Goal: Task Accomplishment & Management: Complete application form

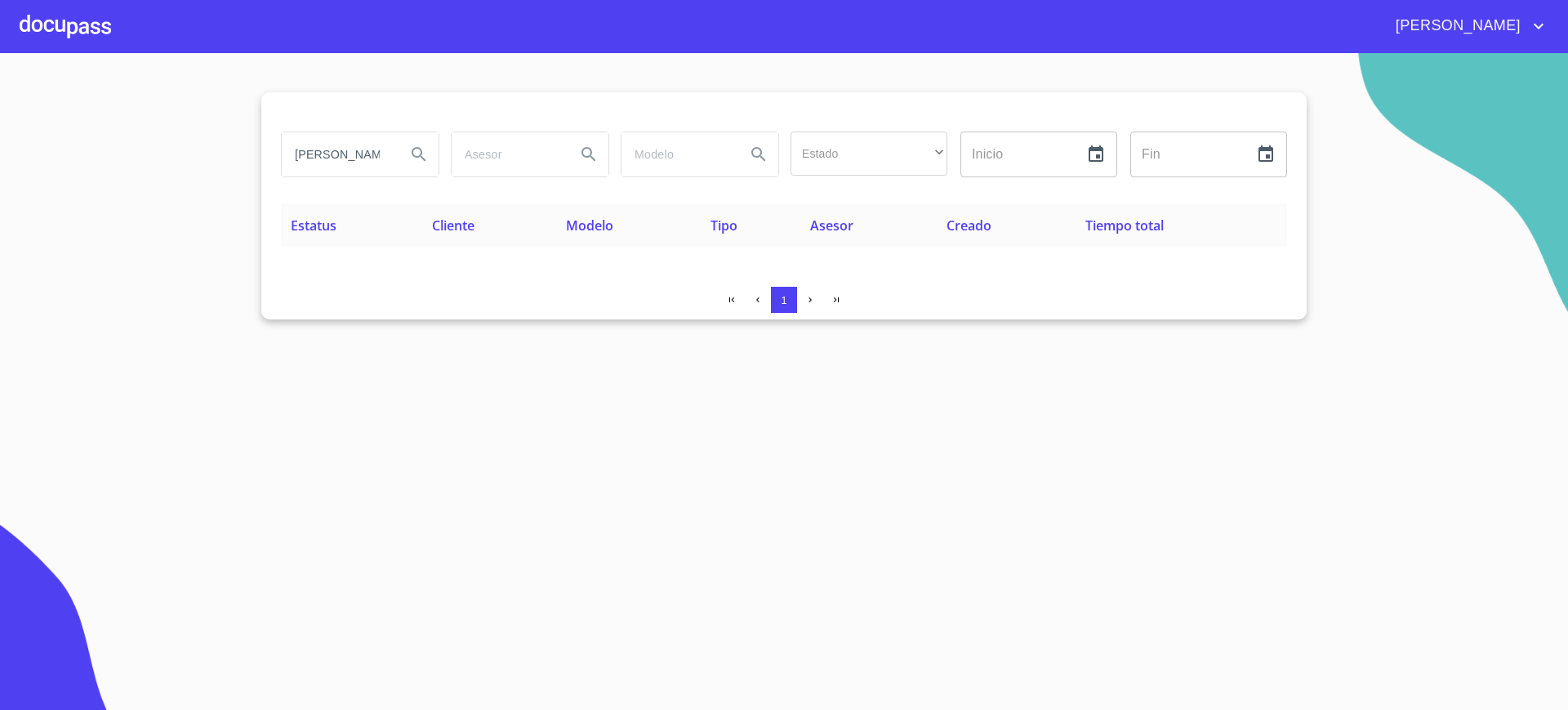
click at [67, 34] on div at bounding box center [65, 26] width 91 height 53
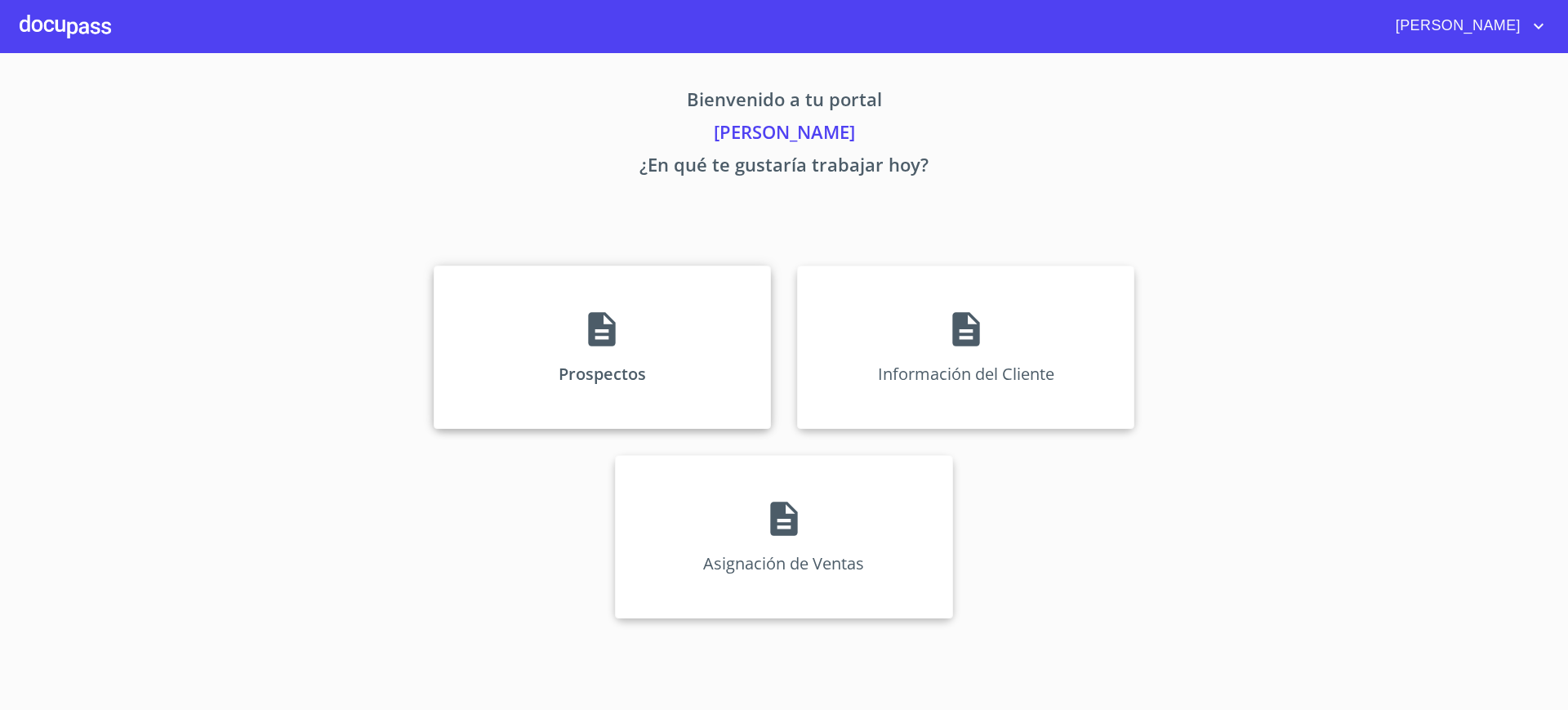
click at [554, 309] on div "Prospectos" at bounding box center [602, 347] width 337 height 164
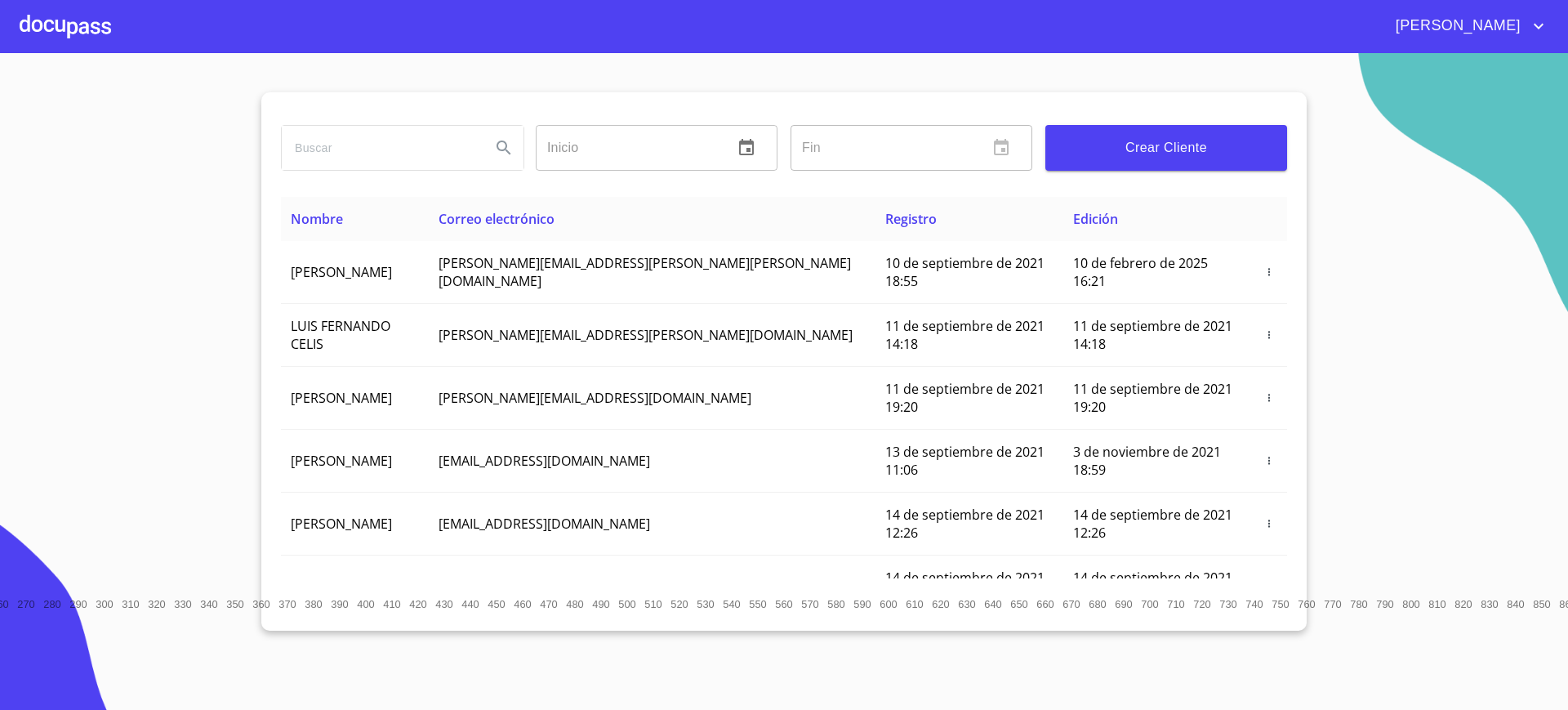
click at [380, 148] on input "search" at bounding box center [380, 148] width 196 height 44
type input "w"
type input "[PERSON_NAME]"
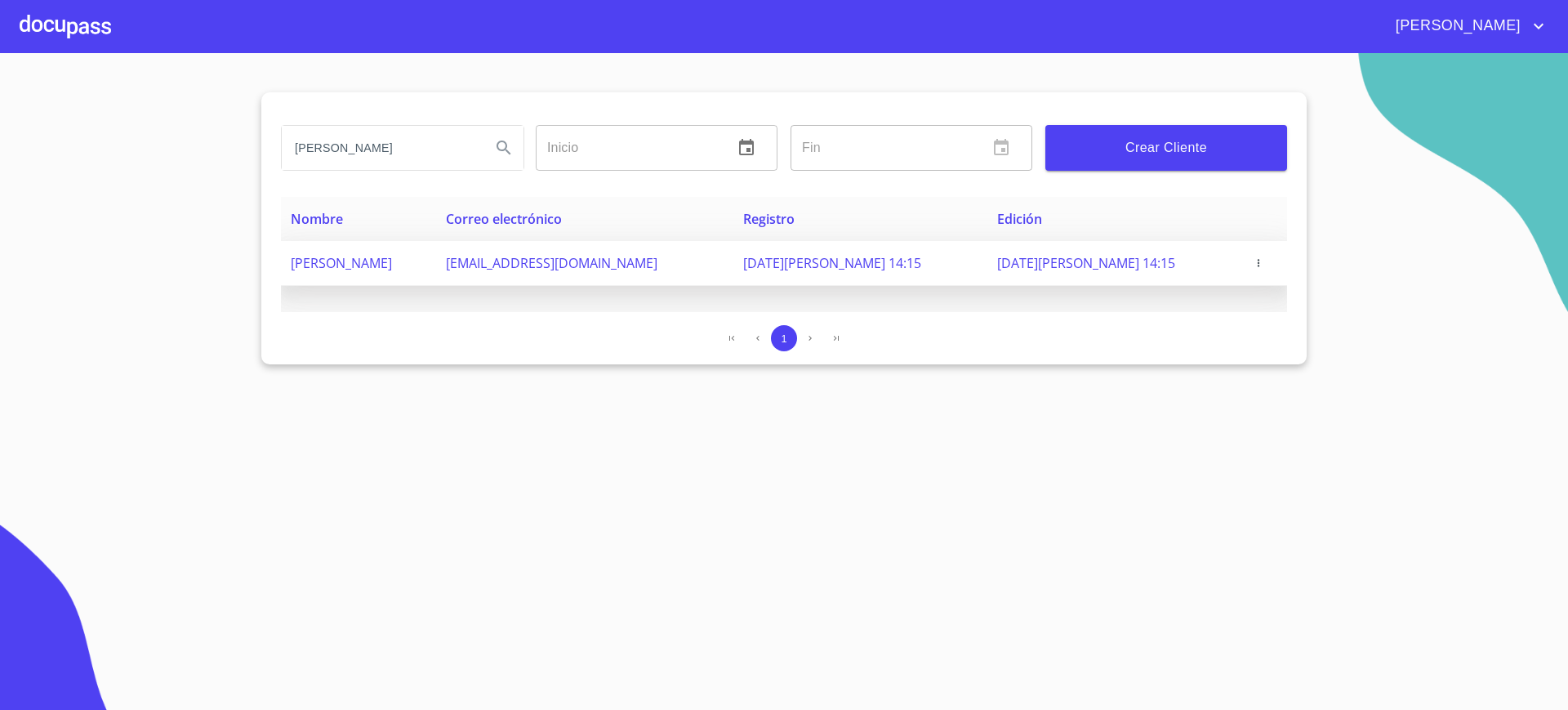
click at [436, 270] on td "[PERSON_NAME]" at bounding box center [358, 263] width 155 height 45
click at [1260, 265] on icon "button" at bounding box center [1258, 263] width 12 height 12
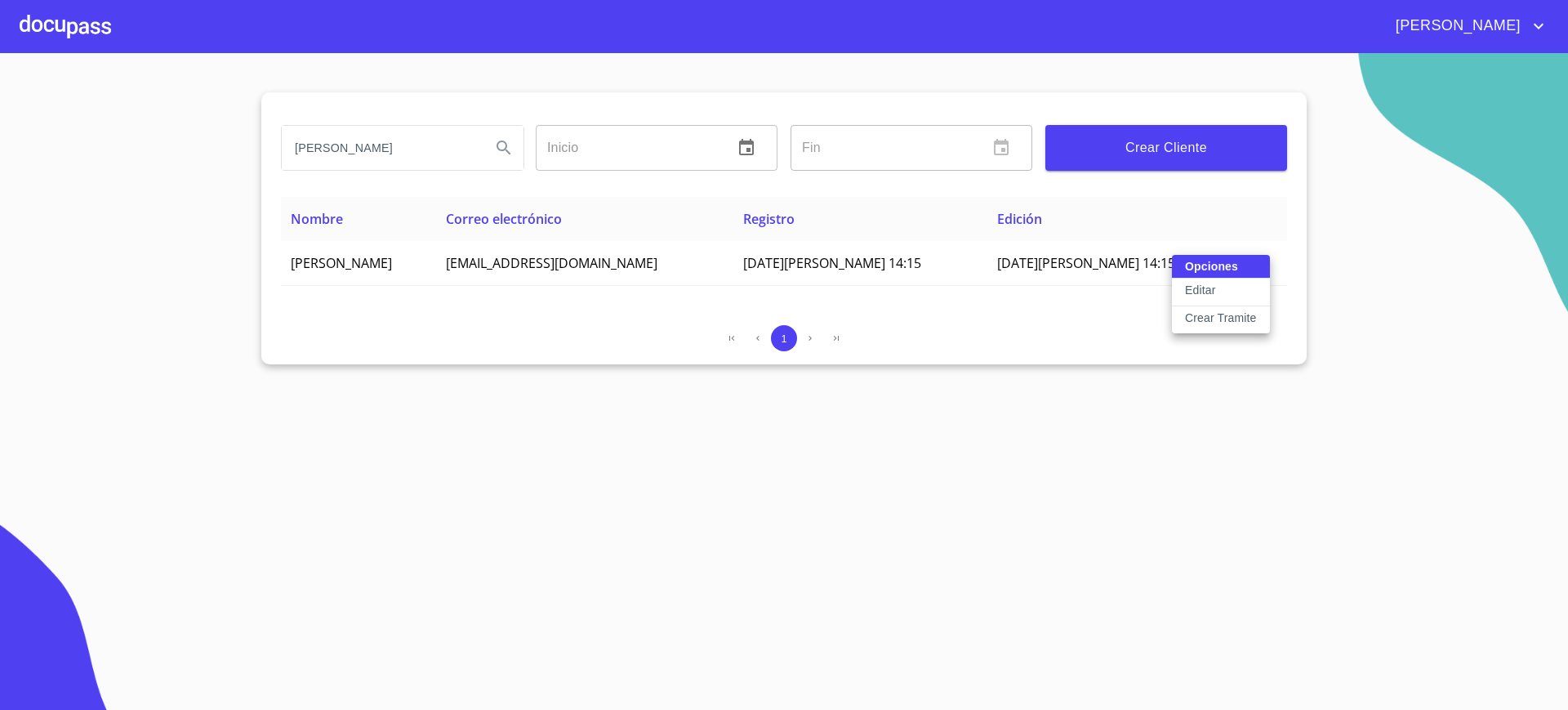
click at [1240, 322] on p "Crear Tramite" at bounding box center [1220, 318] width 72 height 16
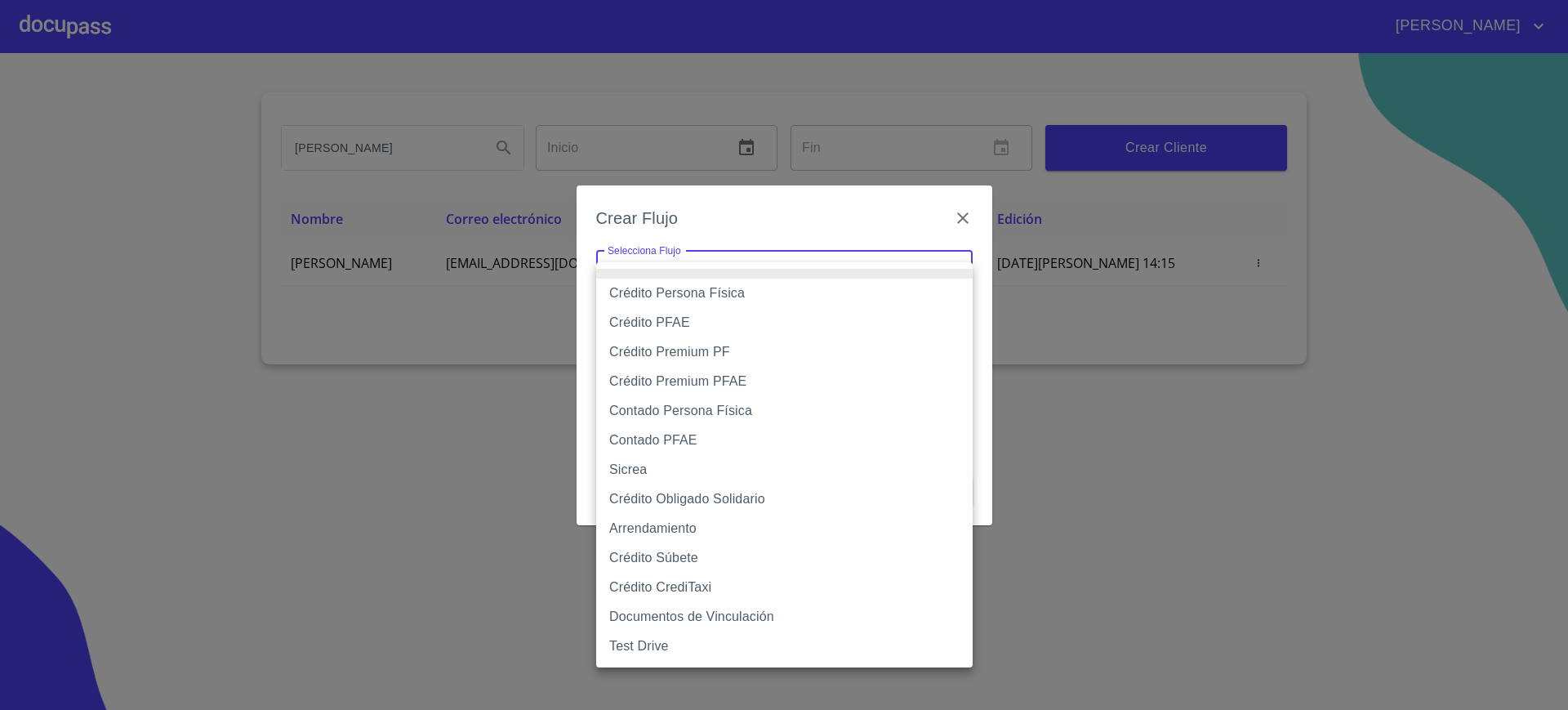
click at [879, 257] on body "[PERSON_NAME] ​ Fin ​ Crear Cliente Nombre Correo electrónico Registro Edición …" at bounding box center [784, 355] width 1568 height 710
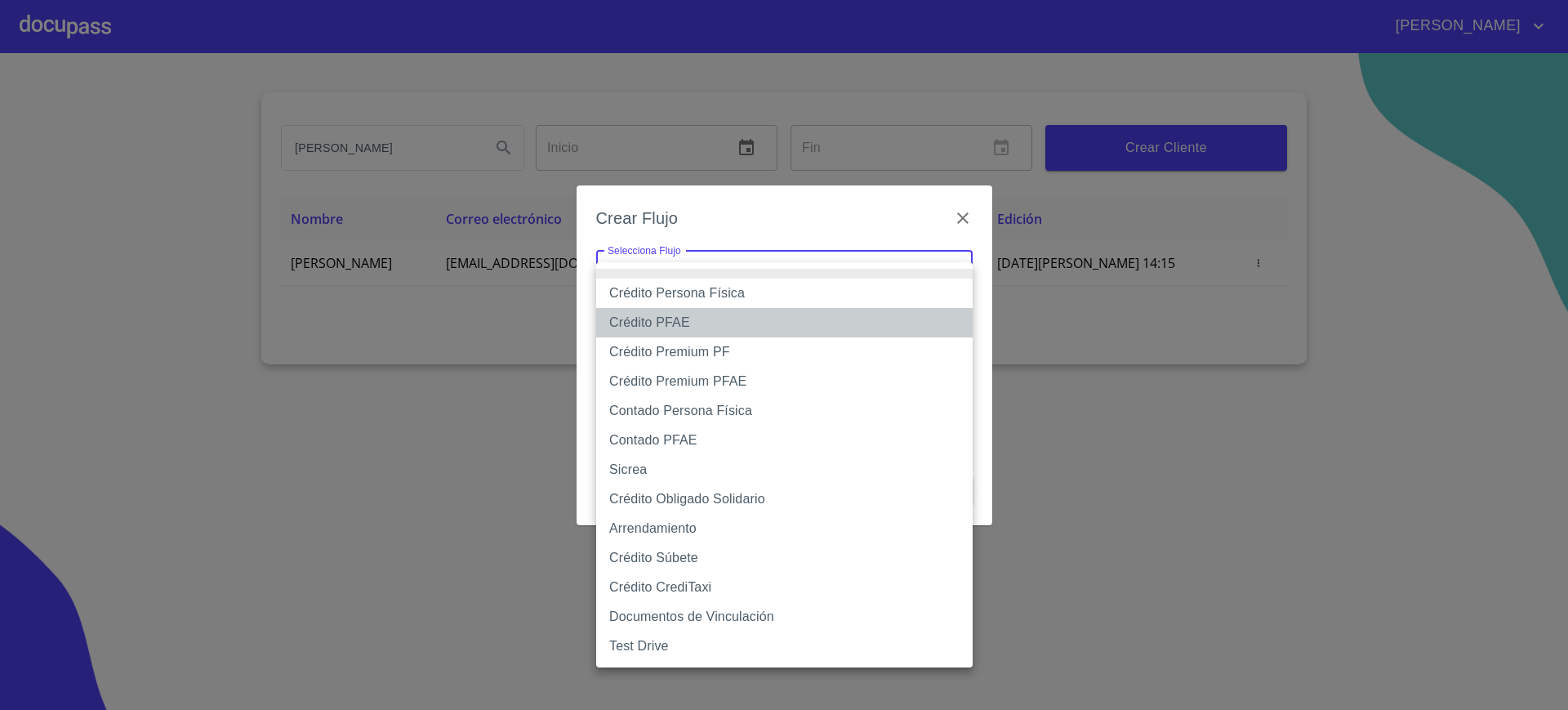
click at [716, 313] on li "Crédito PFAE" at bounding box center [784, 323] width 377 height 30
type input "60bfa0150d9865ccc24afd7c"
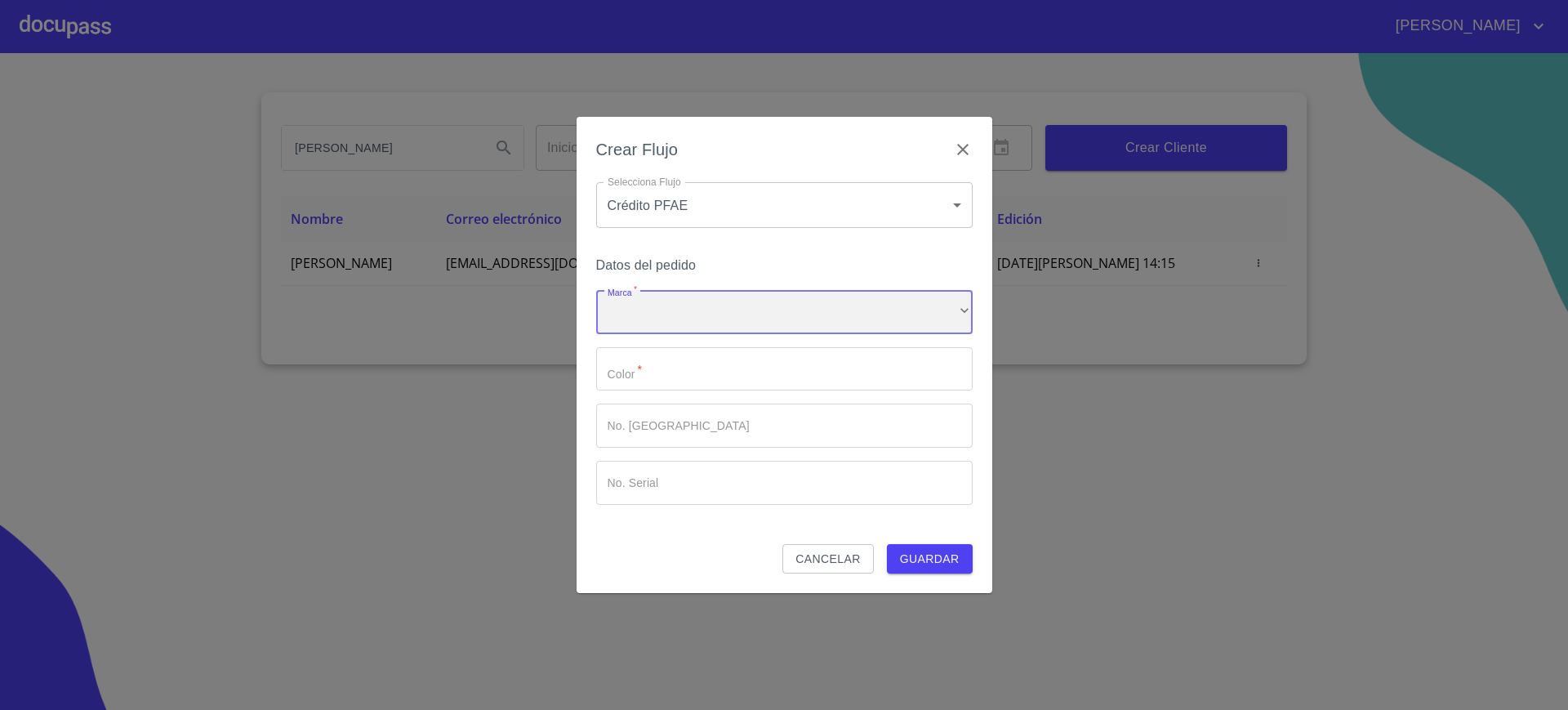
click at [779, 306] on div "​" at bounding box center [784, 313] width 377 height 44
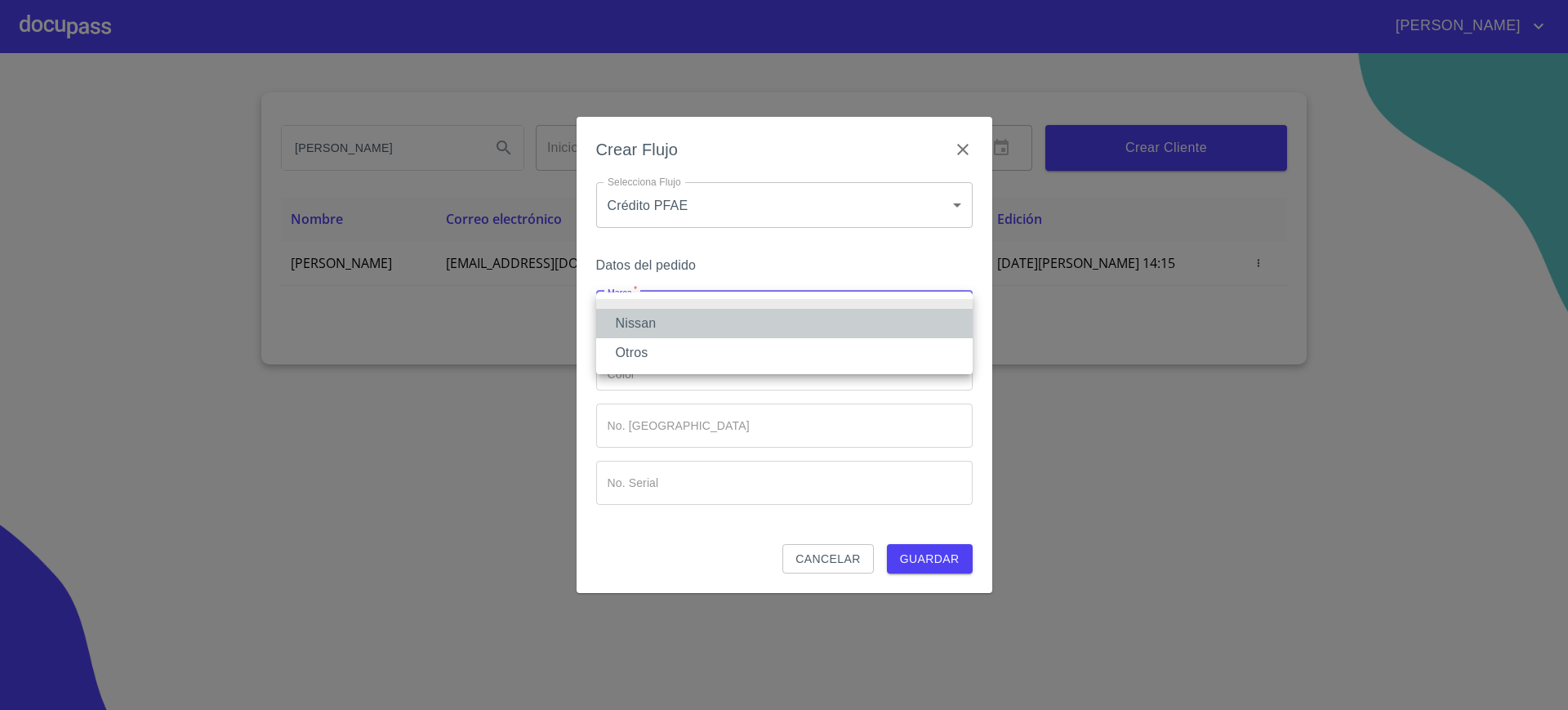
click at [779, 306] on ul "Nissan Otros" at bounding box center [784, 333] width 377 height 81
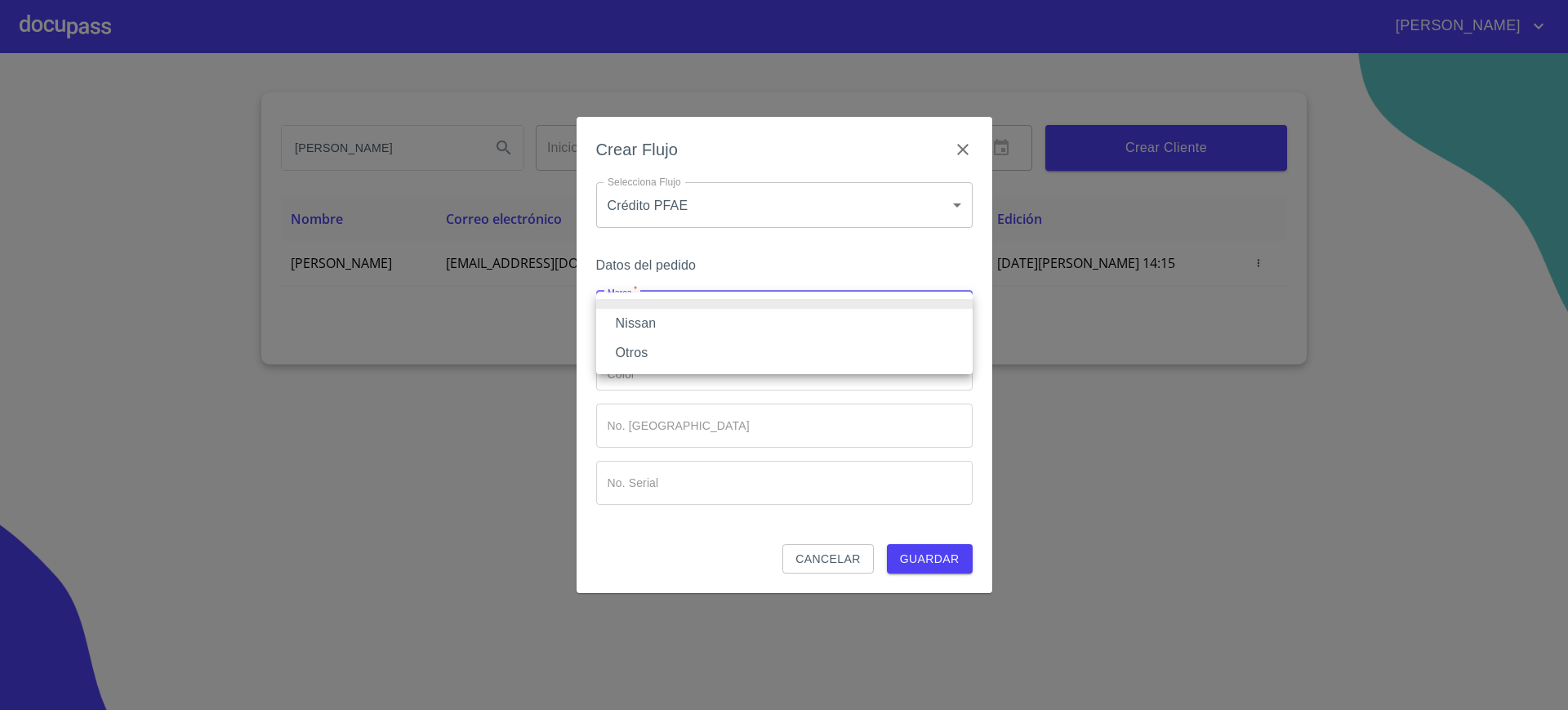
click at [779, 306] on li at bounding box center [784, 304] width 377 height 10
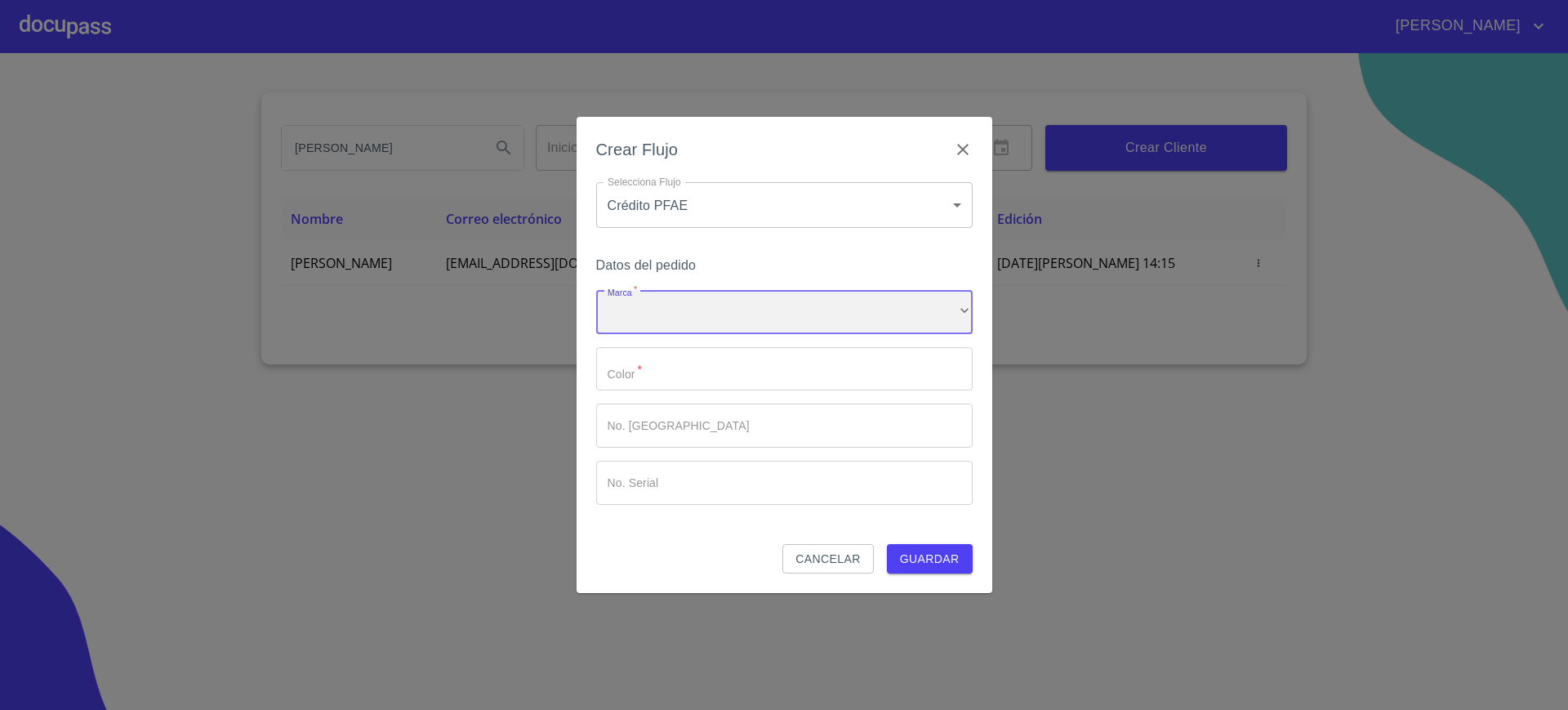
drag, startPoint x: 753, startPoint y: 298, endPoint x: 715, endPoint y: 346, distance: 61.2
click at [715, 346] on div "Marca   * ​ ​ Color   * ​ No. Pedido ​ No. Serial ​" at bounding box center [784, 397] width 377 height 215
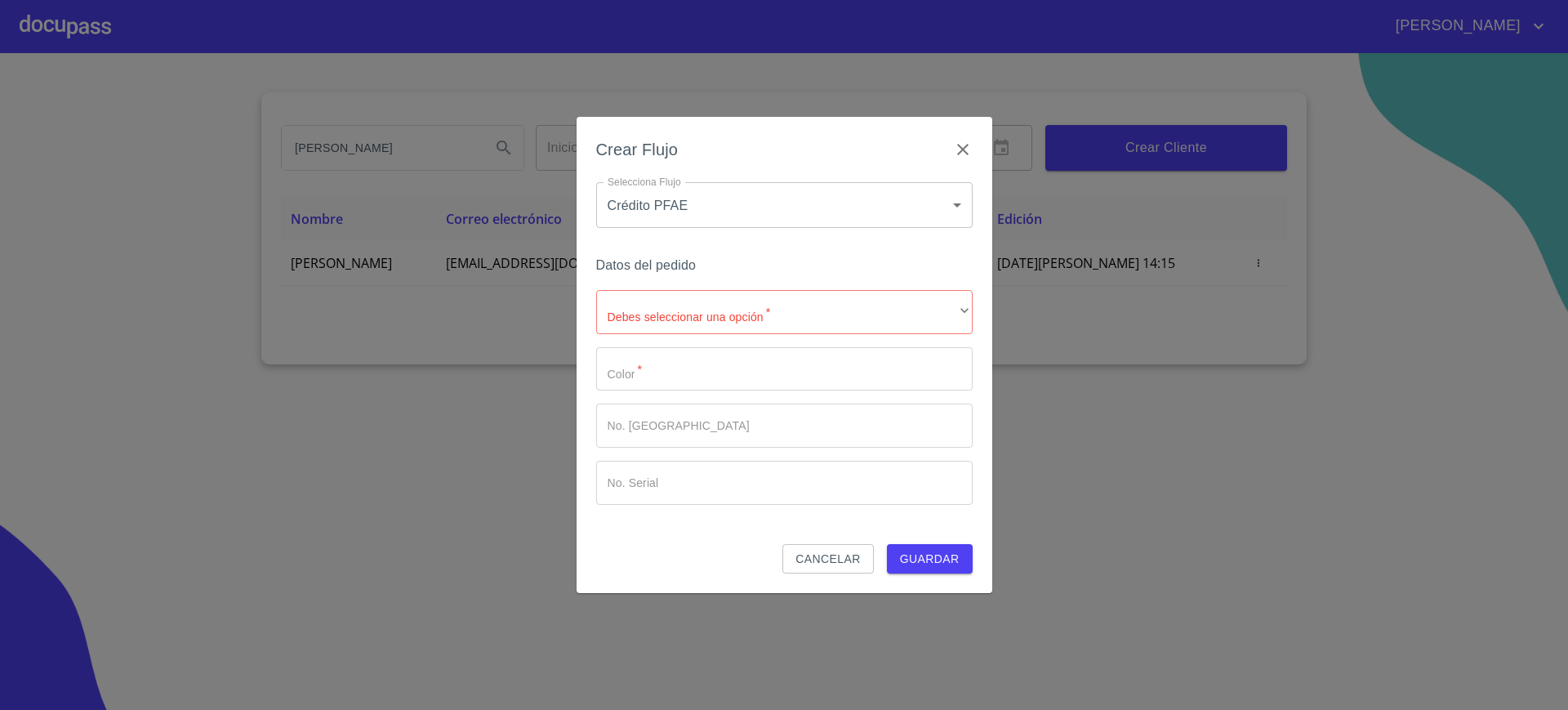
drag, startPoint x: 719, startPoint y: 333, endPoint x: 729, endPoint y: 312, distance: 23.3
click at [729, 312] on div "Debes seleccionar una opción   * ​ ​ Color   * ​ No. Pedido ​ No. Serial ​" at bounding box center [784, 397] width 377 height 215
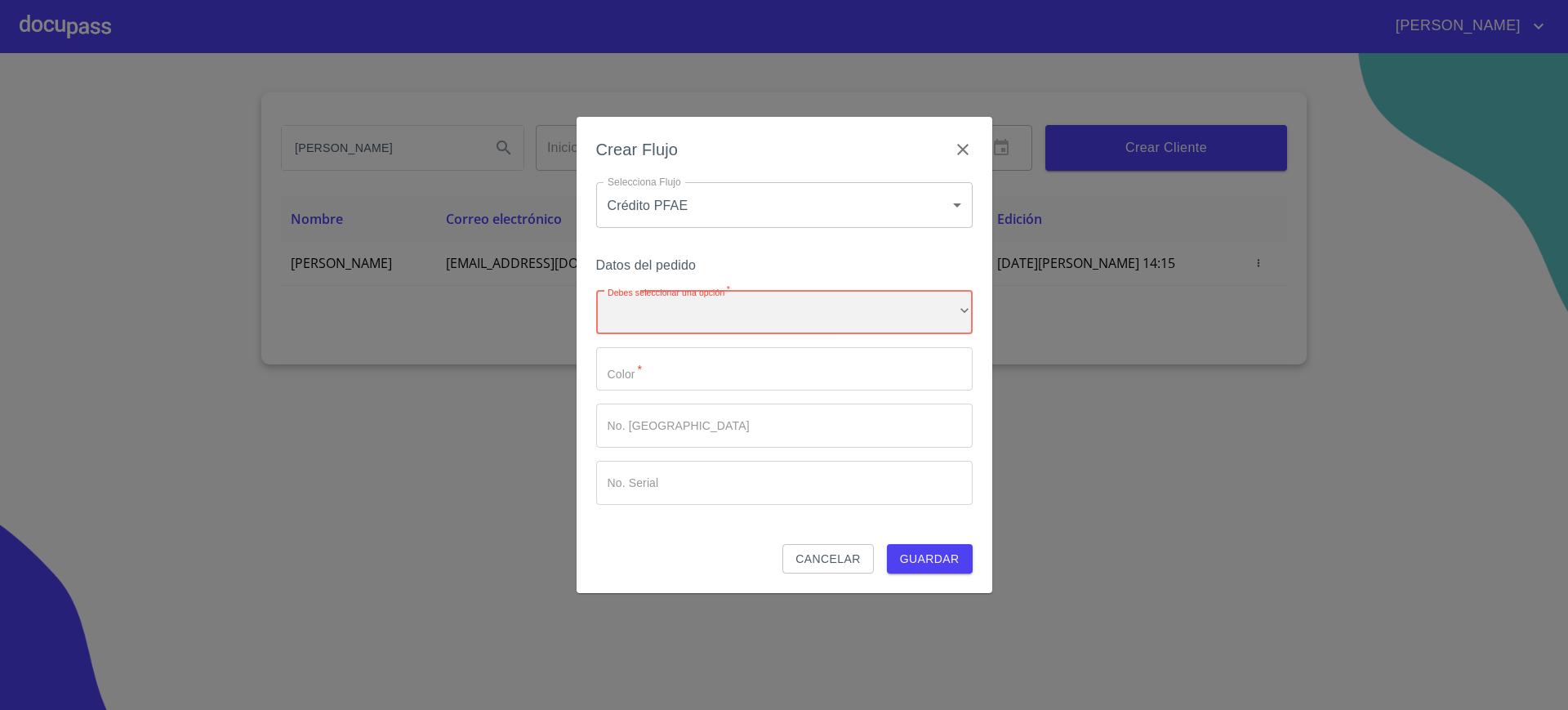
click at [729, 312] on div "​" at bounding box center [784, 313] width 377 height 44
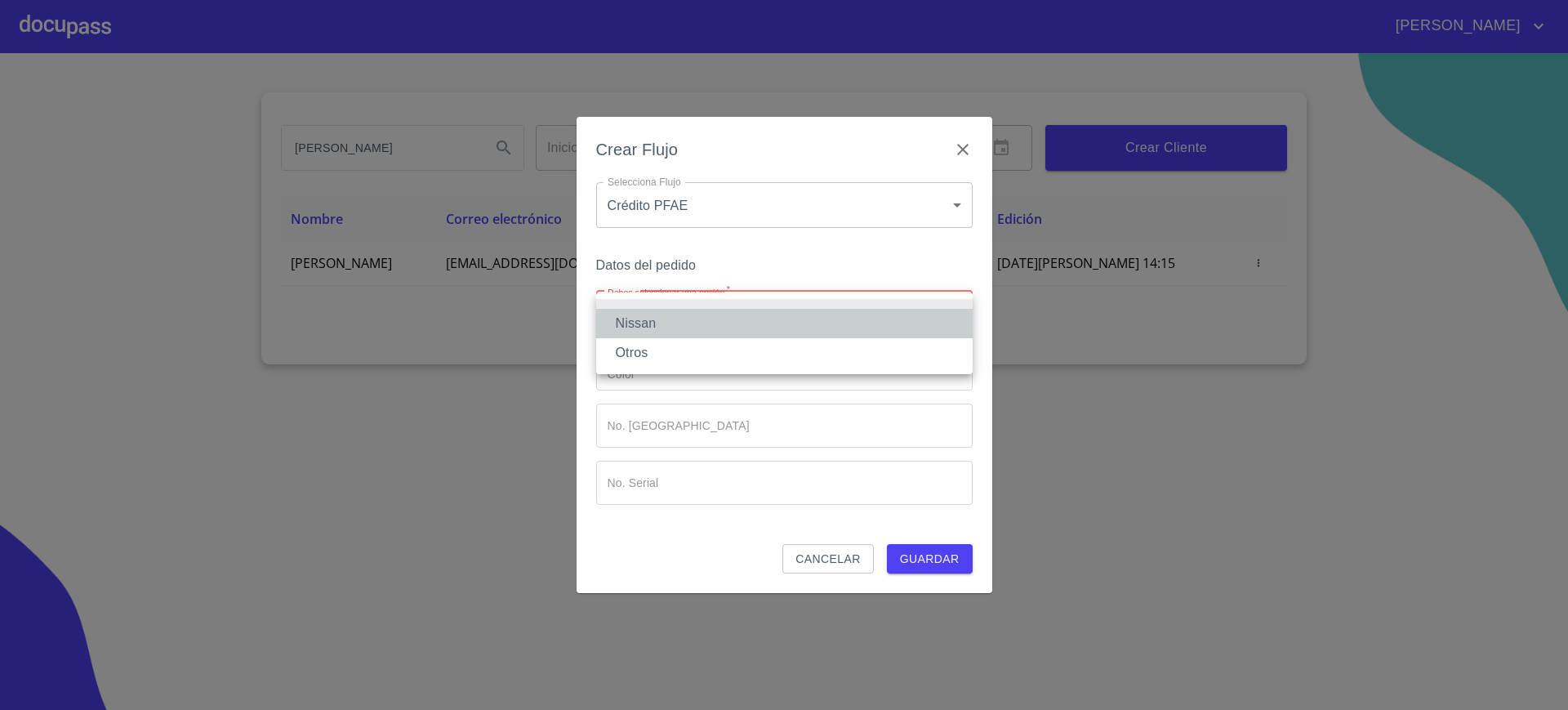
click at [729, 312] on li "Nissan" at bounding box center [784, 323] width 377 height 30
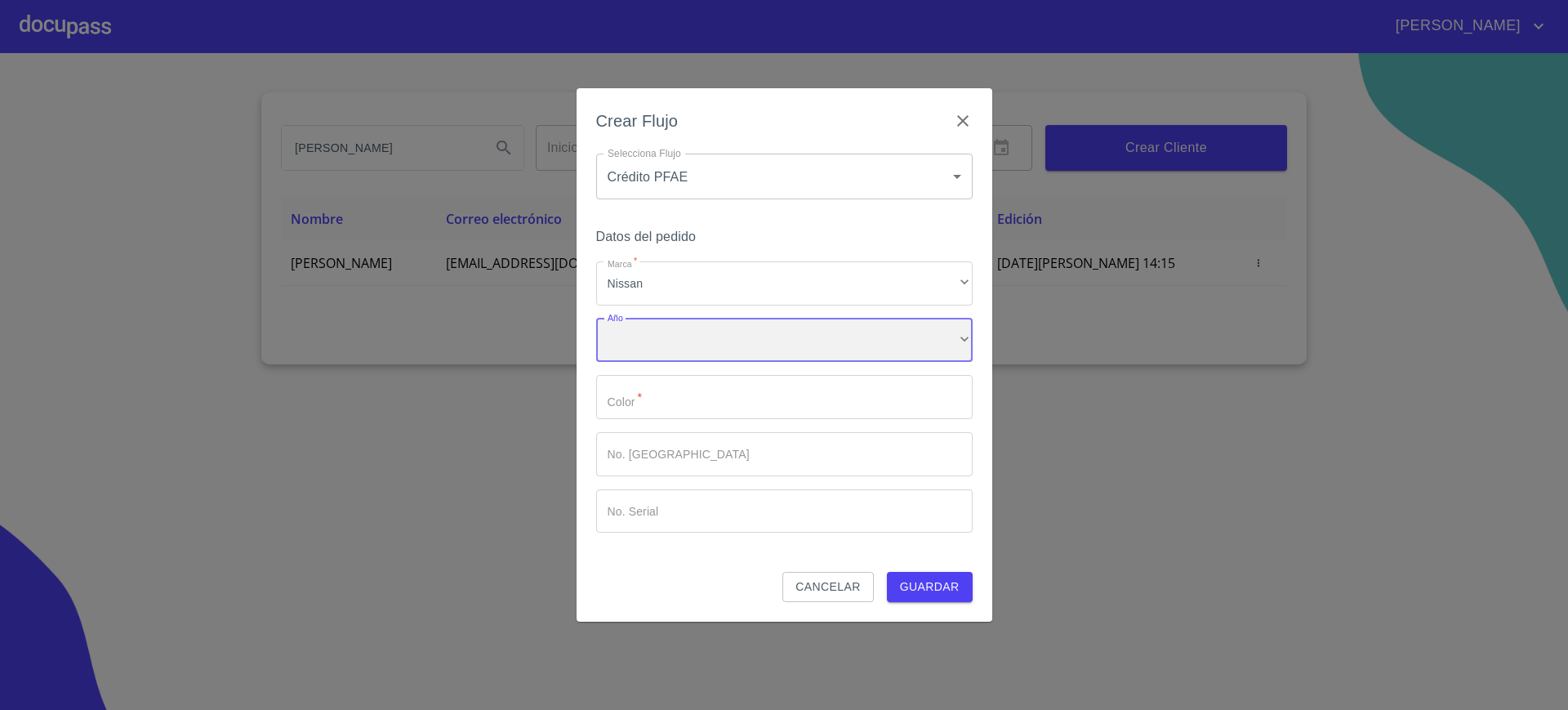
click at [708, 332] on div "​" at bounding box center [784, 341] width 377 height 44
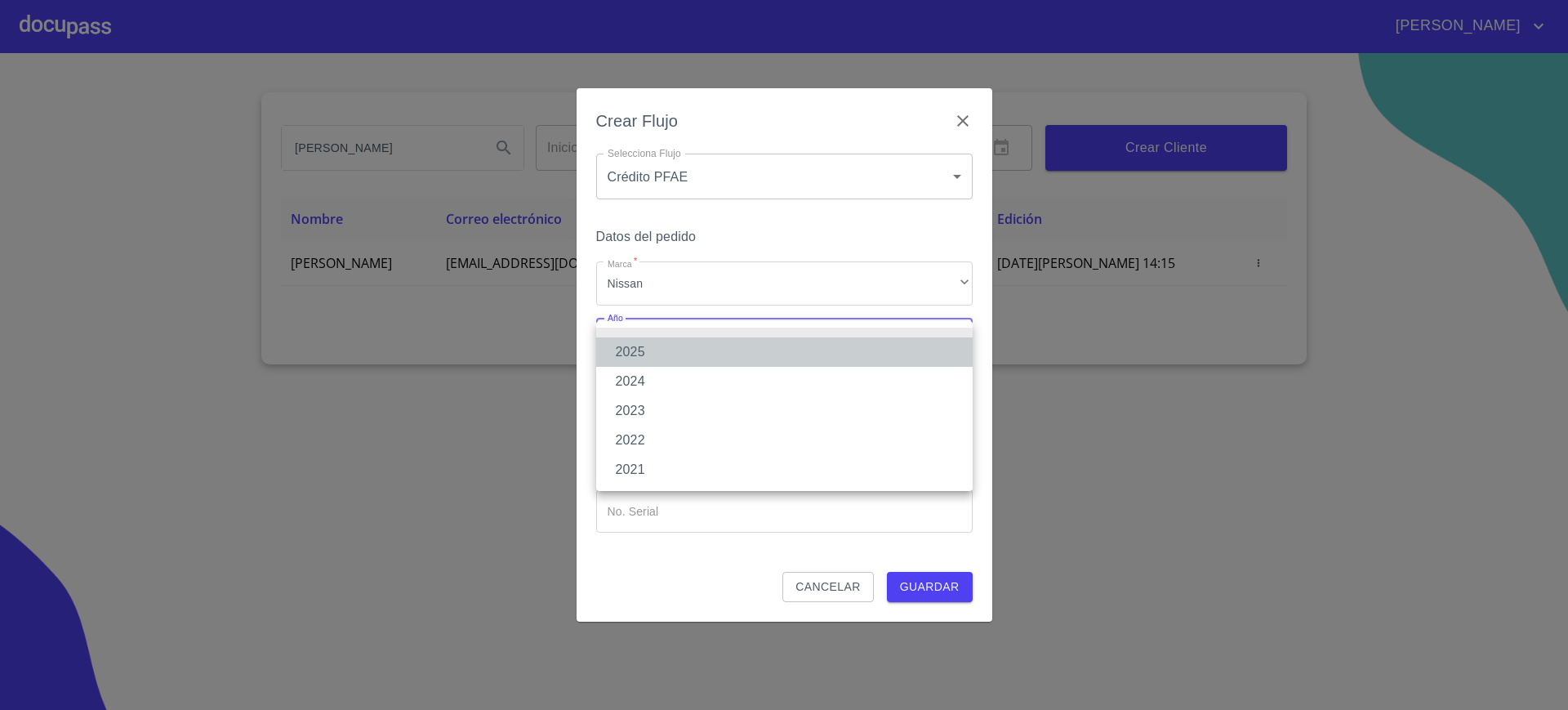
click at [696, 344] on li "2025" at bounding box center [784, 352] width 377 height 30
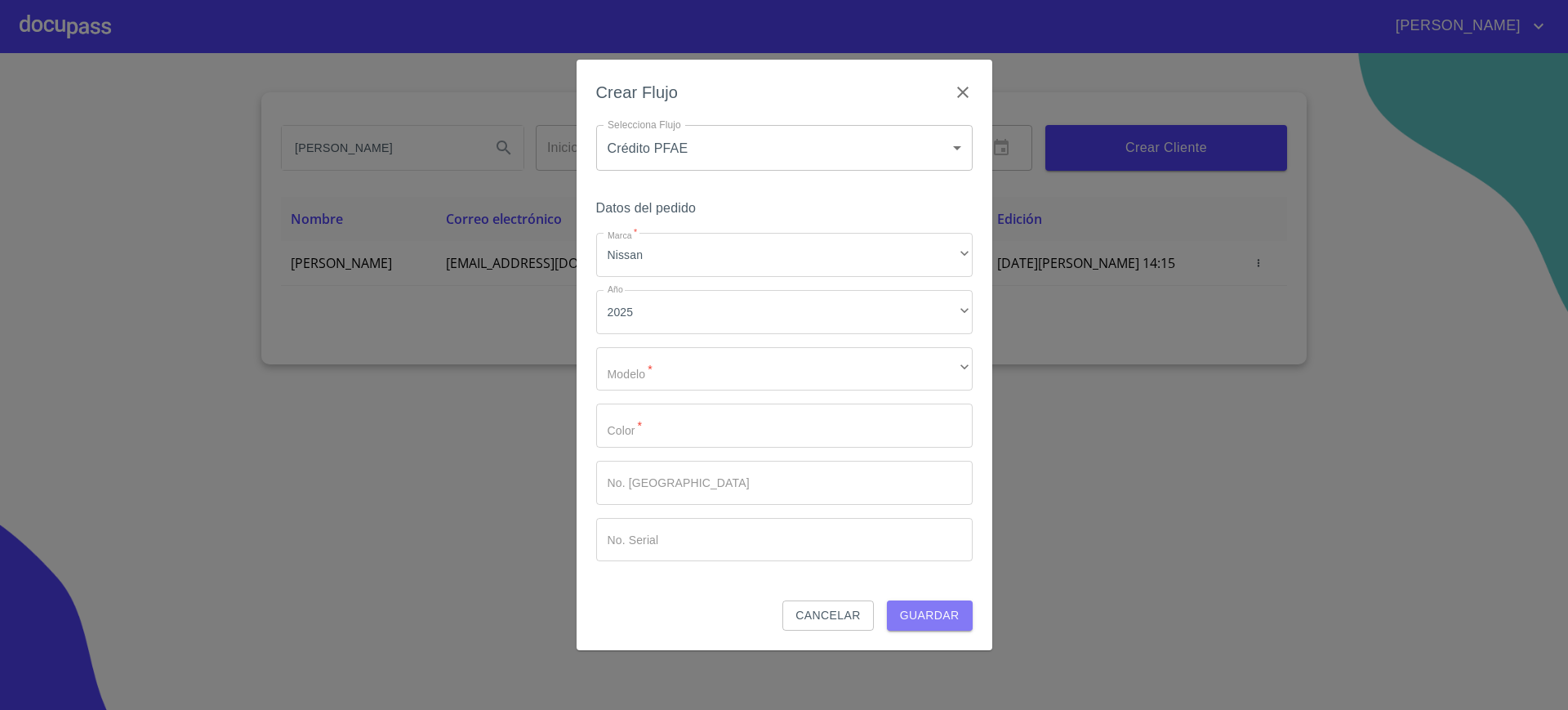
click at [923, 614] on span "Guardar" at bounding box center [929, 615] width 59 height 21
type input "00"
click at [923, 614] on span "Guardar" at bounding box center [929, 615] width 59 height 21
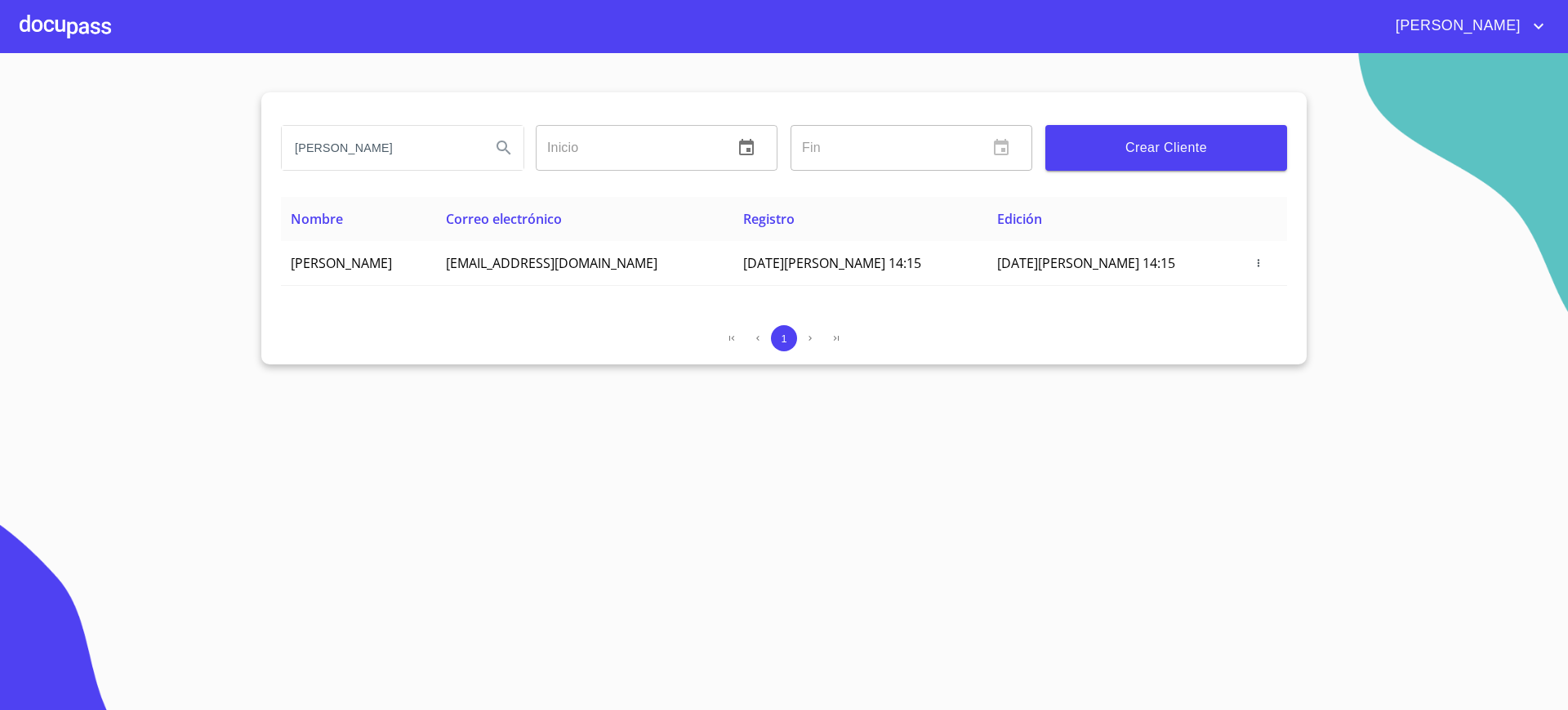
click at [63, 26] on div at bounding box center [65, 26] width 91 height 53
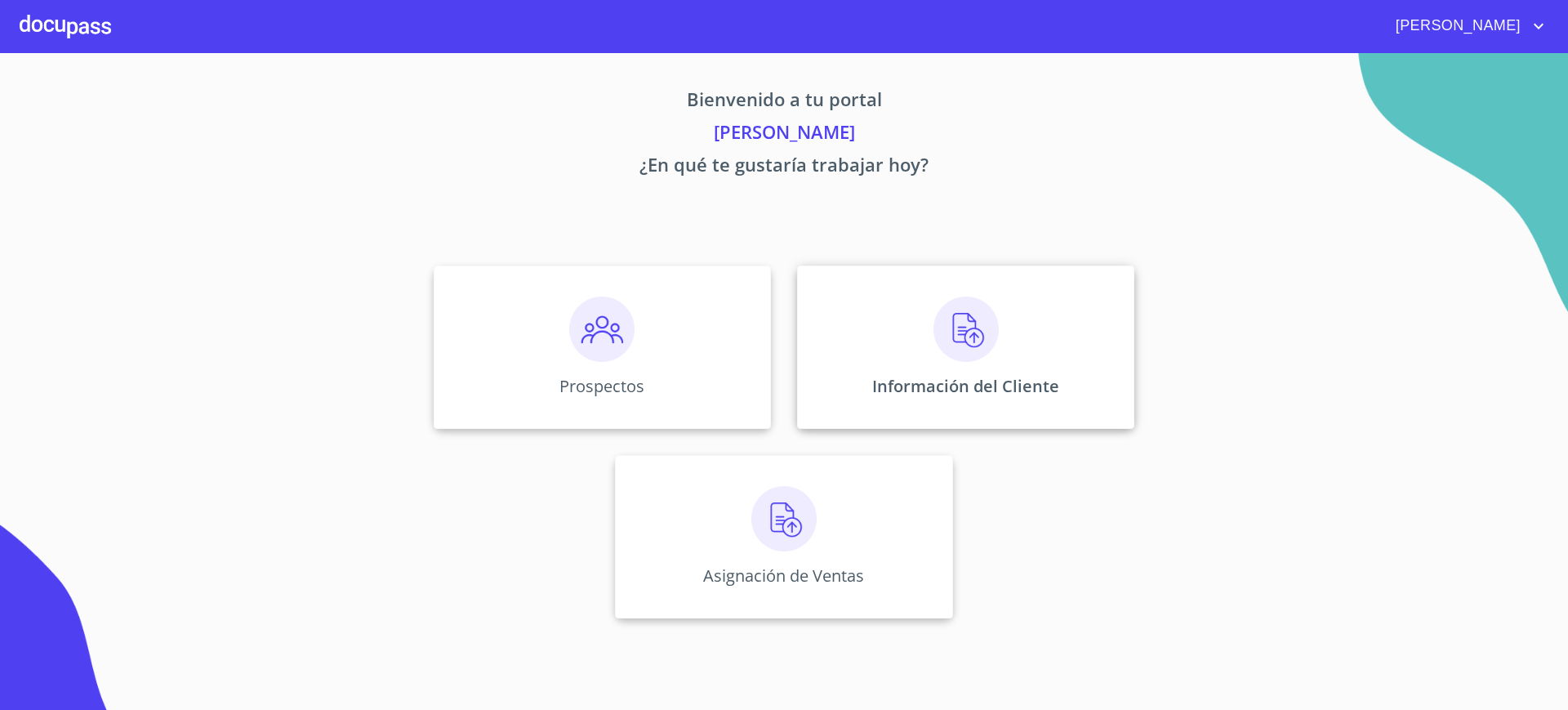
click at [1043, 398] on div "Información del Cliente" at bounding box center [965, 347] width 337 height 164
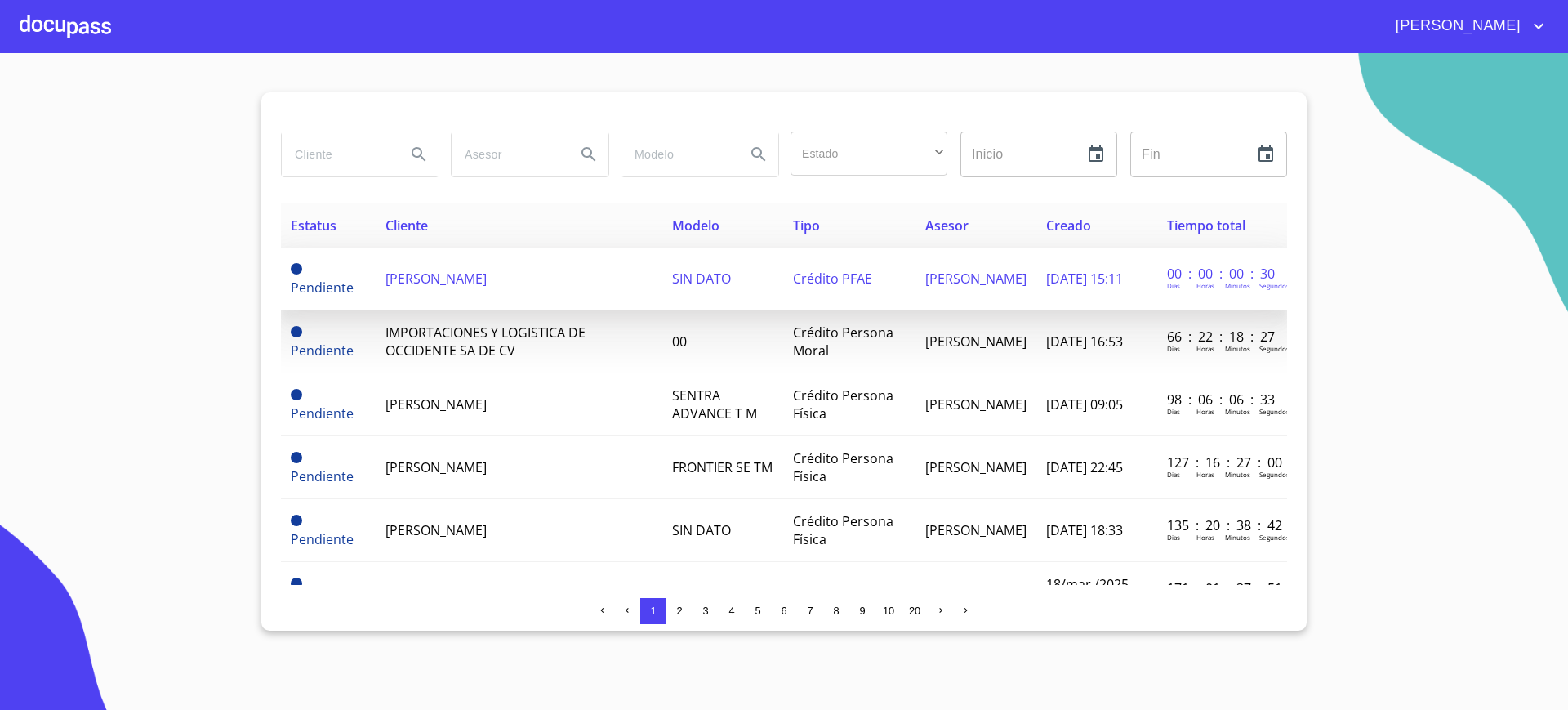
click at [481, 300] on td "[PERSON_NAME]" at bounding box center [519, 279] width 286 height 63
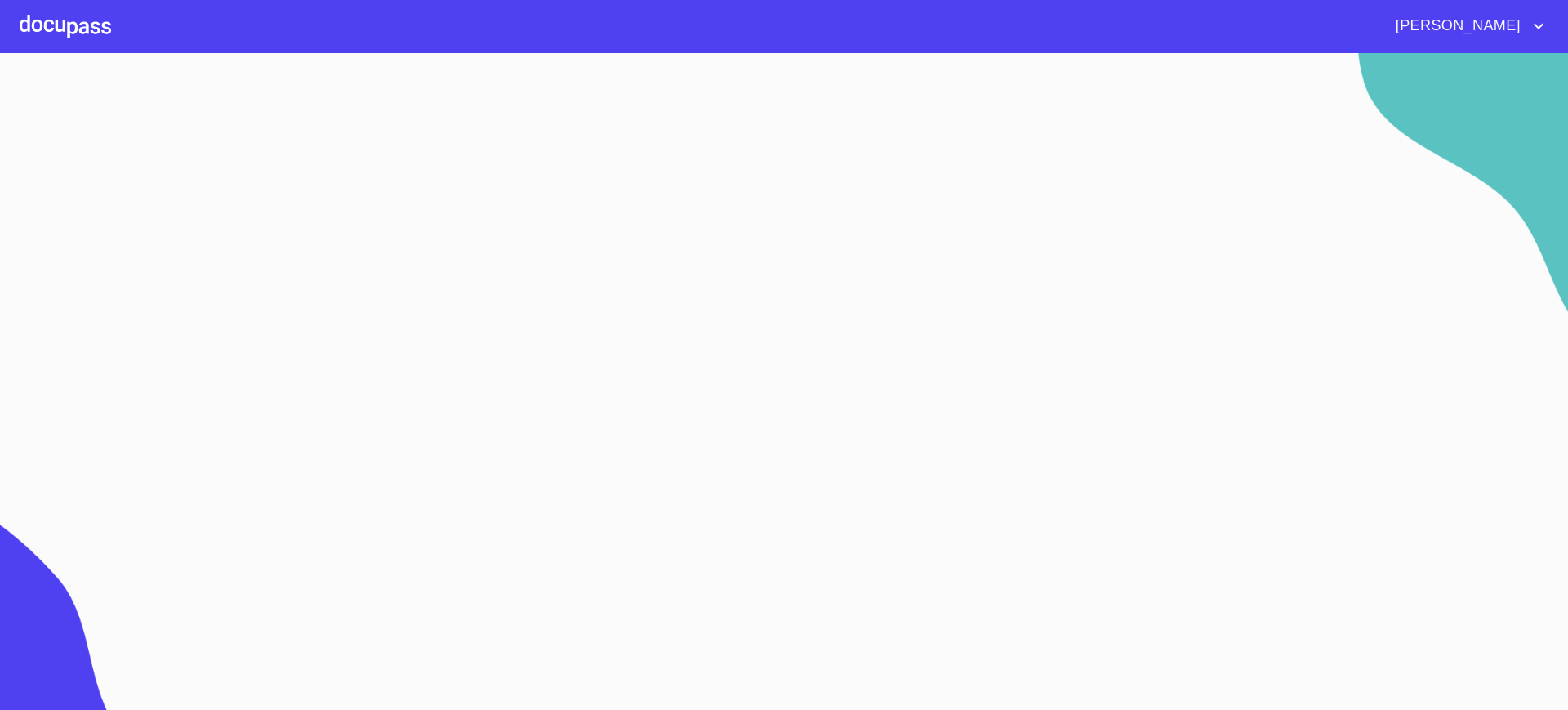
click at [488, 289] on section at bounding box center [784, 382] width 1568 height 657
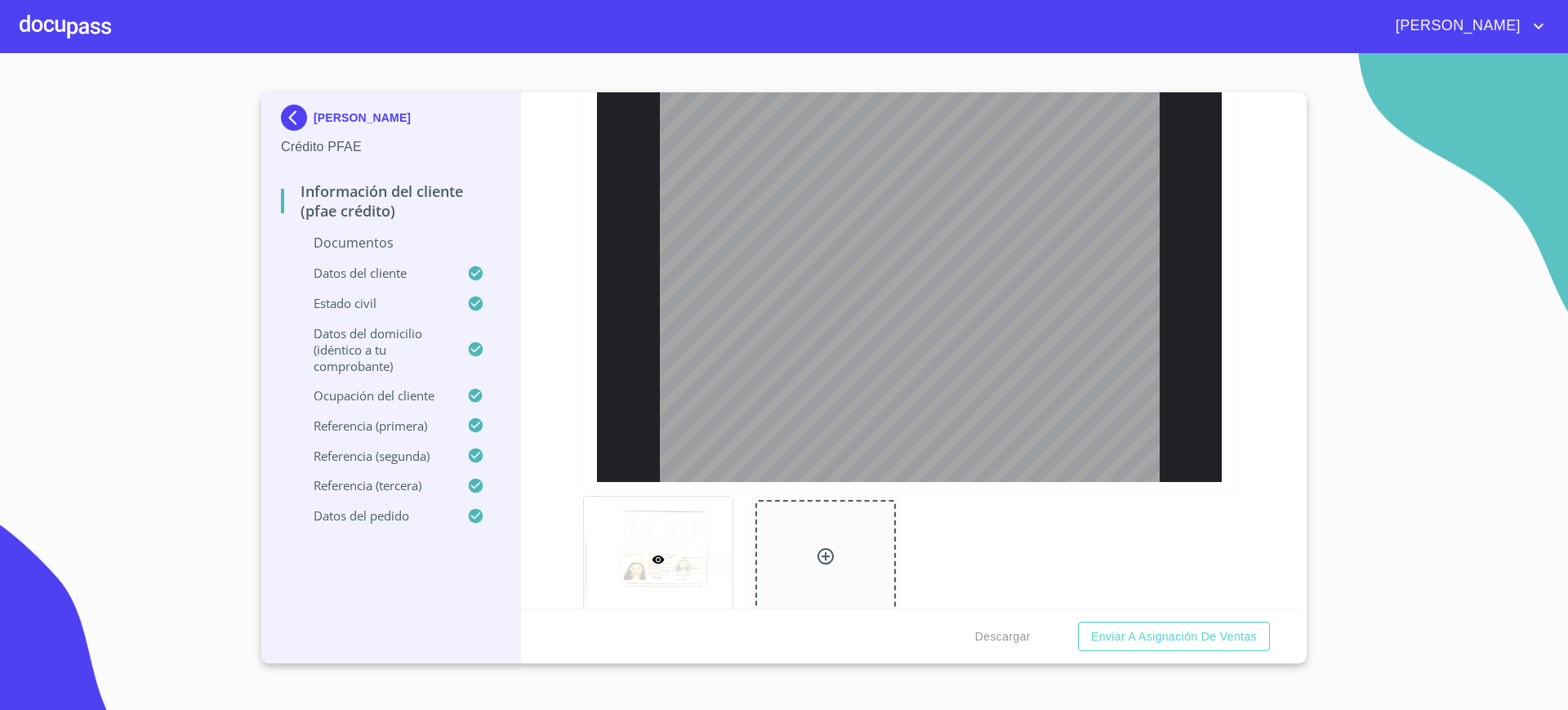
scroll to position [102, 0]
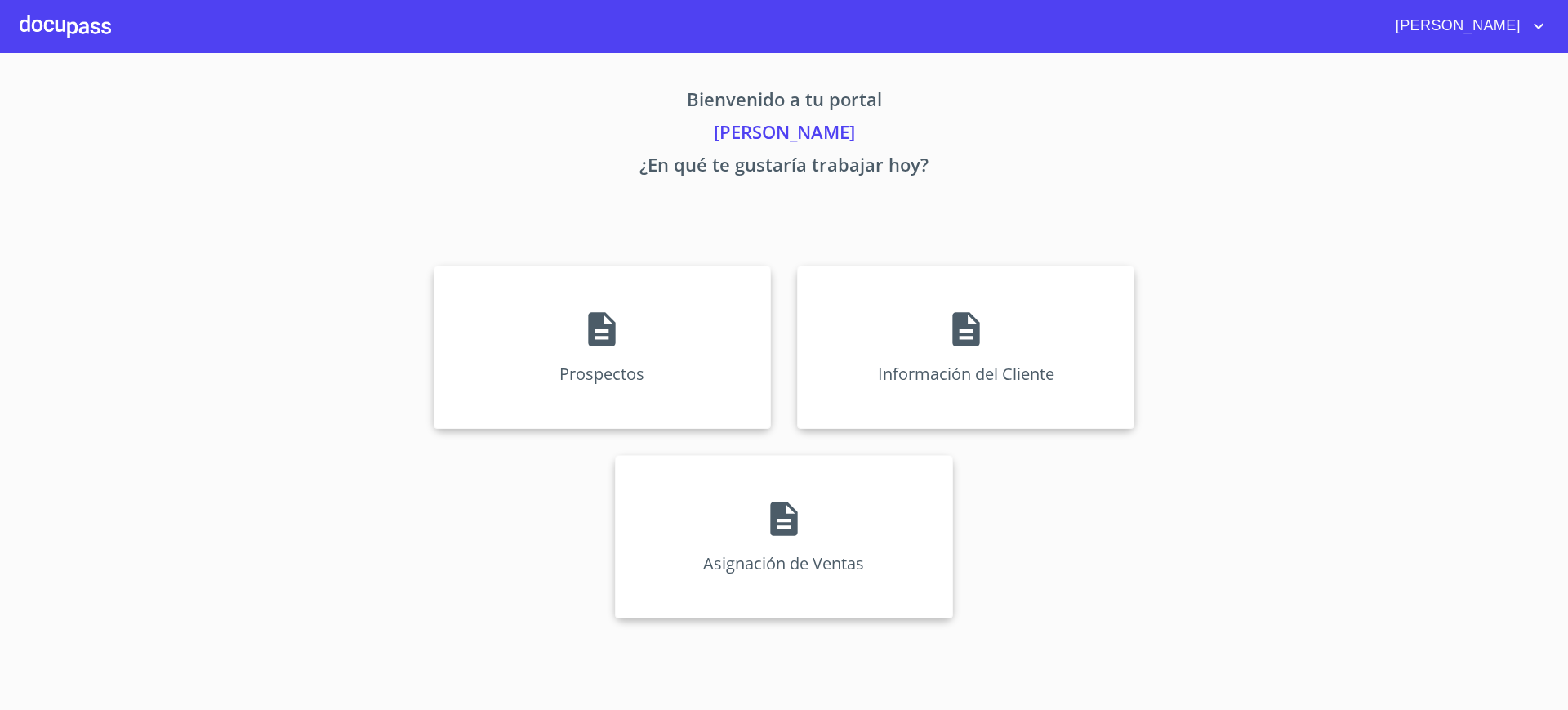
click at [72, 11] on div at bounding box center [65, 26] width 91 height 53
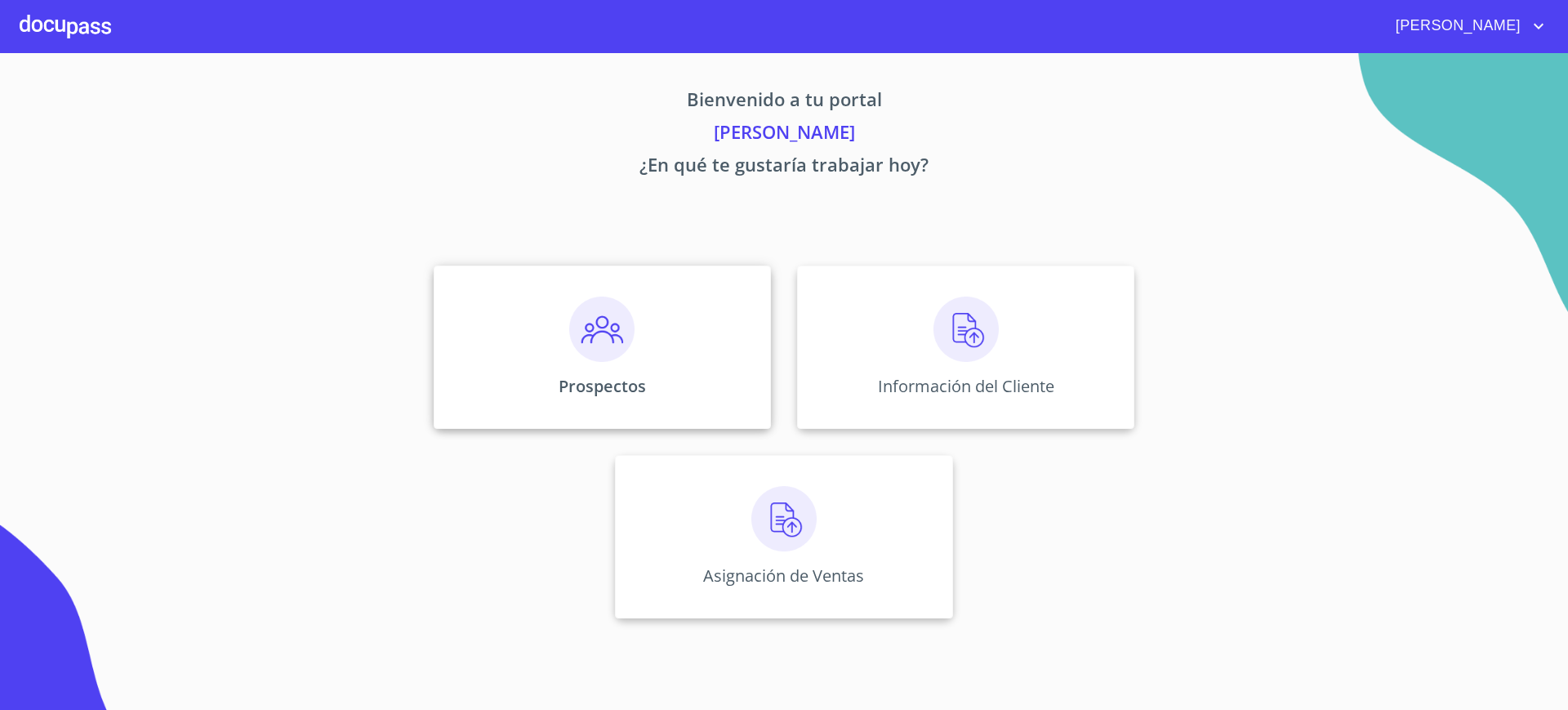
click at [647, 318] on div "Prospectos" at bounding box center [602, 347] width 337 height 164
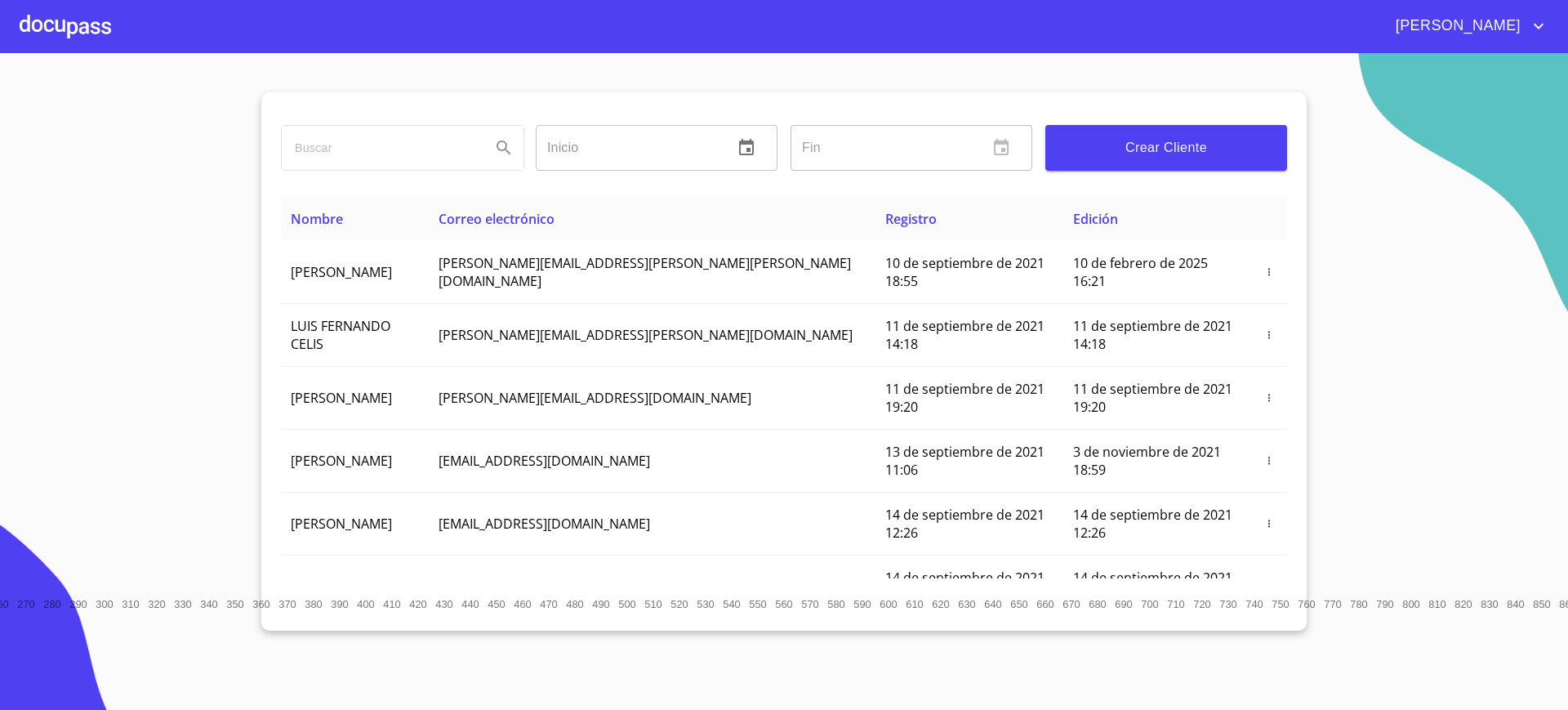
click at [338, 149] on input "search" at bounding box center [380, 148] width 196 height 44
type input "[PERSON_NAME]"
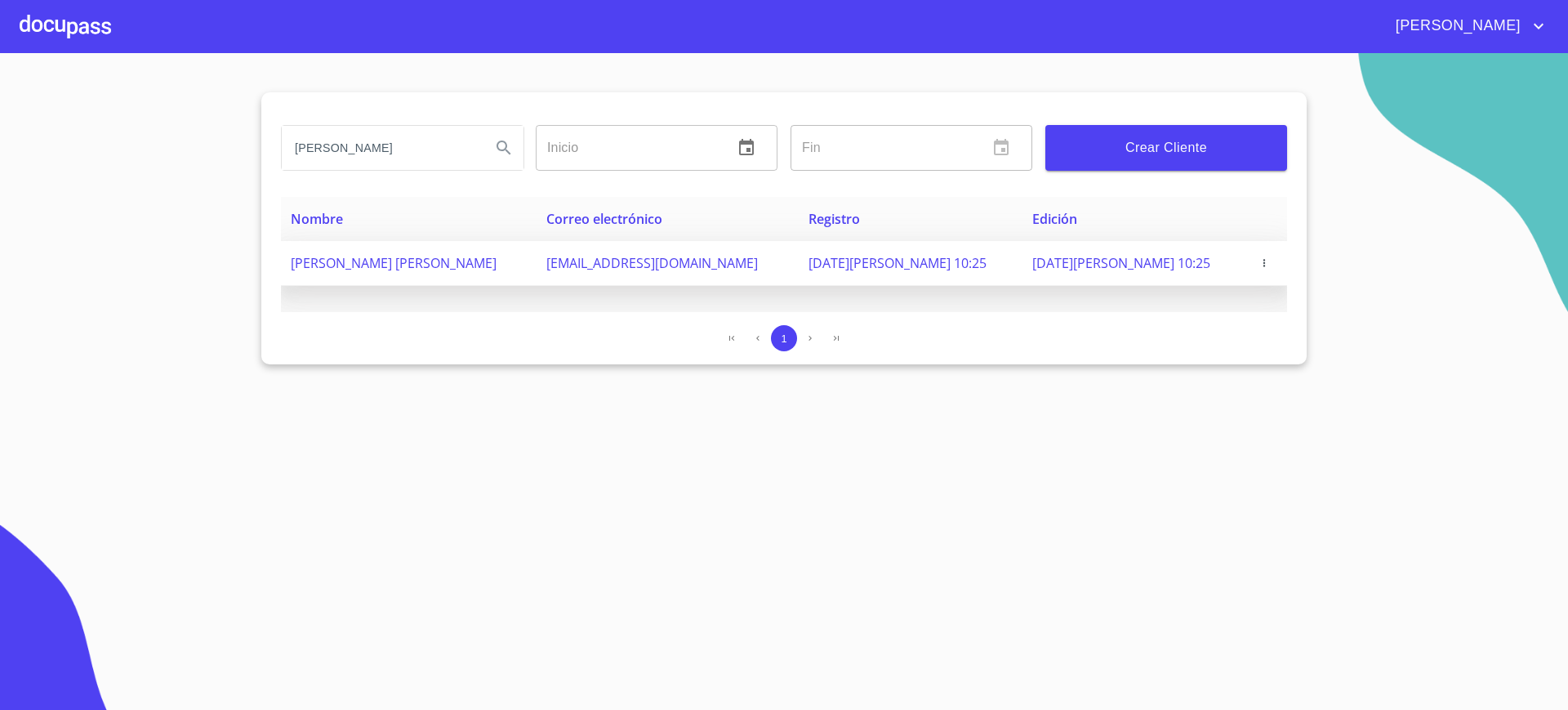
scroll to position [0, 0]
click at [1256, 258] on span "button" at bounding box center [1264, 263] width 16 height 12
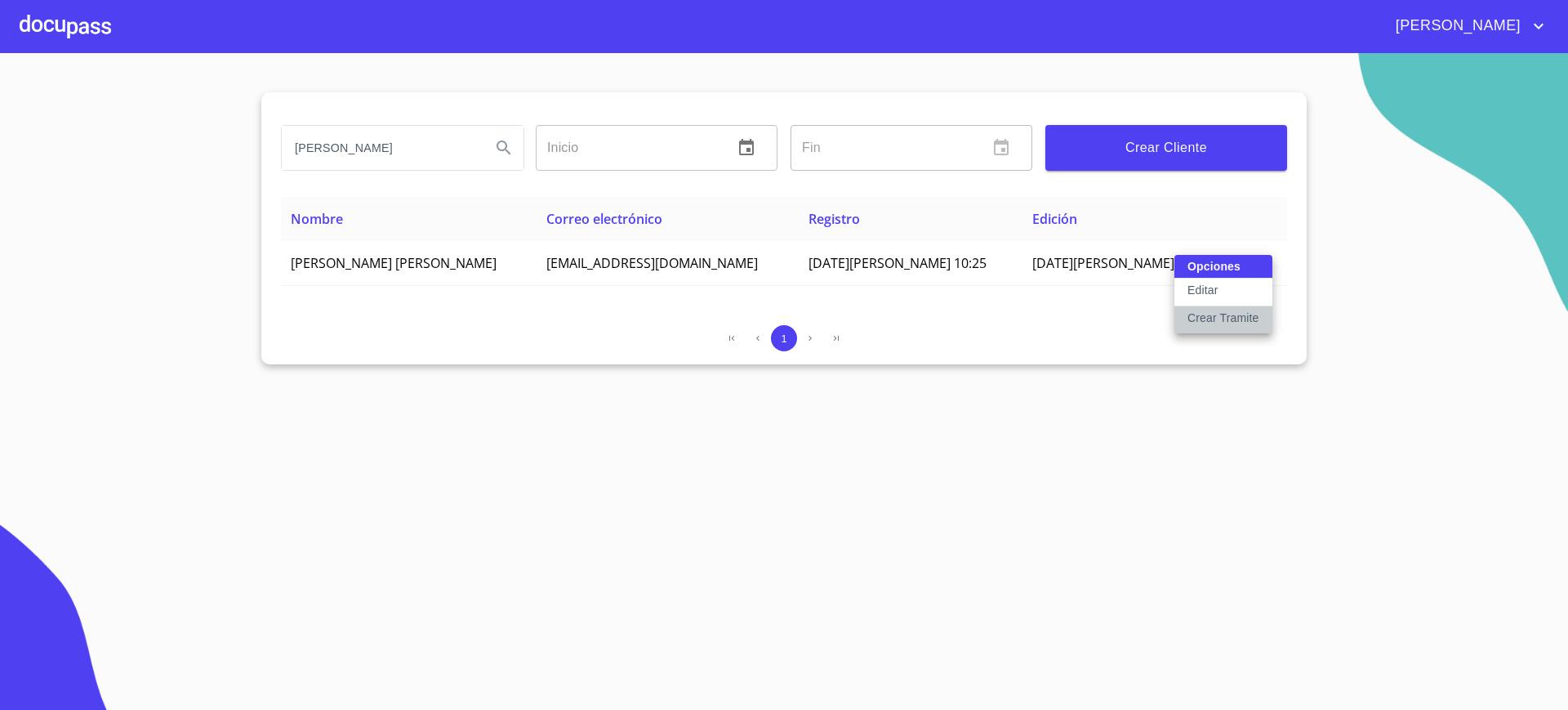
click at [1216, 310] on p "Crear Tramite" at bounding box center [1223, 318] width 72 height 16
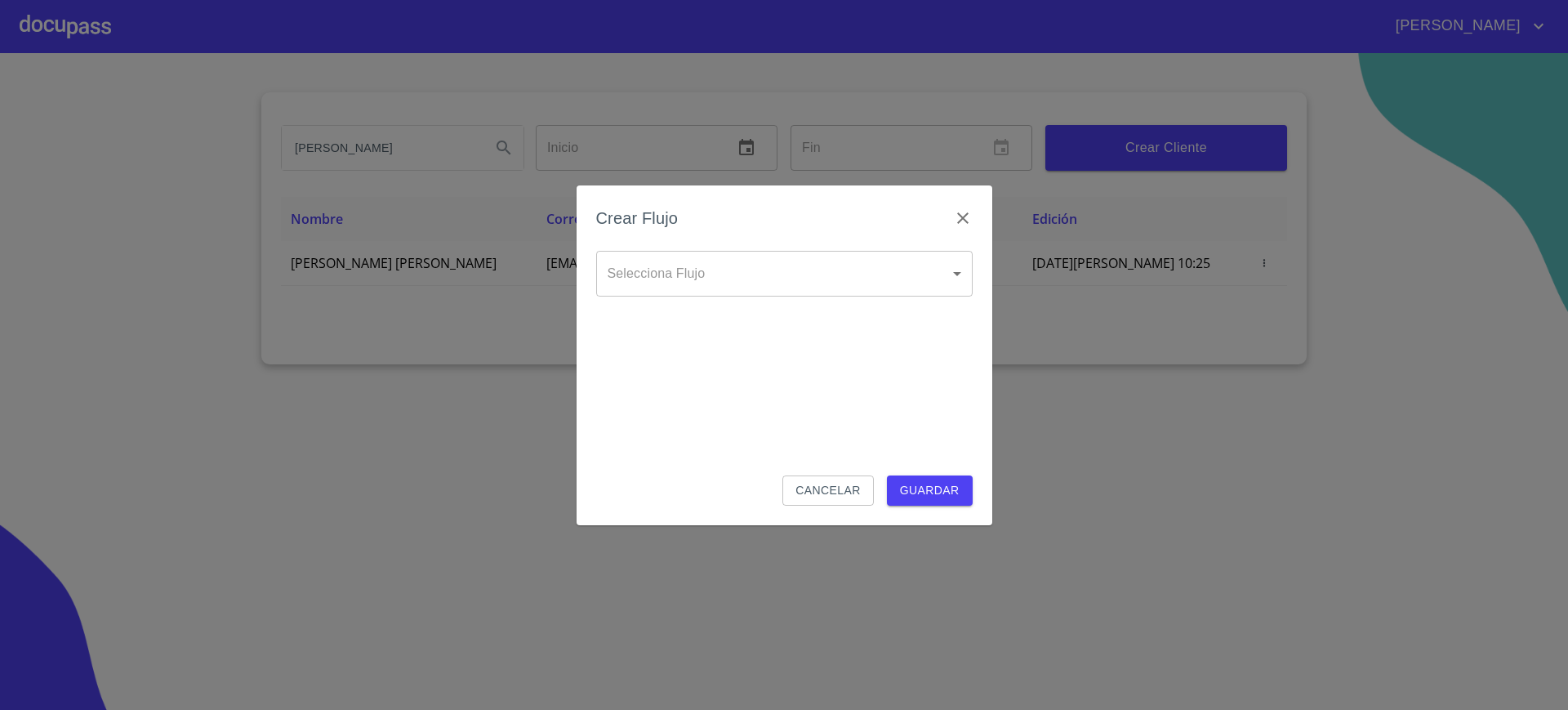
click at [814, 254] on body "[PERSON_NAME] ​ Fin ​ Crear Cliente Nombre Correo electrónico Registro Edición …" at bounding box center [784, 355] width 1568 height 710
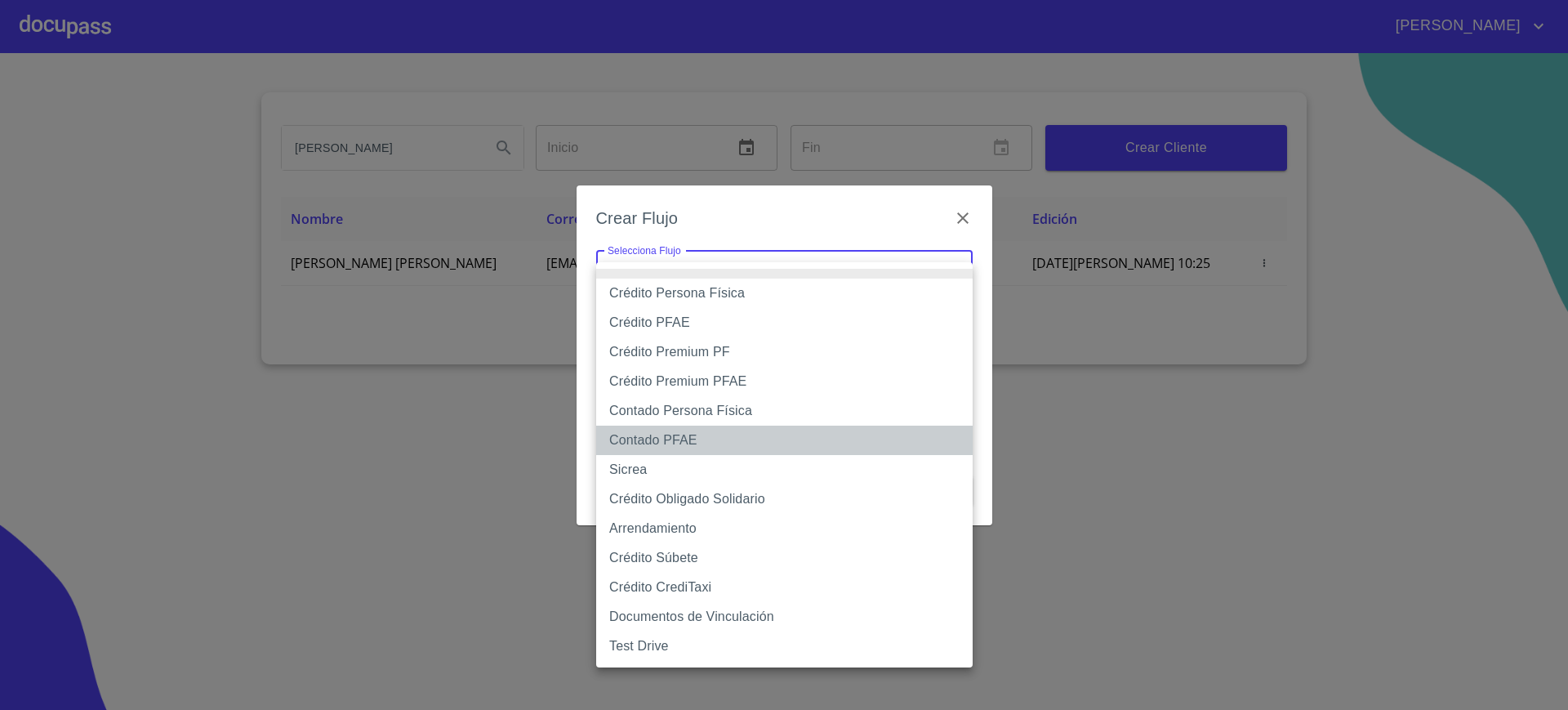
click at [690, 437] on li "Contado PFAE" at bounding box center [784, 440] width 377 height 30
type input "60bfa0300d9865ccc24b067f"
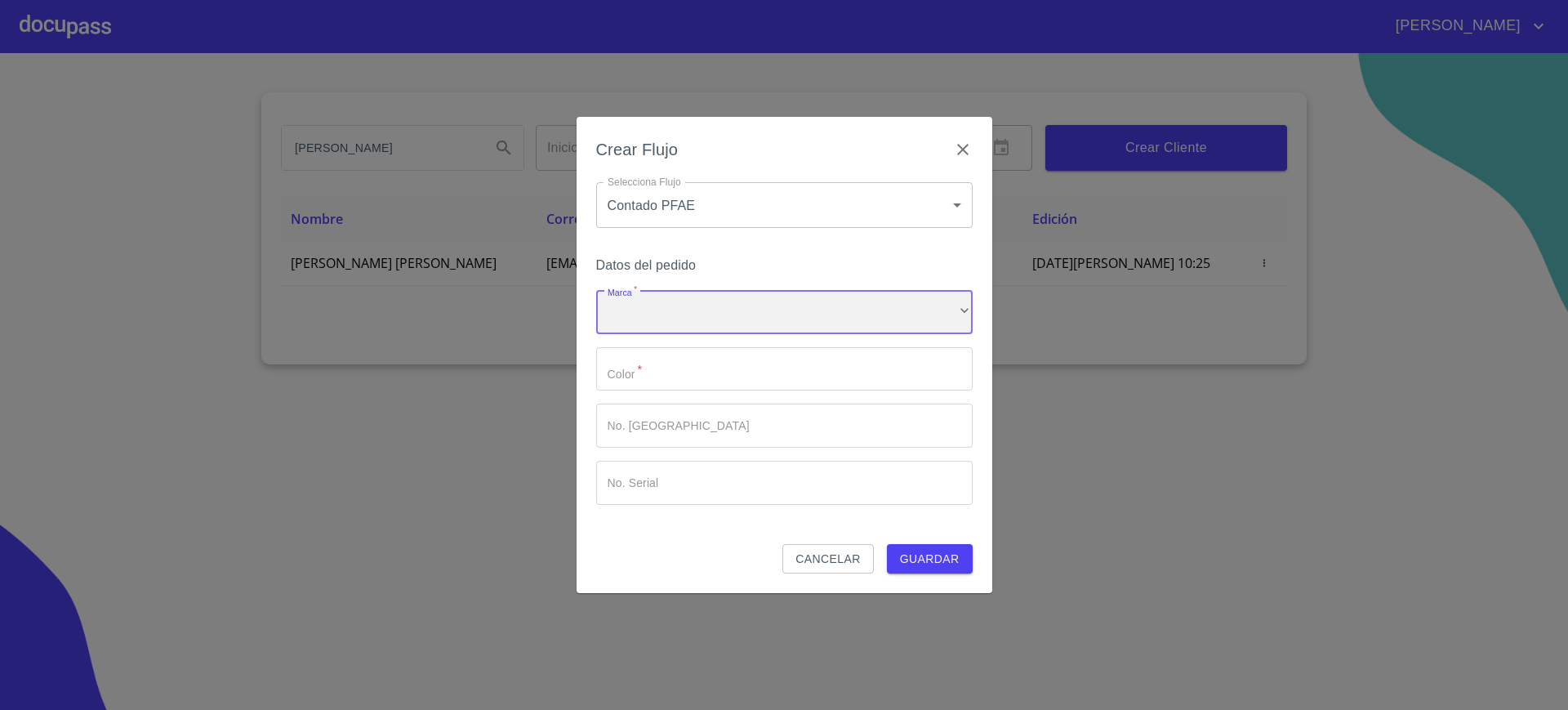
click at [831, 325] on div "​" at bounding box center [784, 313] width 377 height 44
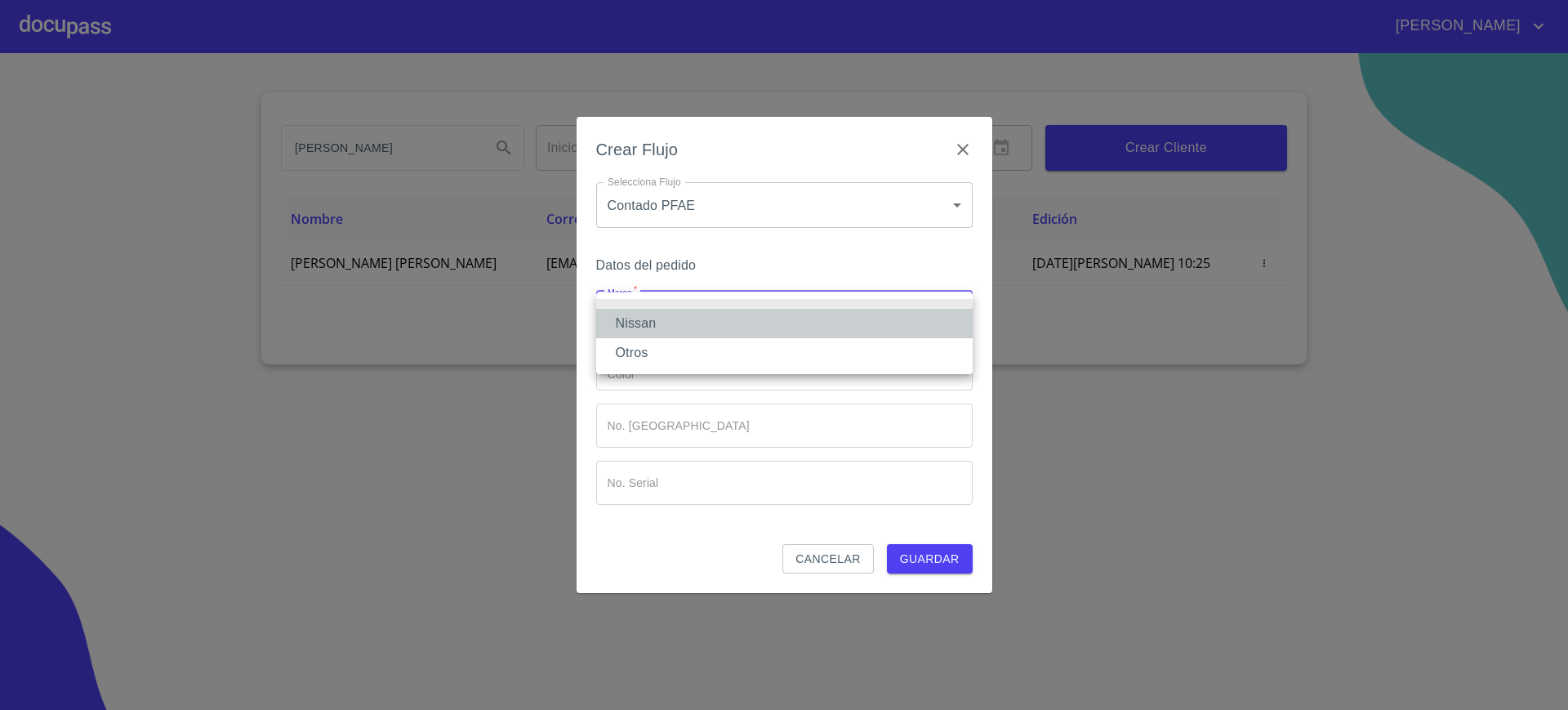
click at [806, 330] on li "Nissan" at bounding box center [784, 323] width 377 height 30
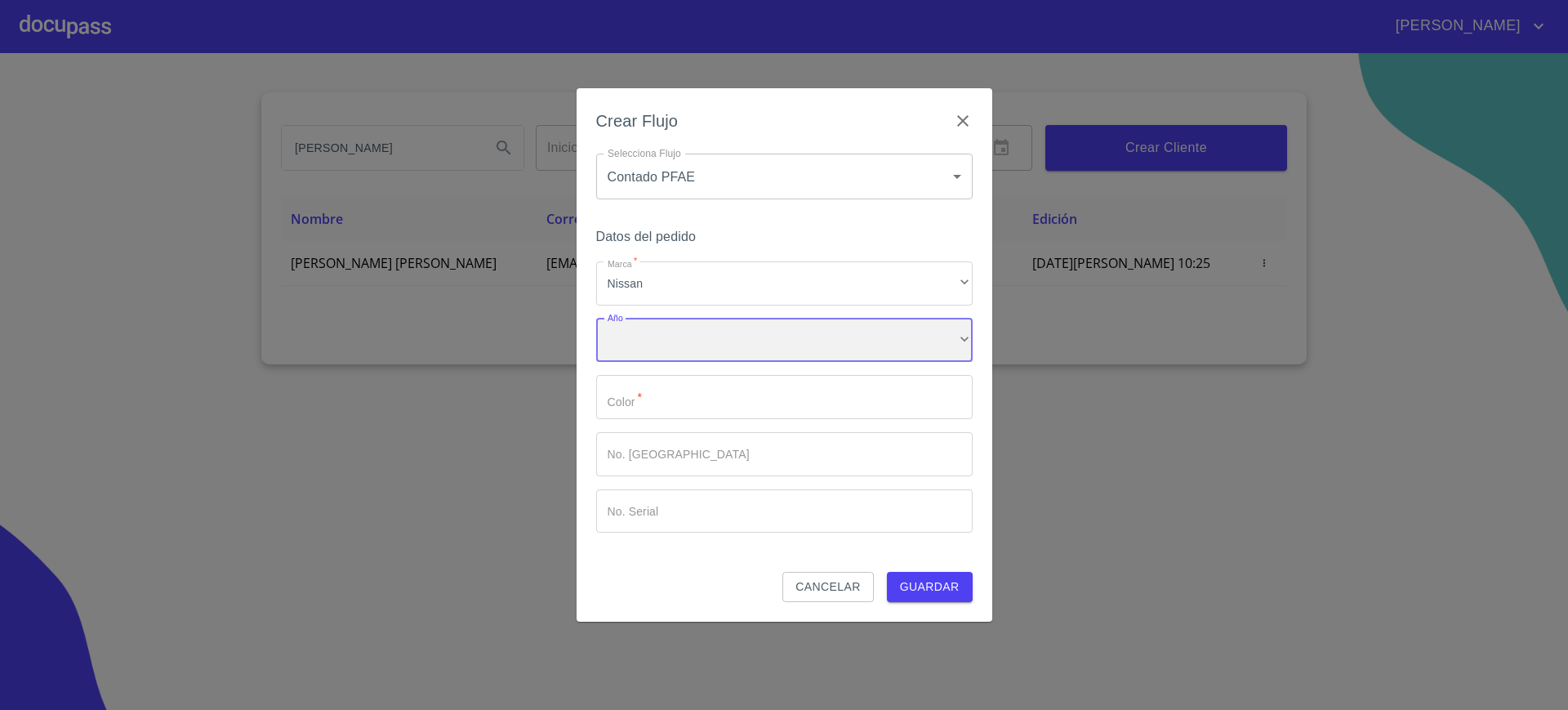
click at [794, 345] on div "​" at bounding box center [784, 341] width 377 height 44
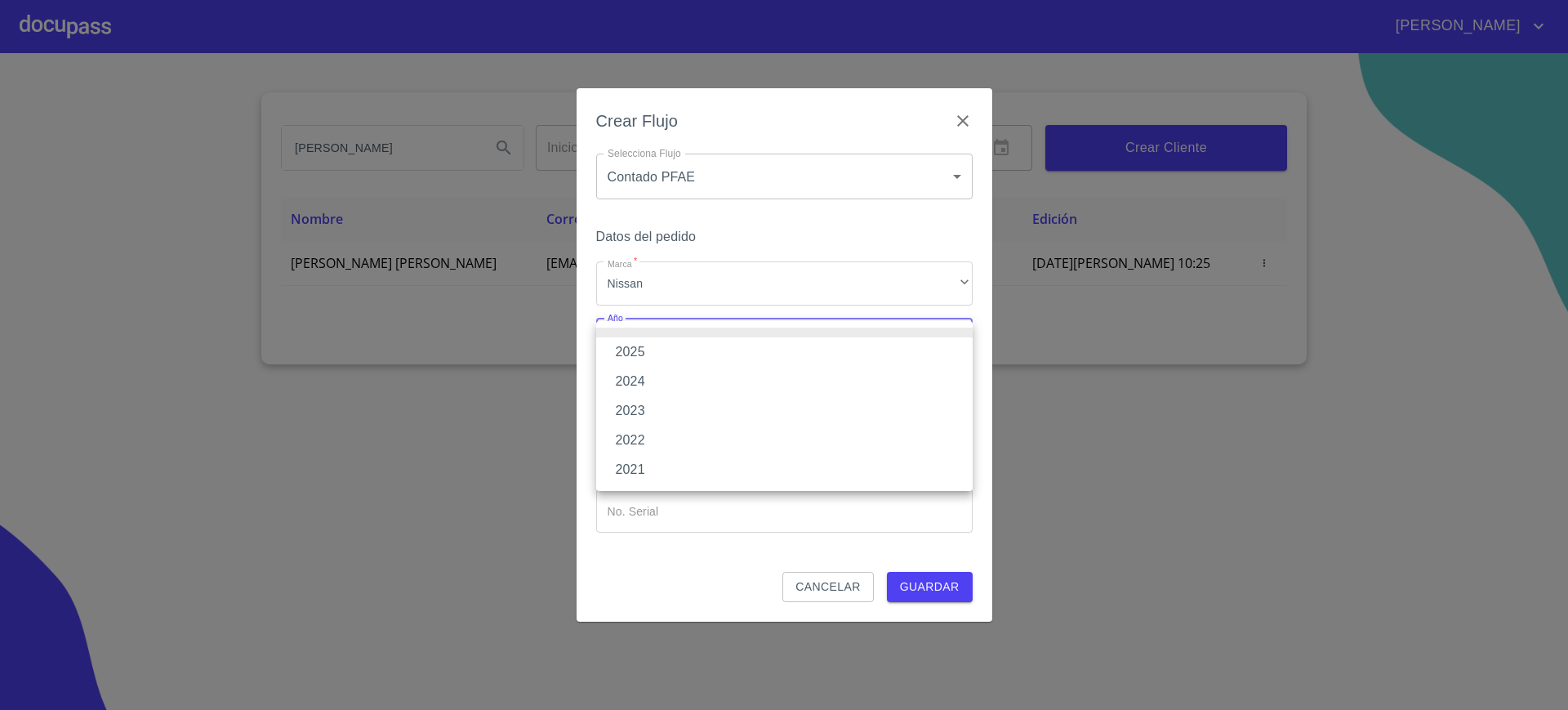
click at [764, 377] on li "2024" at bounding box center [784, 382] width 377 height 30
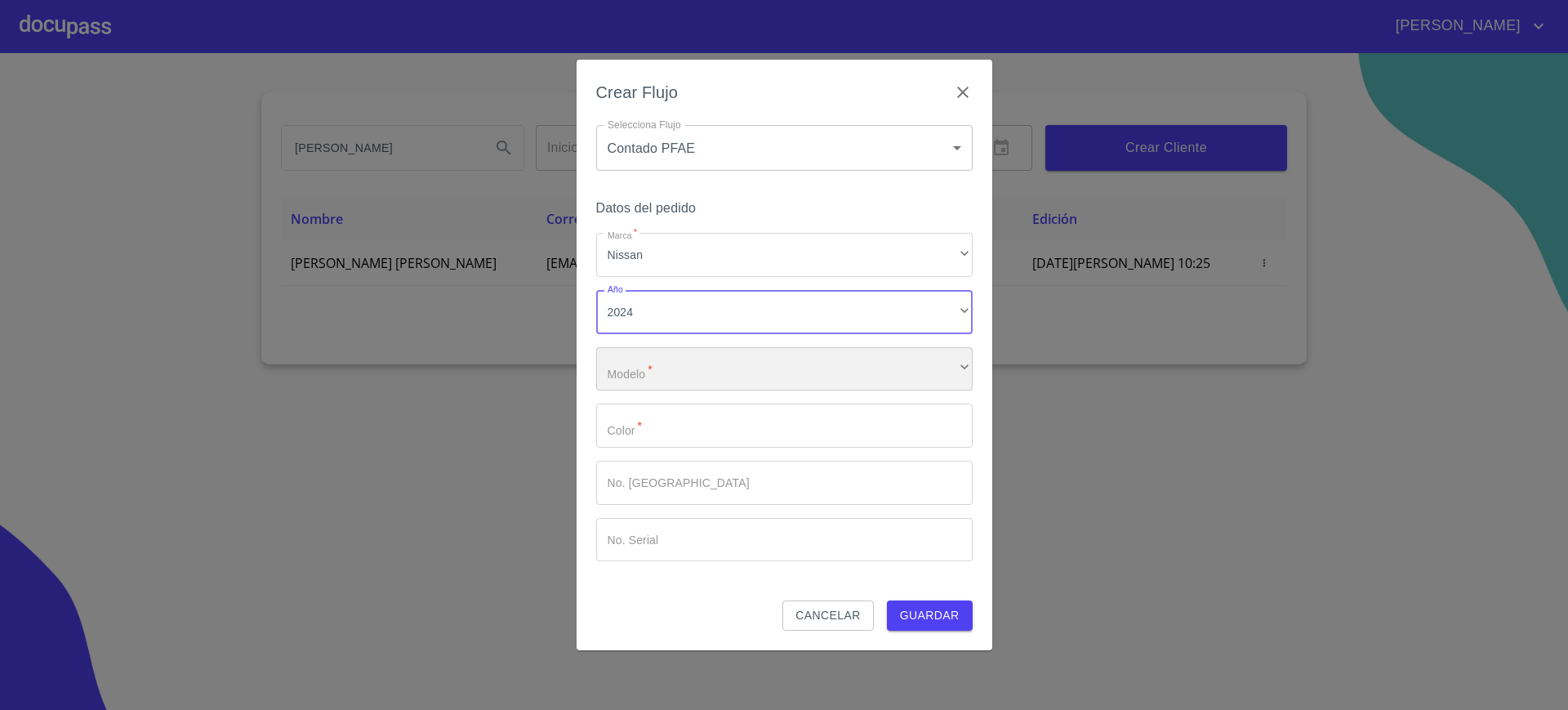
click at [781, 358] on div "​" at bounding box center [784, 369] width 377 height 44
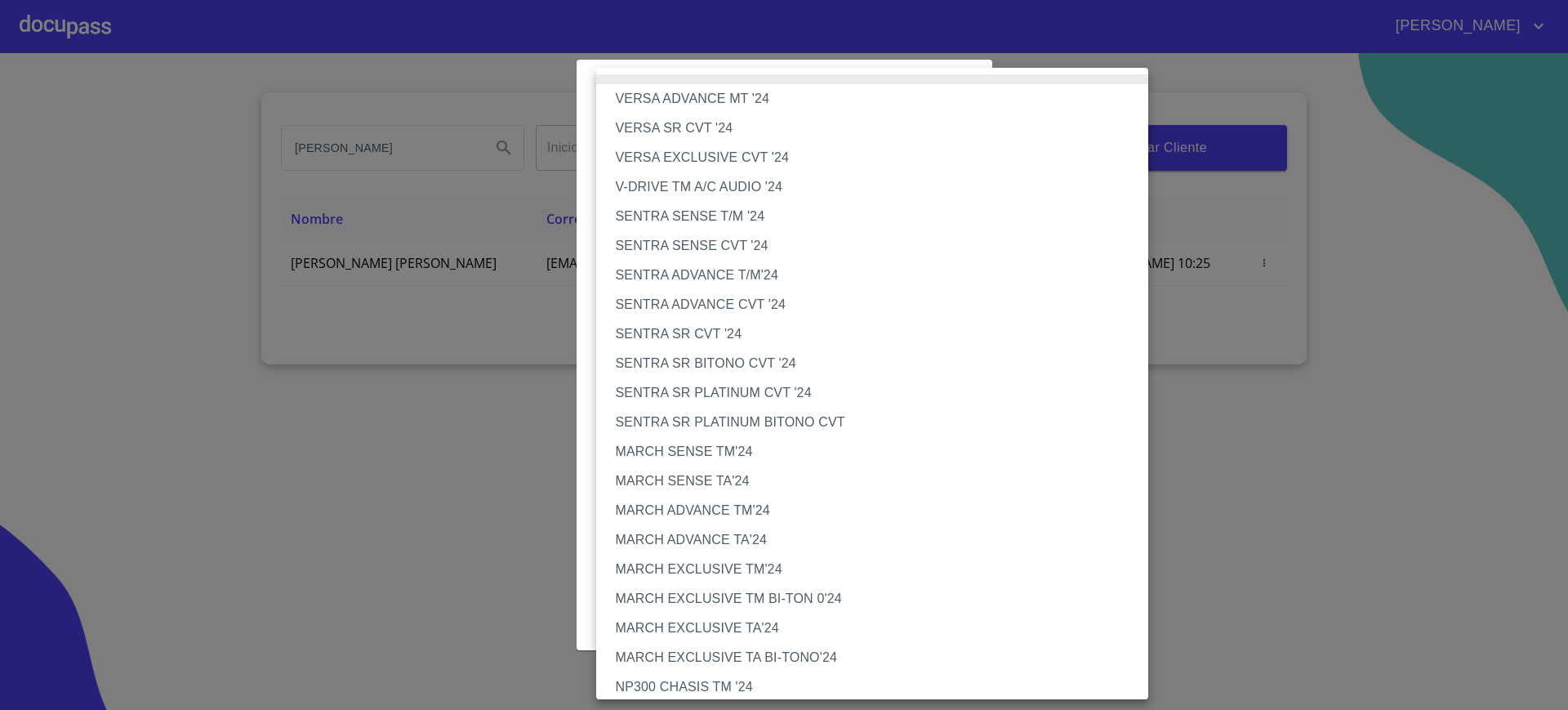
click at [761, 387] on li "SENTRA SR PLATINUM CVT '24" at bounding box center [880, 393] width 567 height 30
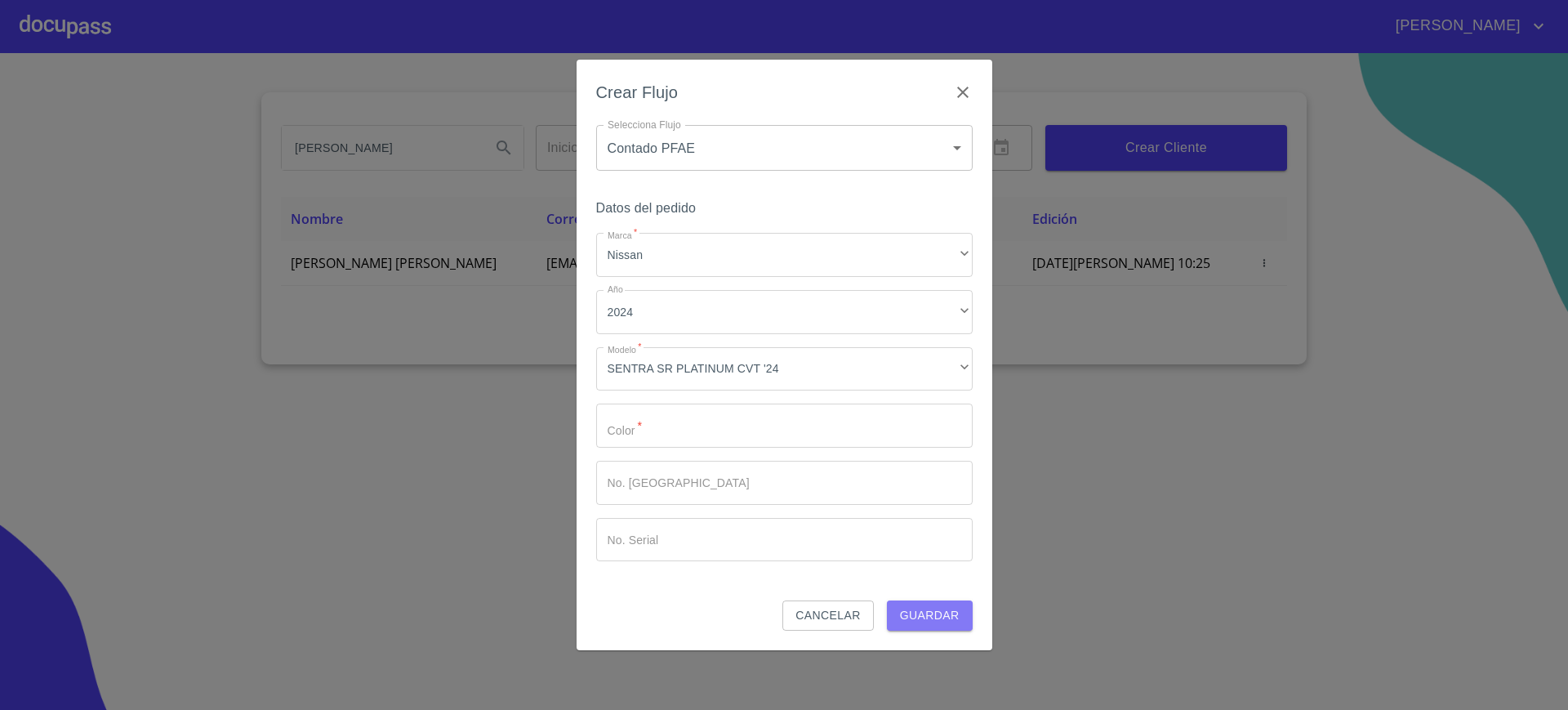
click at [955, 624] on span "Guardar" at bounding box center [929, 615] width 59 height 21
type input "00"
click at [941, 610] on span "Guardar" at bounding box center [929, 615] width 59 height 21
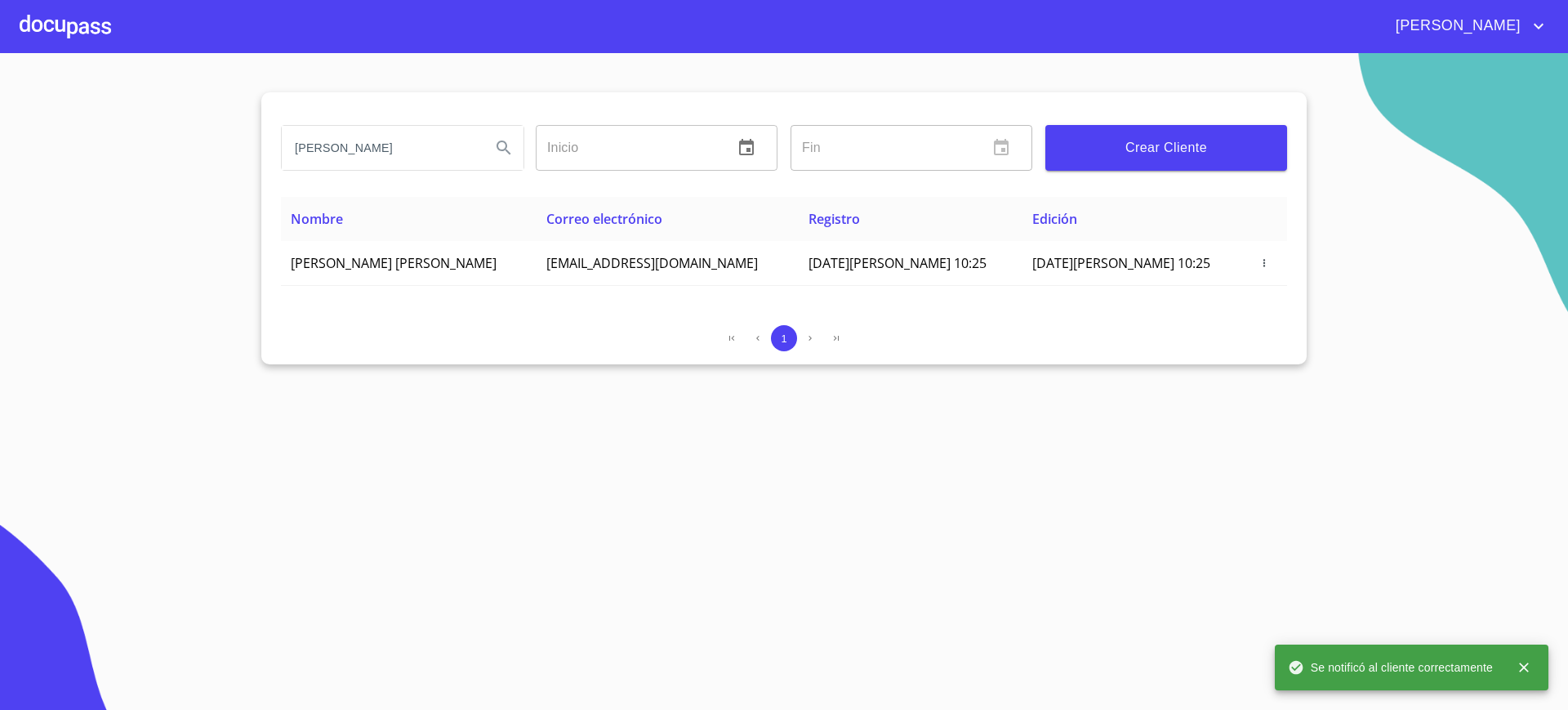
click at [104, 40] on div at bounding box center [65, 26] width 91 height 53
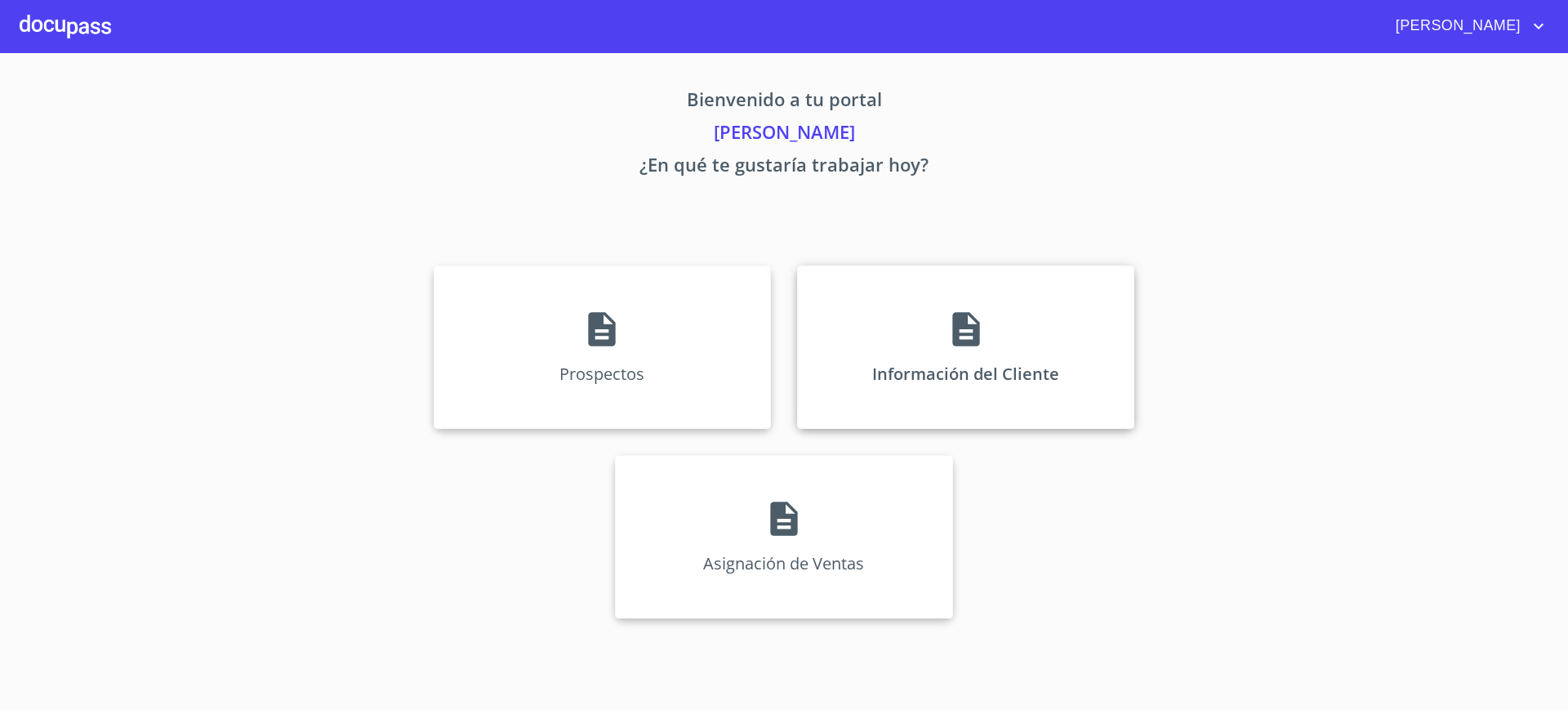
click at [914, 352] on div "Información del Cliente" at bounding box center [965, 347] width 337 height 164
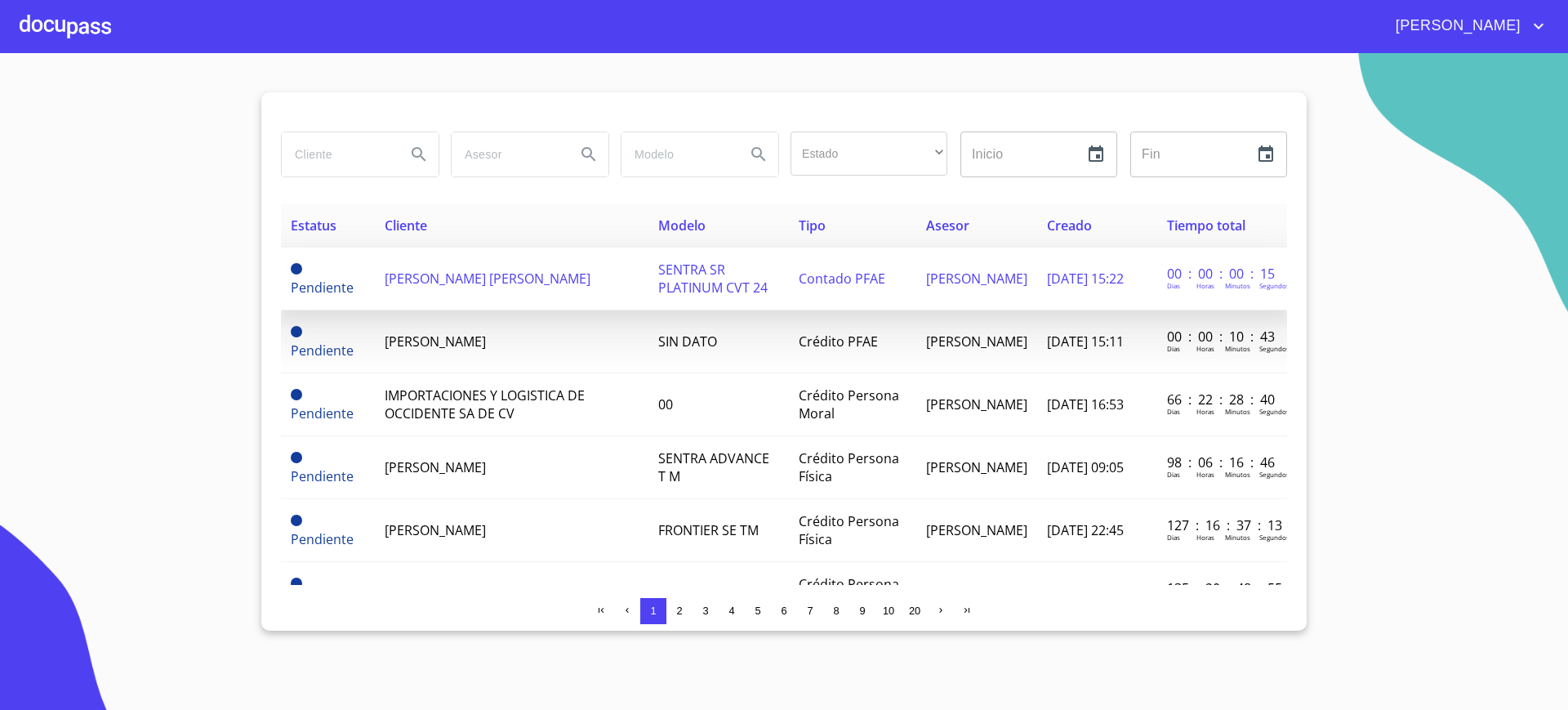
click at [561, 251] on td "[PERSON_NAME] [PERSON_NAME]" at bounding box center [511, 279] width 274 height 63
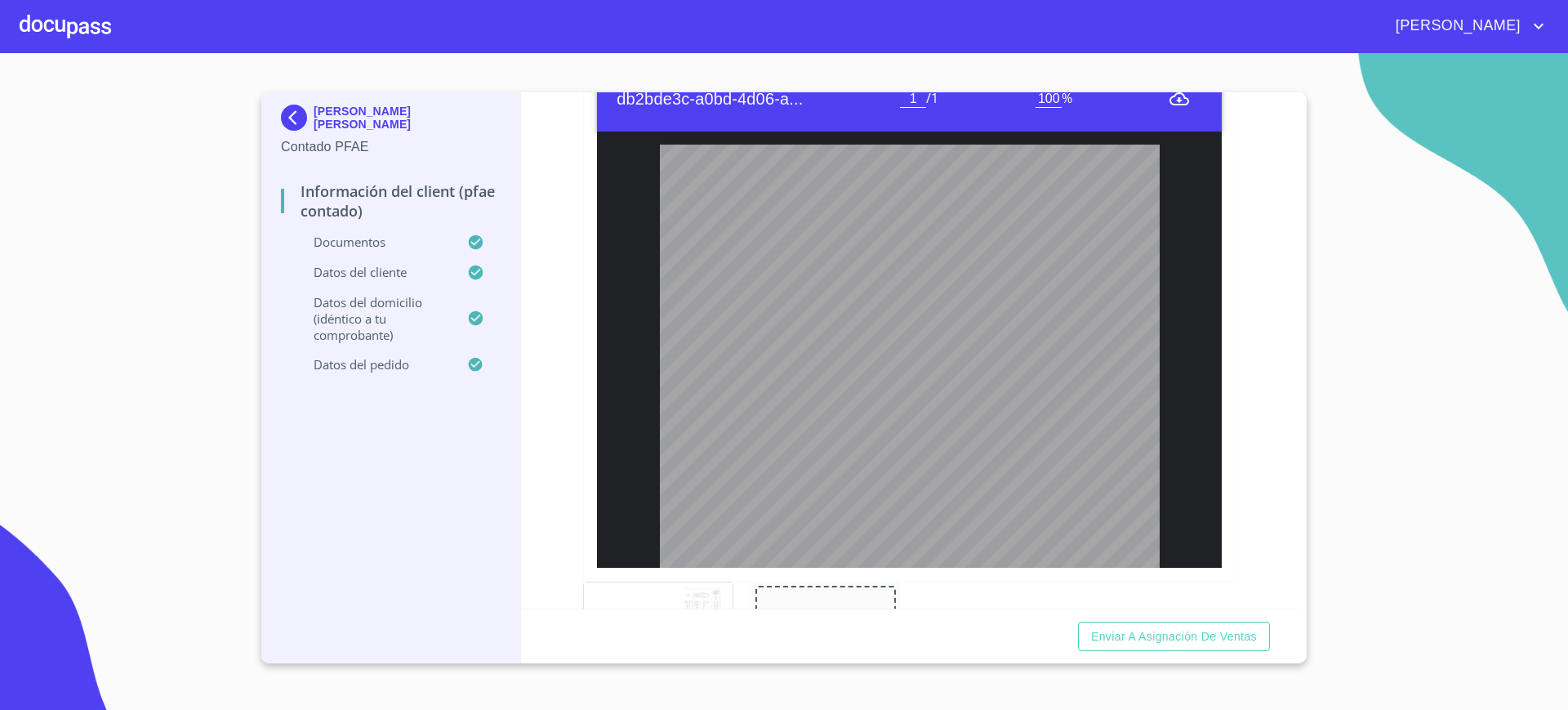
scroll to position [338, 0]
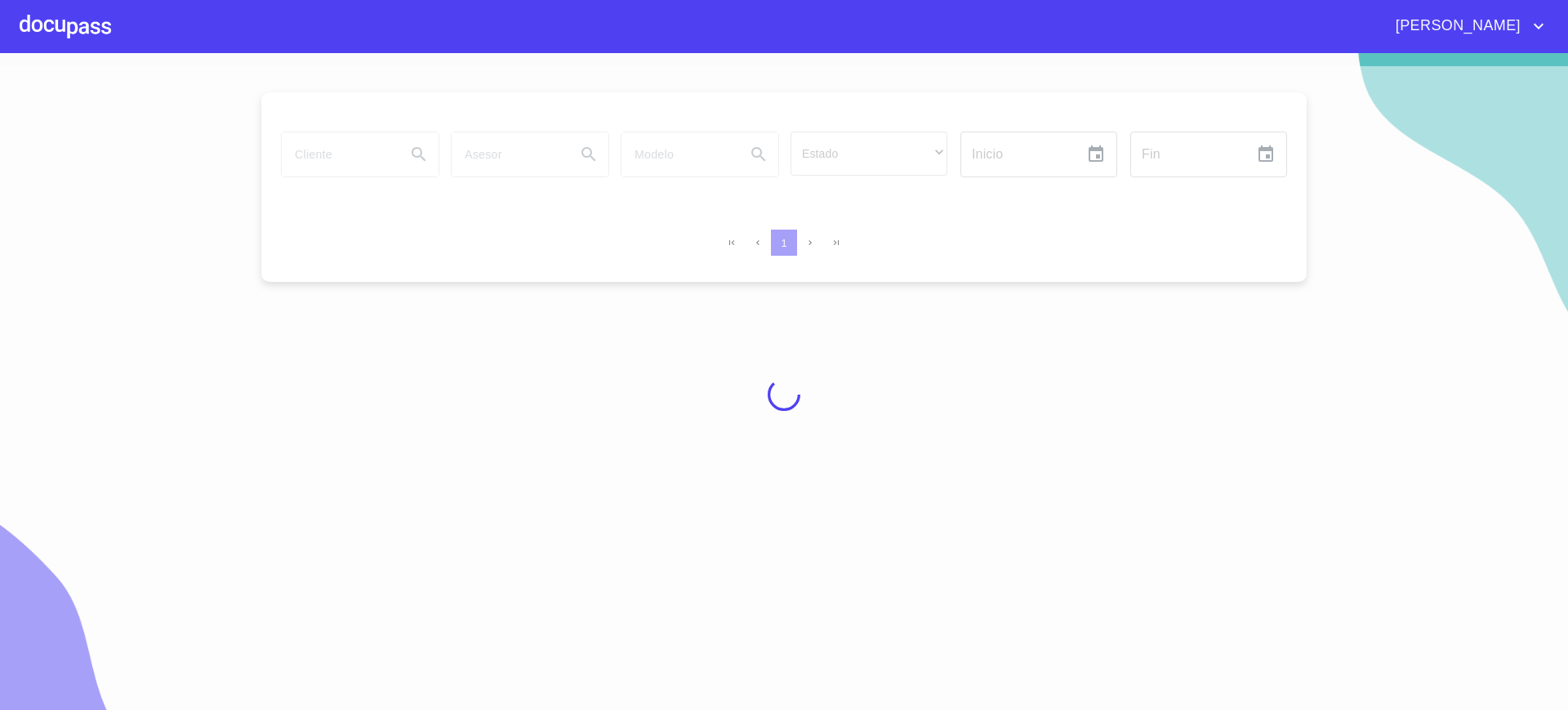
drag, startPoint x: 0, startPoint y: 45, endPoint x: 22, endPoint y: 37, distance: 23.4
click at [22, 37] on div "[PERSON_NAME]" at bounding box center [784, 26] width 1568 height 53
click at [22, 37] on div at bounding box center [65, 26] width 91 height 53
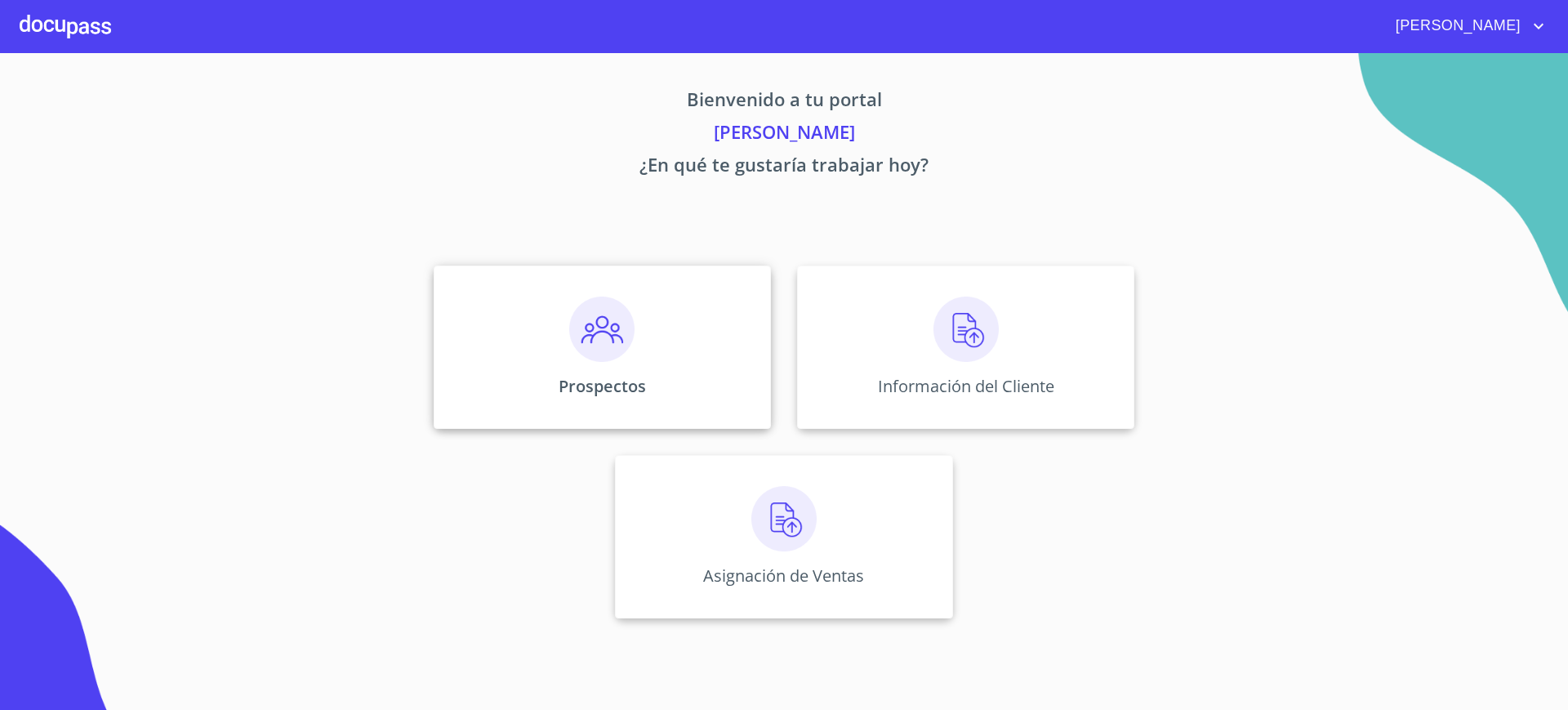
click at [508, 327] on div "Prospectos" at bounding box center [602, 347] width 337 height 164
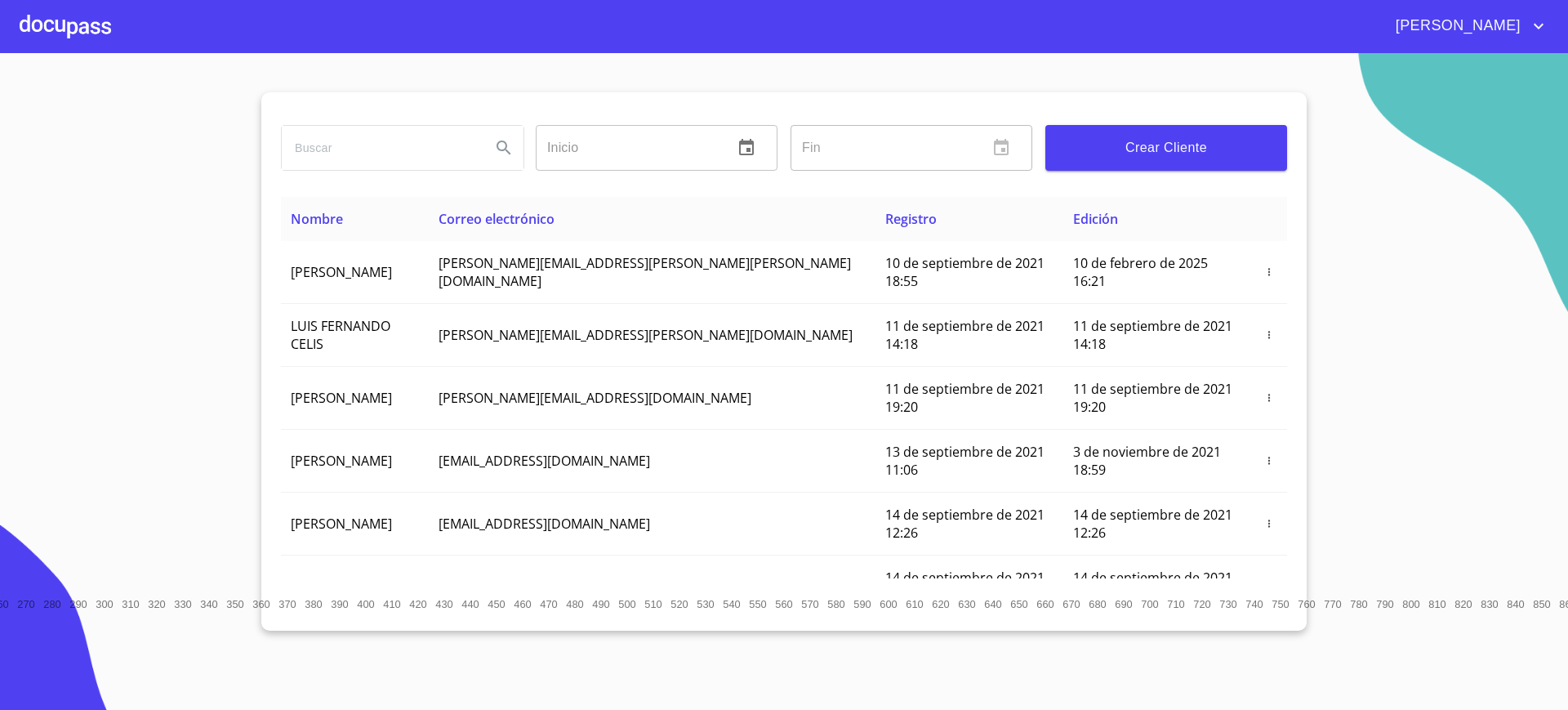
click at [422, 149] on input "search" at bounding box center [380, 148] width 196 height 44
type input "[PERSON_NAME]"
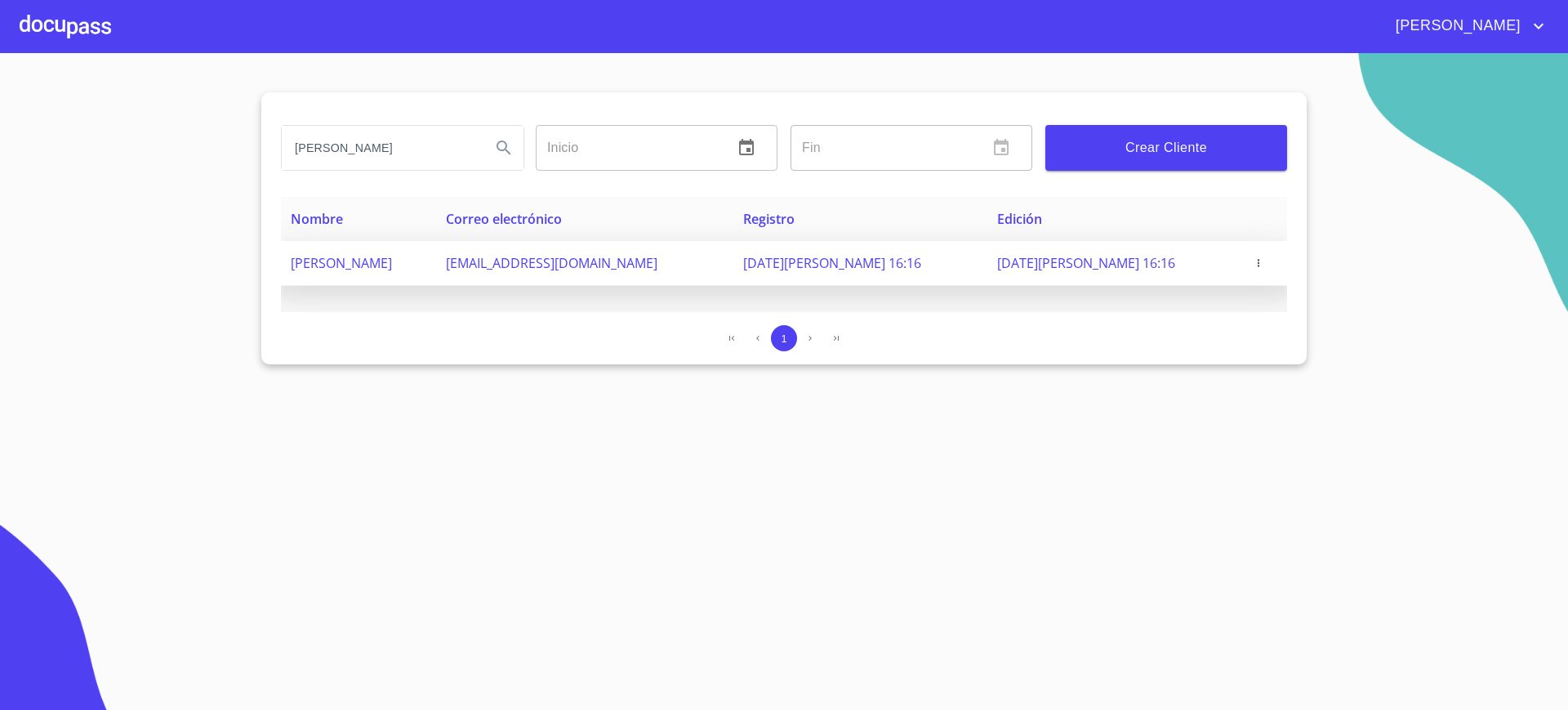
scroll to position [0, 0]
click at [1264, 258] on icon "button" at bounding box center [1258, 263] width 12 height 12
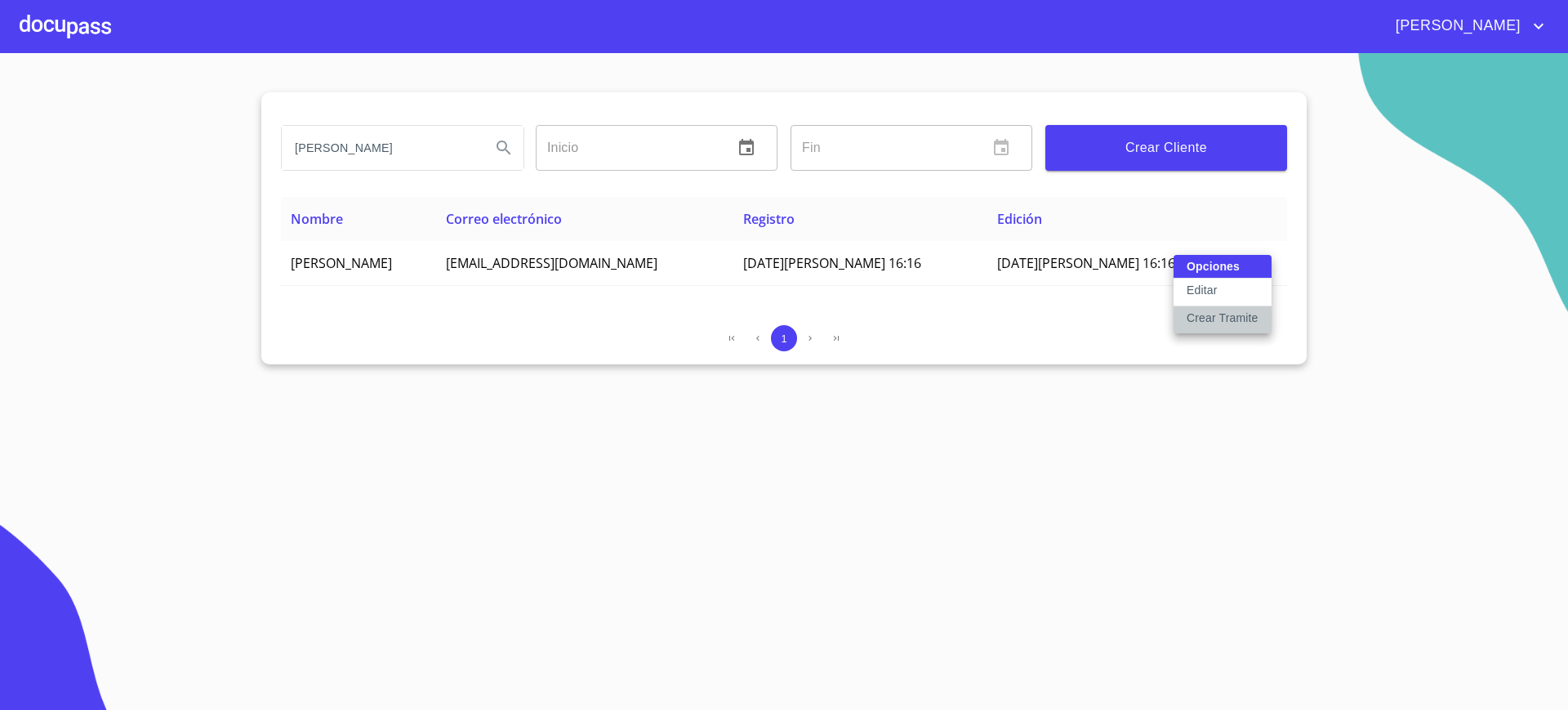
click at [1225, 314] on p "Crear Tramite" at bounding box center [1222, 318] width 72 height 16
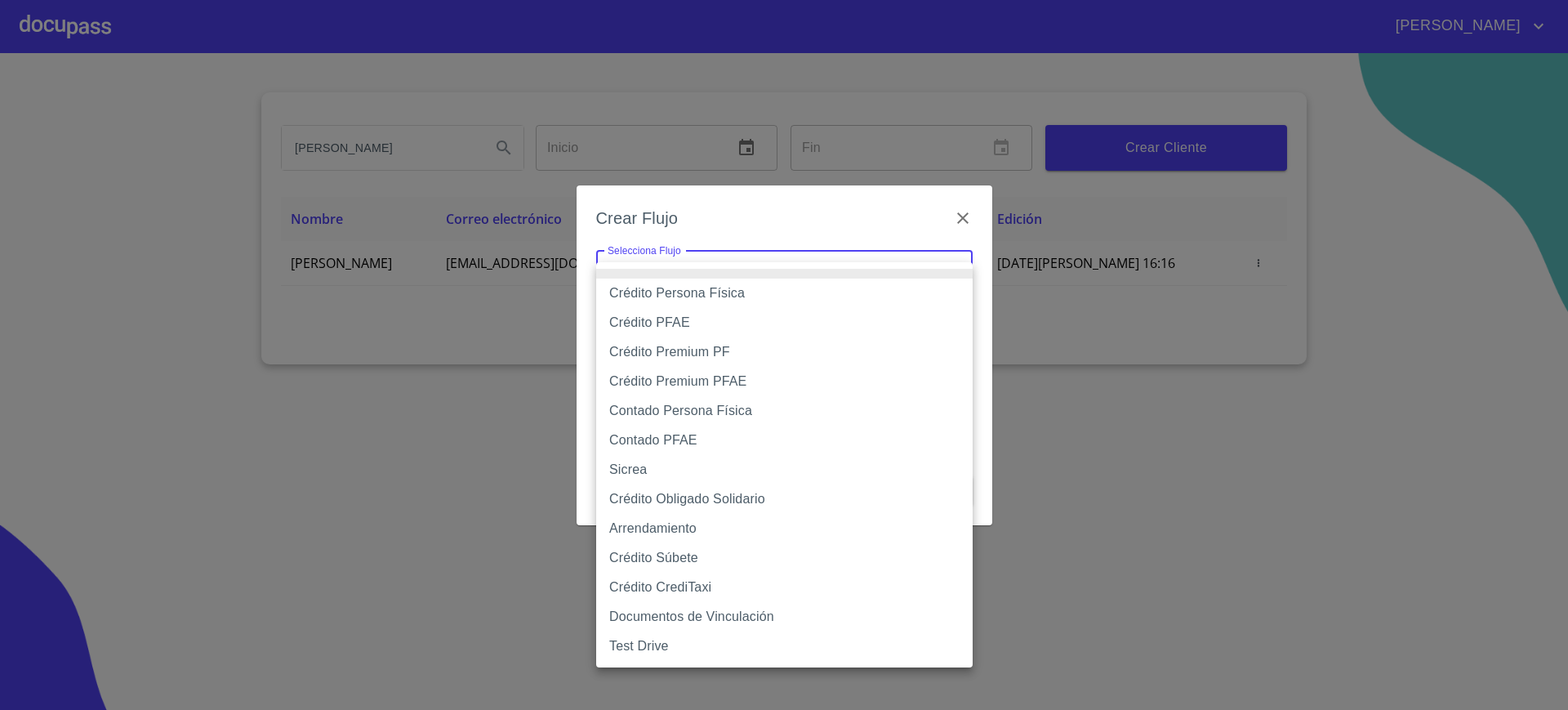
click at [899, 290] on body "[PERSON_NAME] Inicio ​ Fin ​ Crear Cliente Nombre Correo electrónico Registro E…" at bounding box center [784, 355] width 1568 height 710
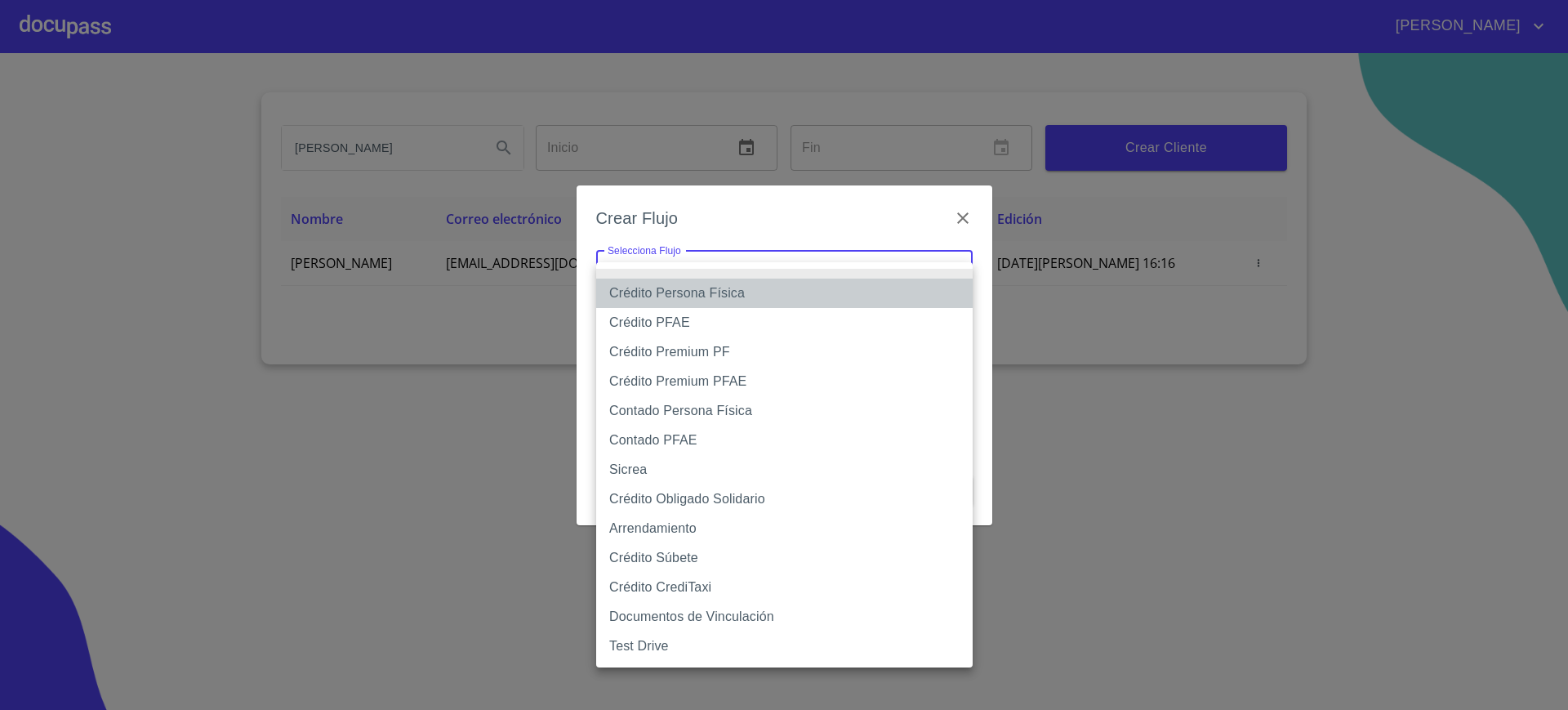
click at [734, 290] on li "Crédito Persona Física" at bounding box center [784, 294] width 377 height 30
type input "6009fb3c7d1714eb8809aa97"
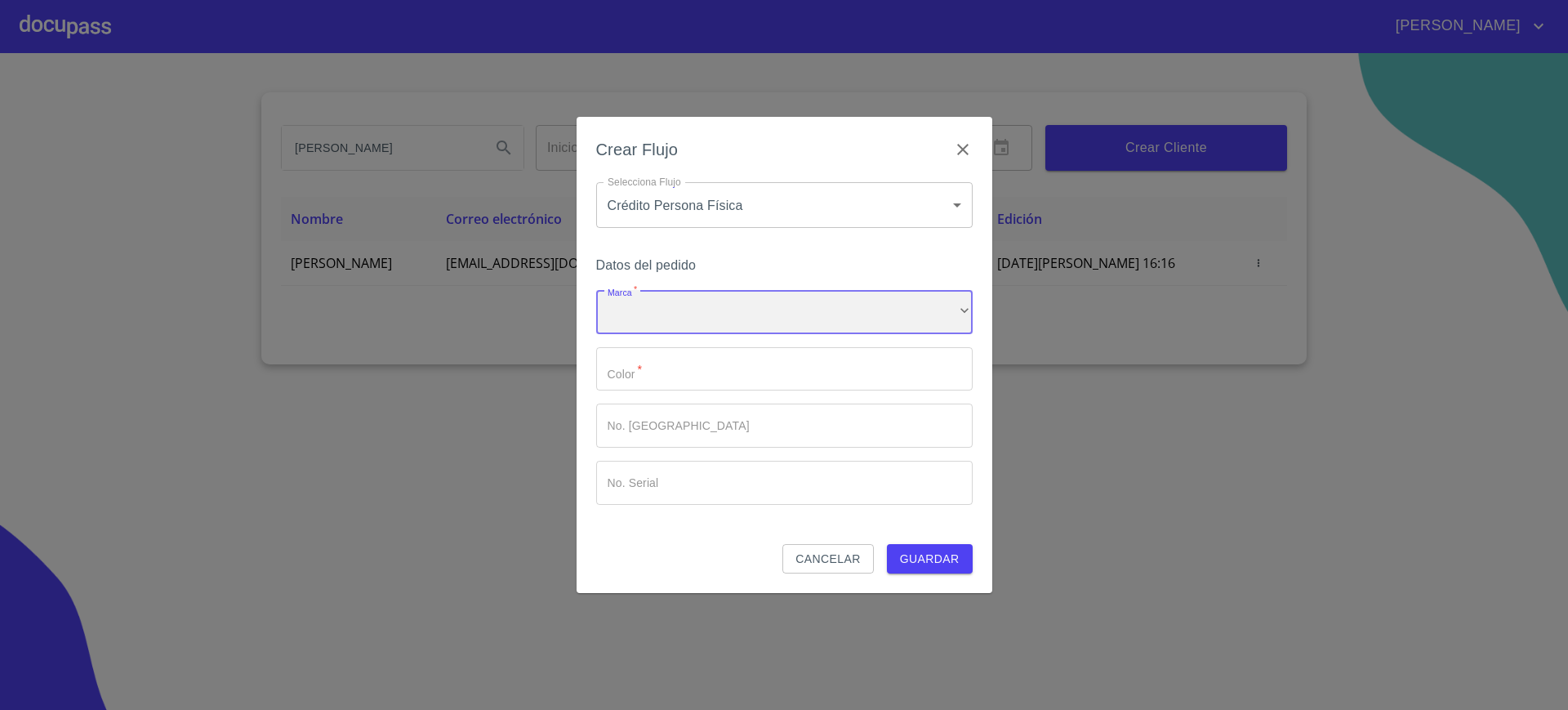
click at [728, 304] on div "​" at bounding box center [784, 313] width 377 height 44
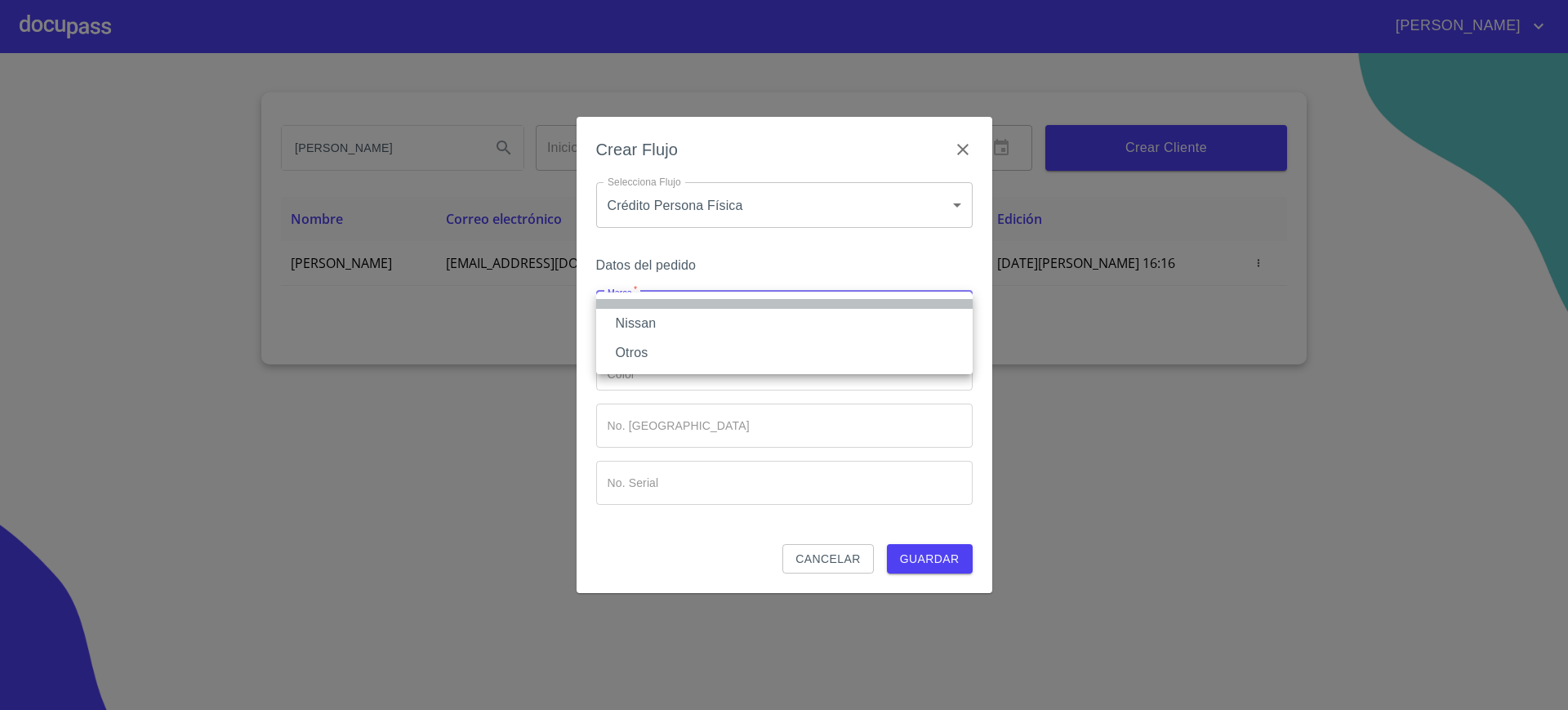
click at [725, 307] on li at bounding box center [784, 304] width 377 height 10
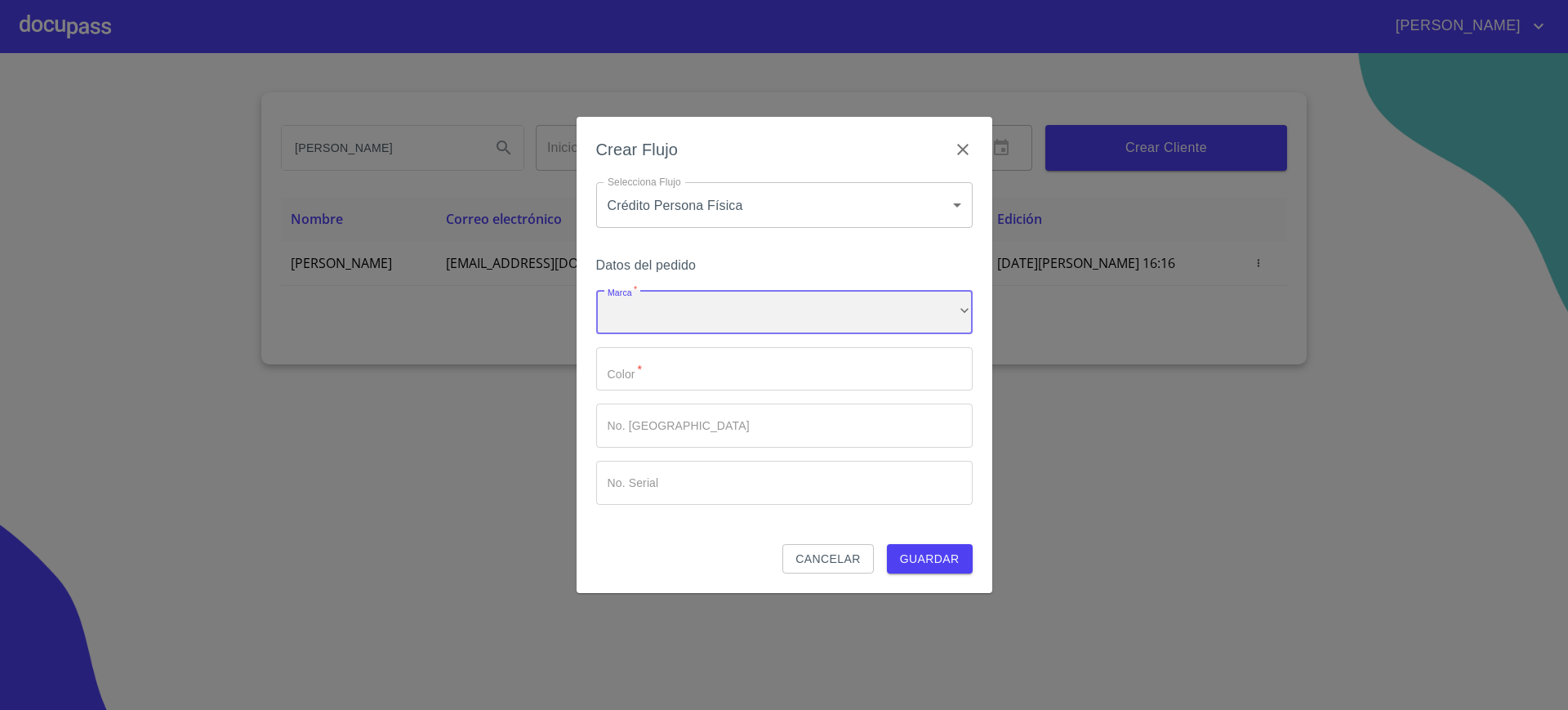
click at [717, 315] on div "​" at bounding box center [784, 313] width 377 height 44
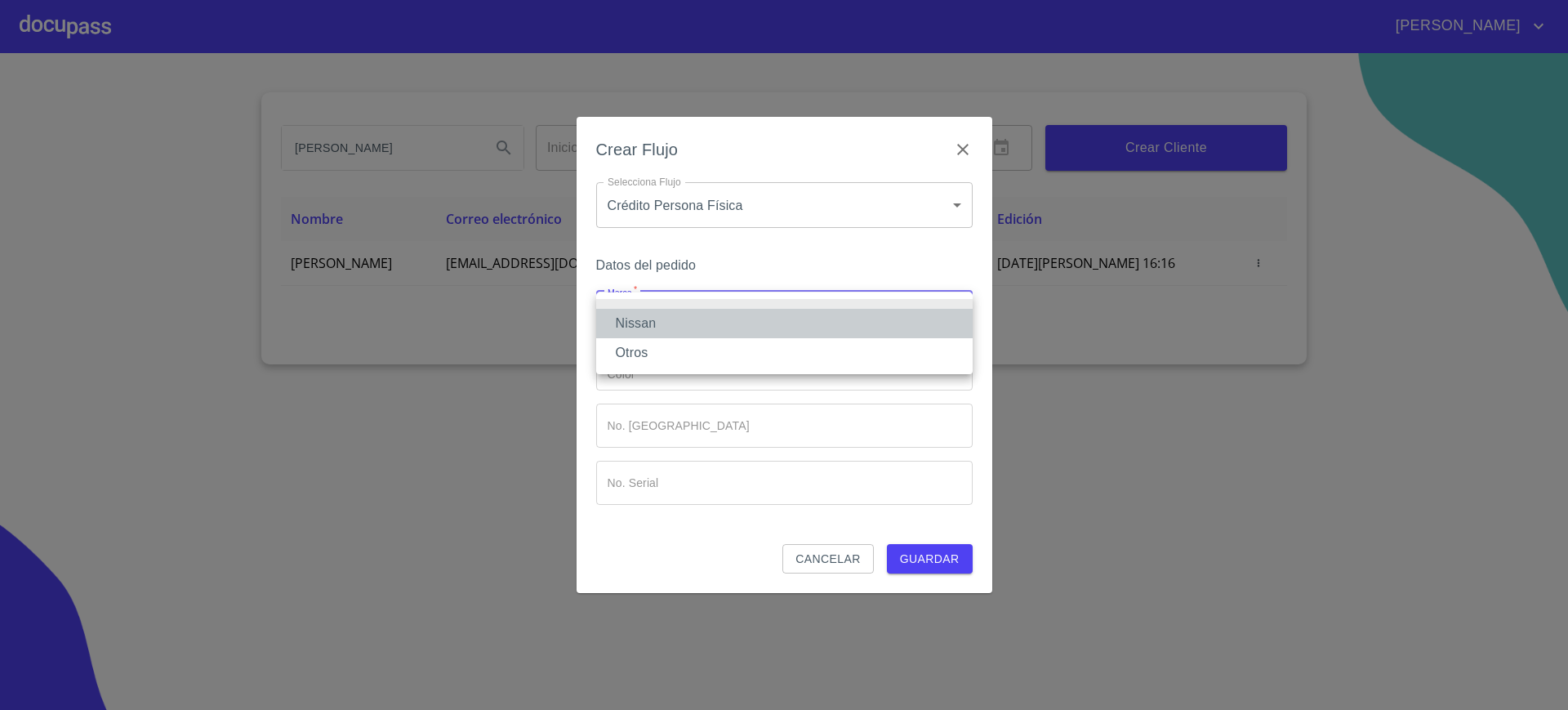
click at [710, 319] on li "Nissan" at bounding box center [784, 323] width 377 height 30
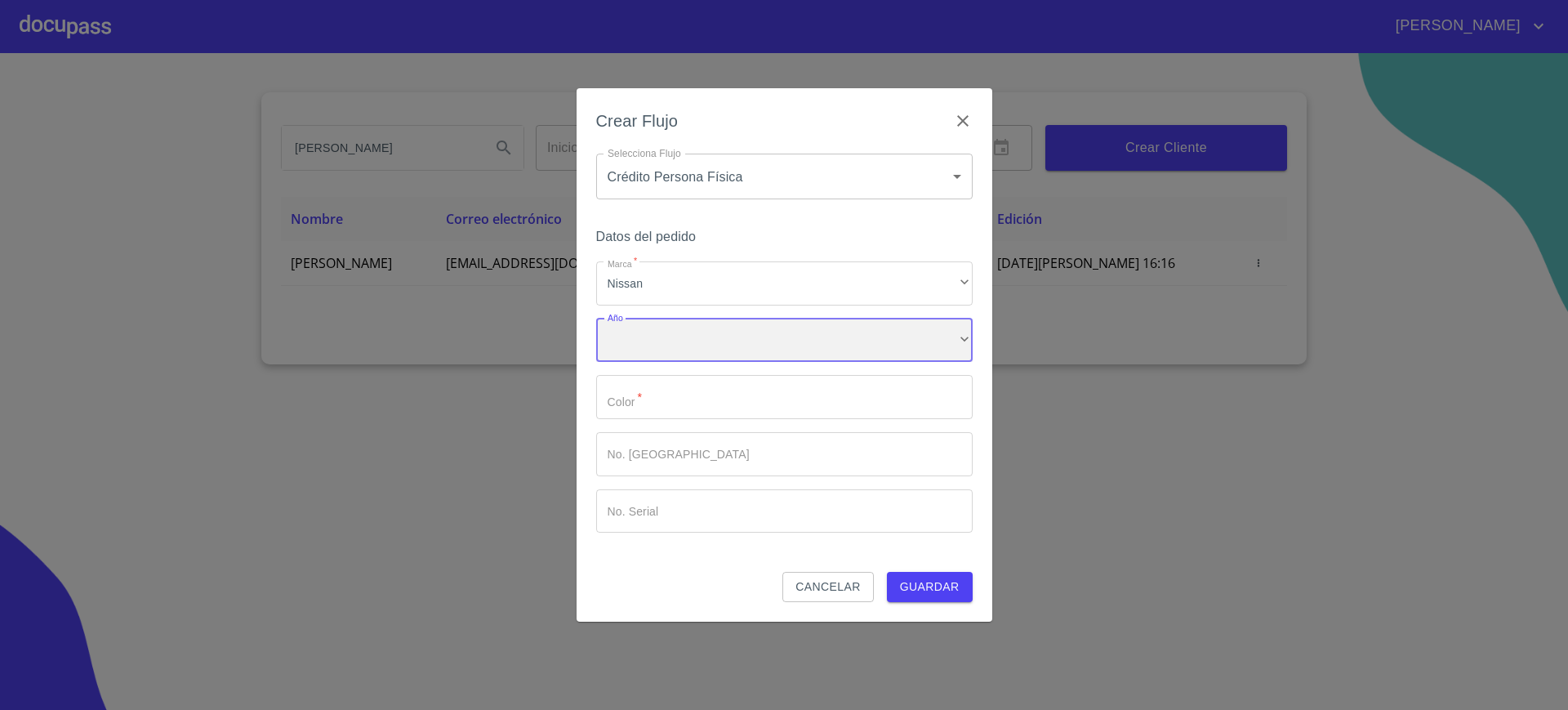
click at [701, 330] on div "​" at bounding box center [784, 341] width 377 height 44
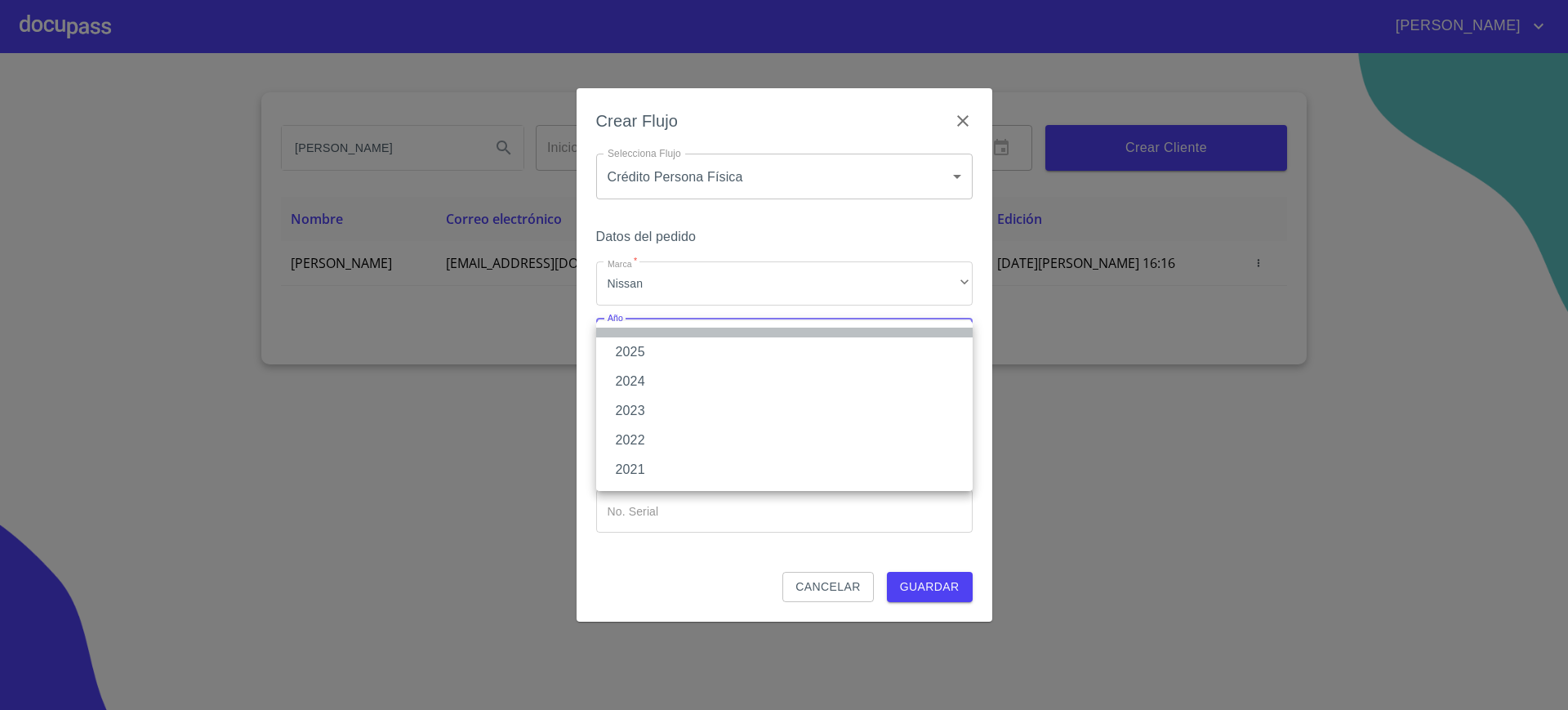
click at [701, 330] on li at bounding box center [784, 332] width 377 height 10
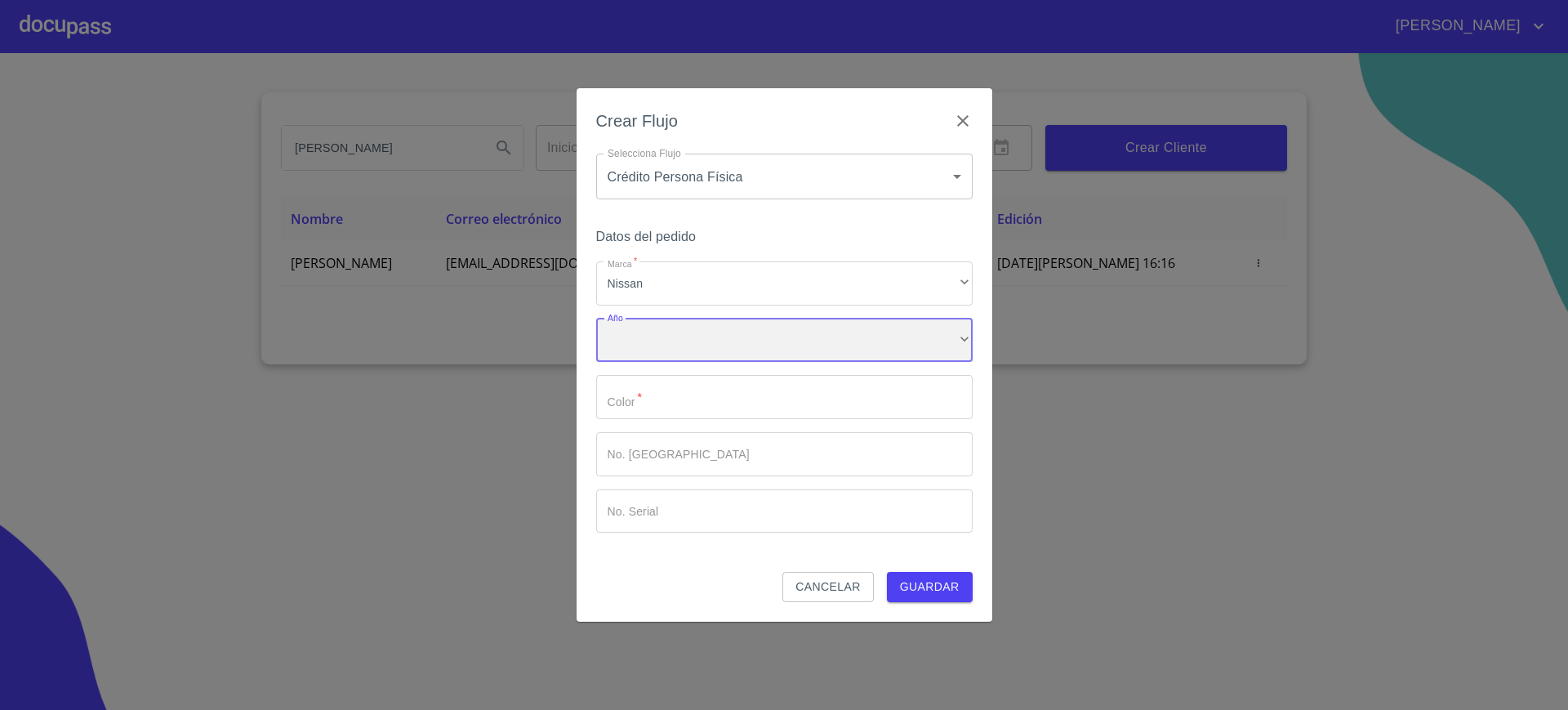
click at [701, 330] on div "​" at bounding box center [784, 341] width 377 height 44
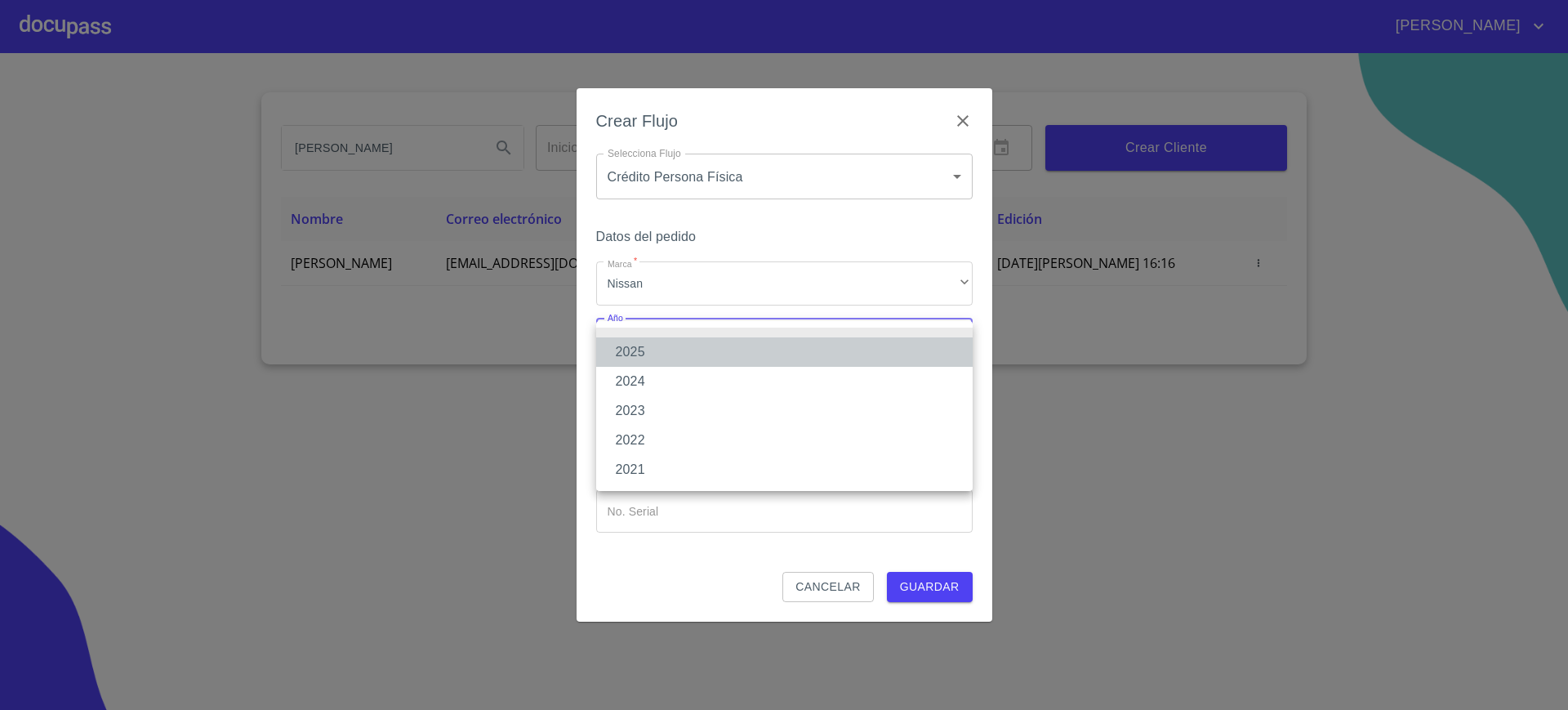
click at [685, 360] on li "2025" at bounding box center [784, 352] width 377 height 30
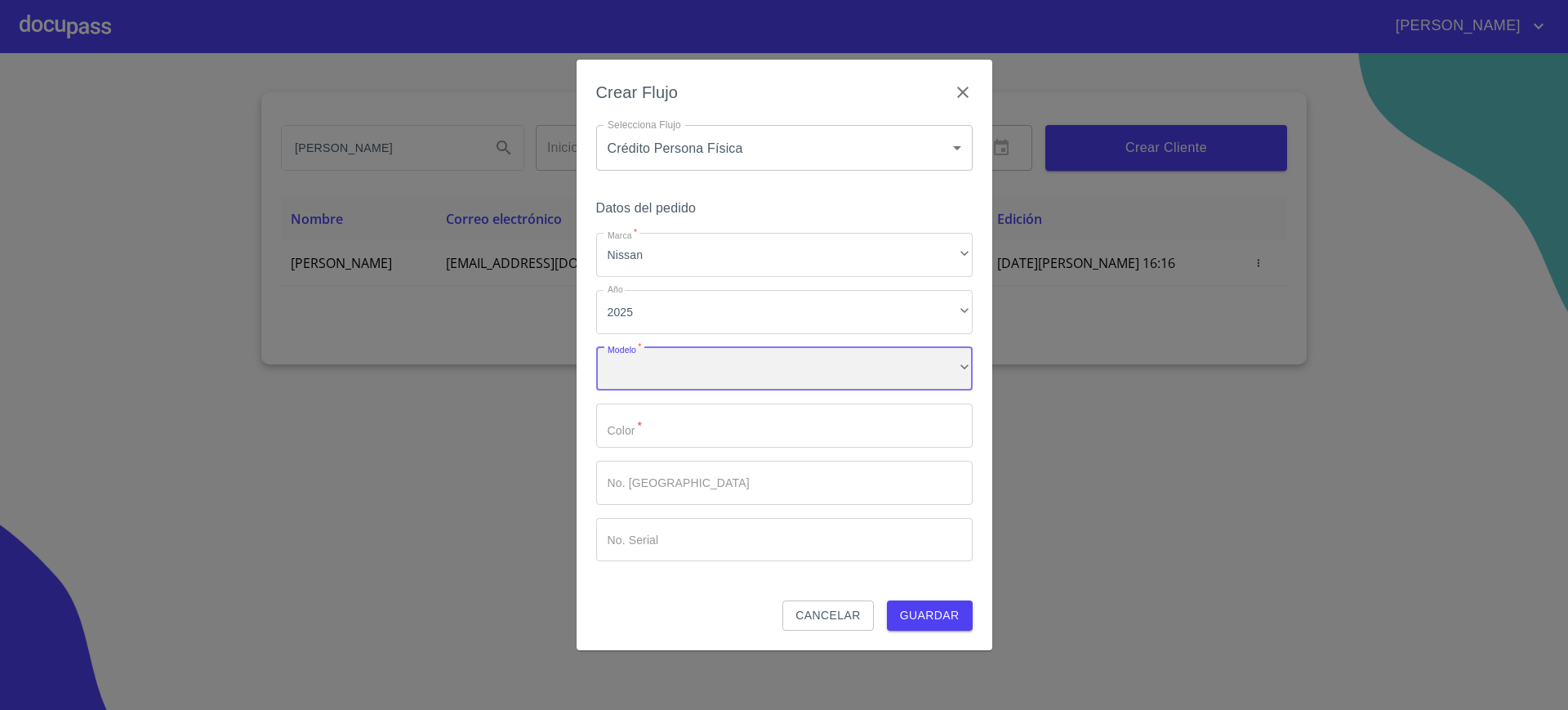
click at [678, 384] on div "​" at bounding box center [784, 369] width 377 height 44
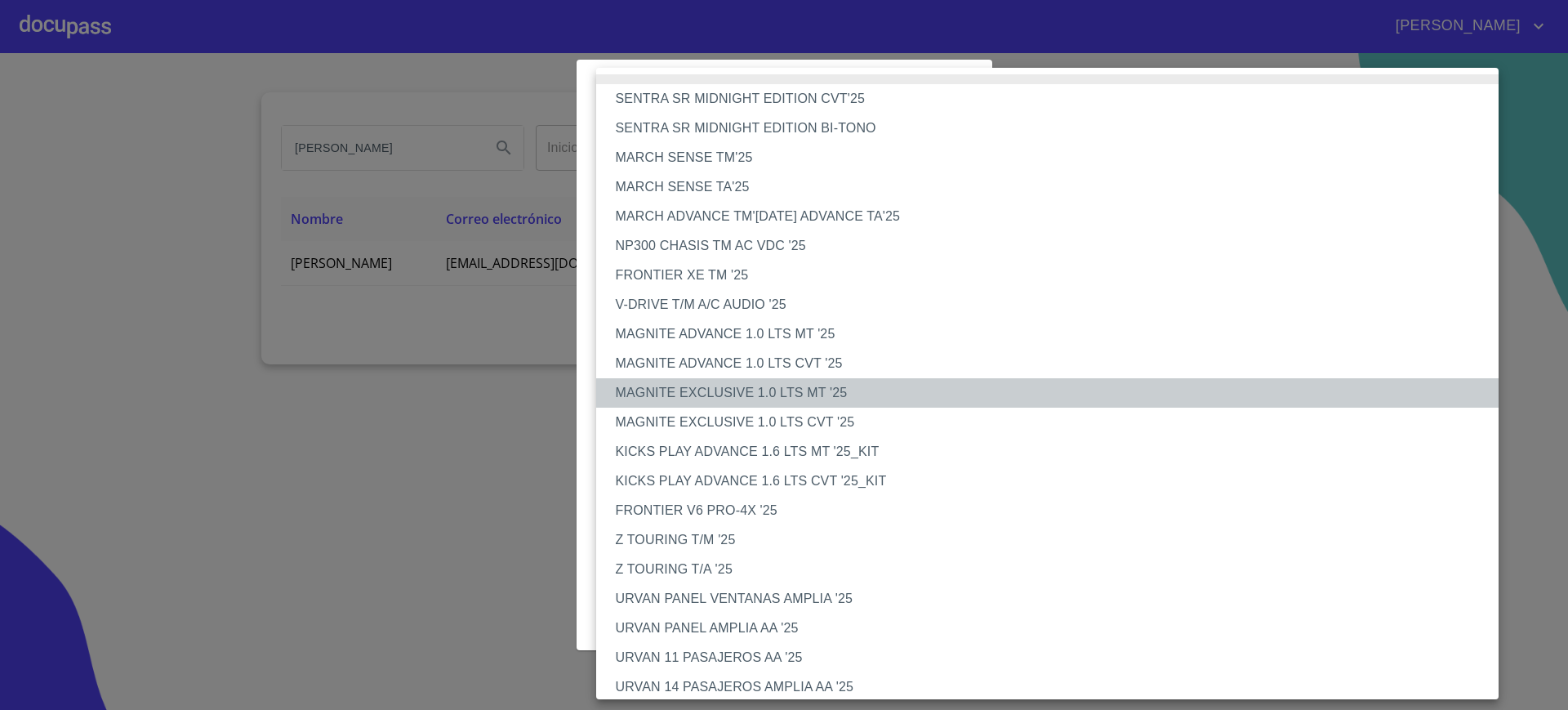
click at [678, 404] on li "MAGNITE EXCLUSIVE 1.0 LTS MT '25" at bounding box center [1055, 393] width 918 height 30
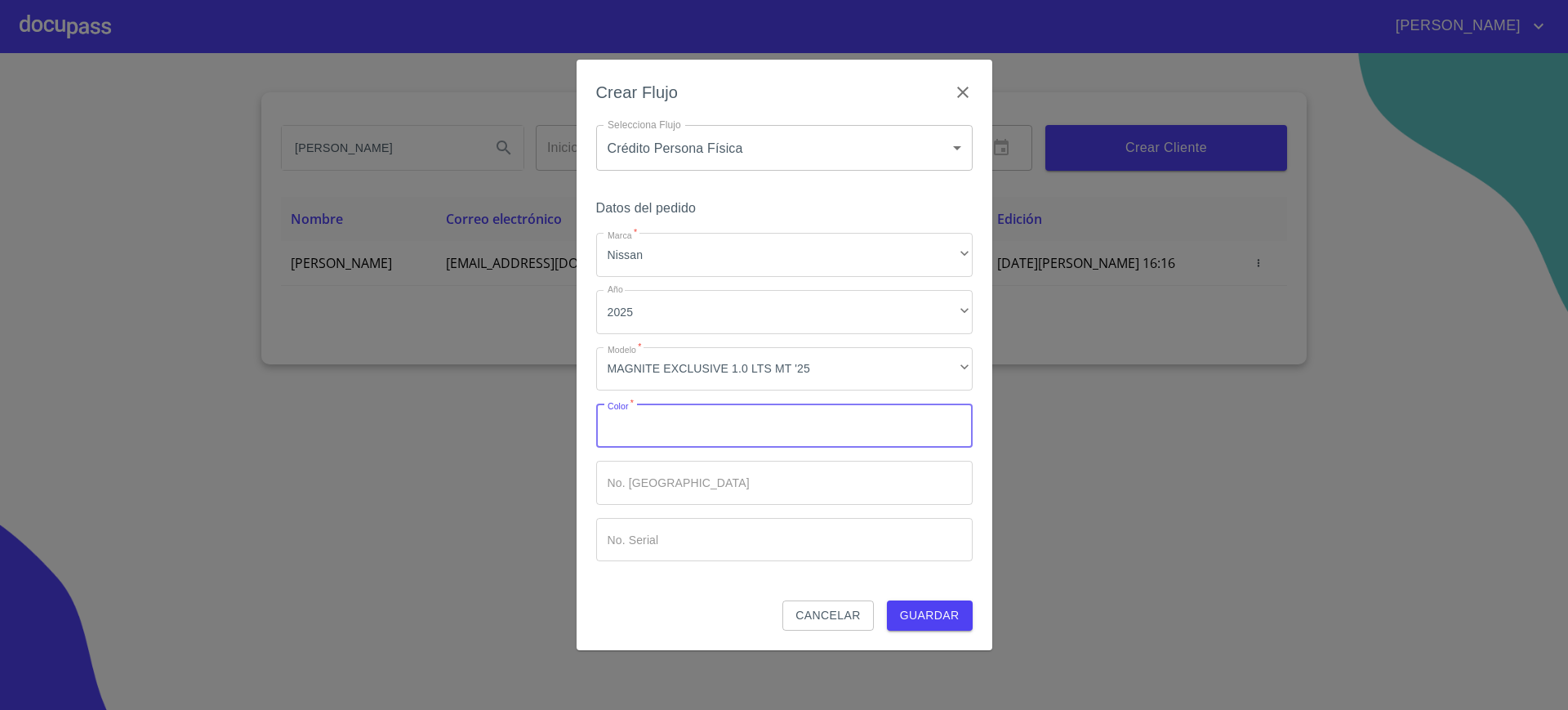
click at [777, 428] on input "Marca   *" at bounding box center [784, 426] width 377 height 44
type input "00"
click at [958, 601] on button "Guardar" at bounding box center [929, 615] width 86 height 30
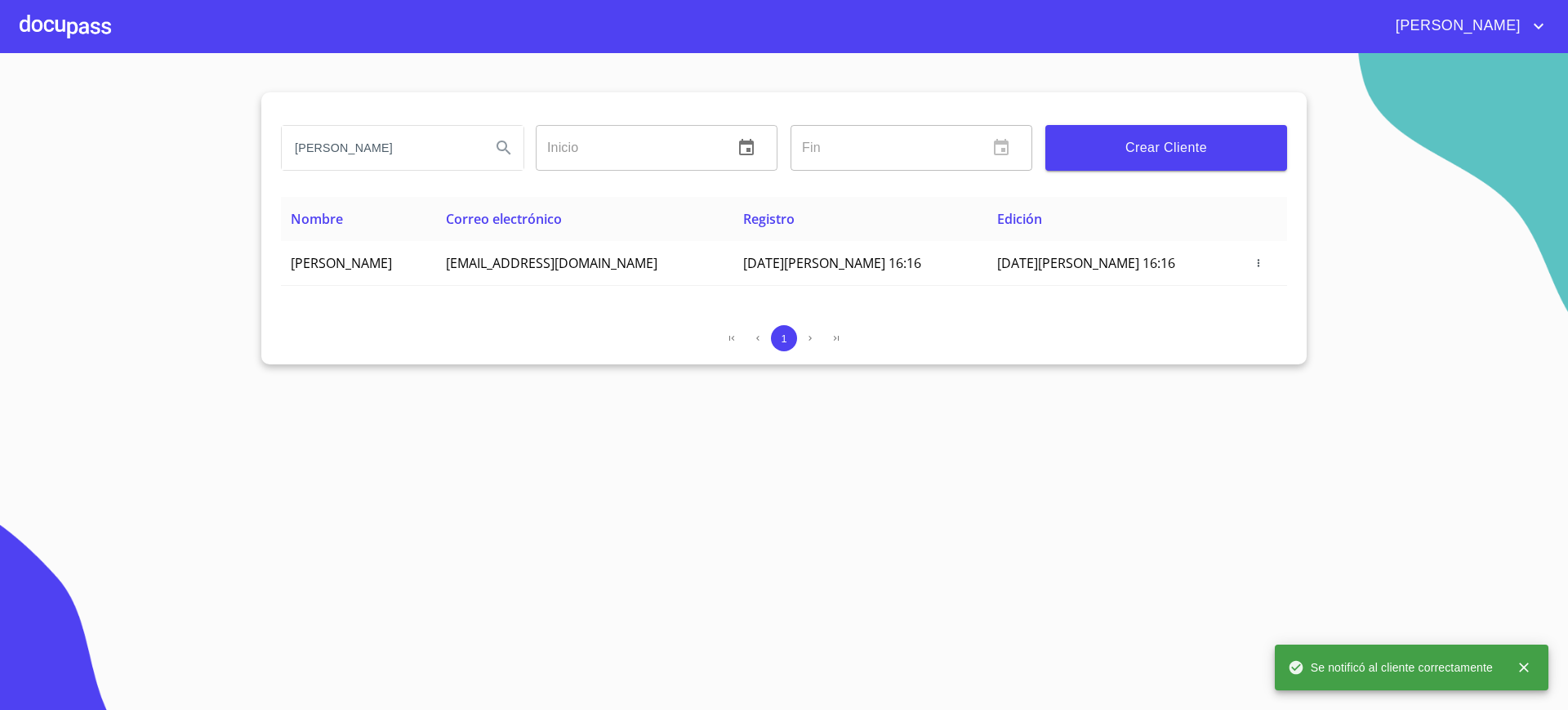
click at [36, 30] on div at bounding box center [65, 26] width 91 height 53
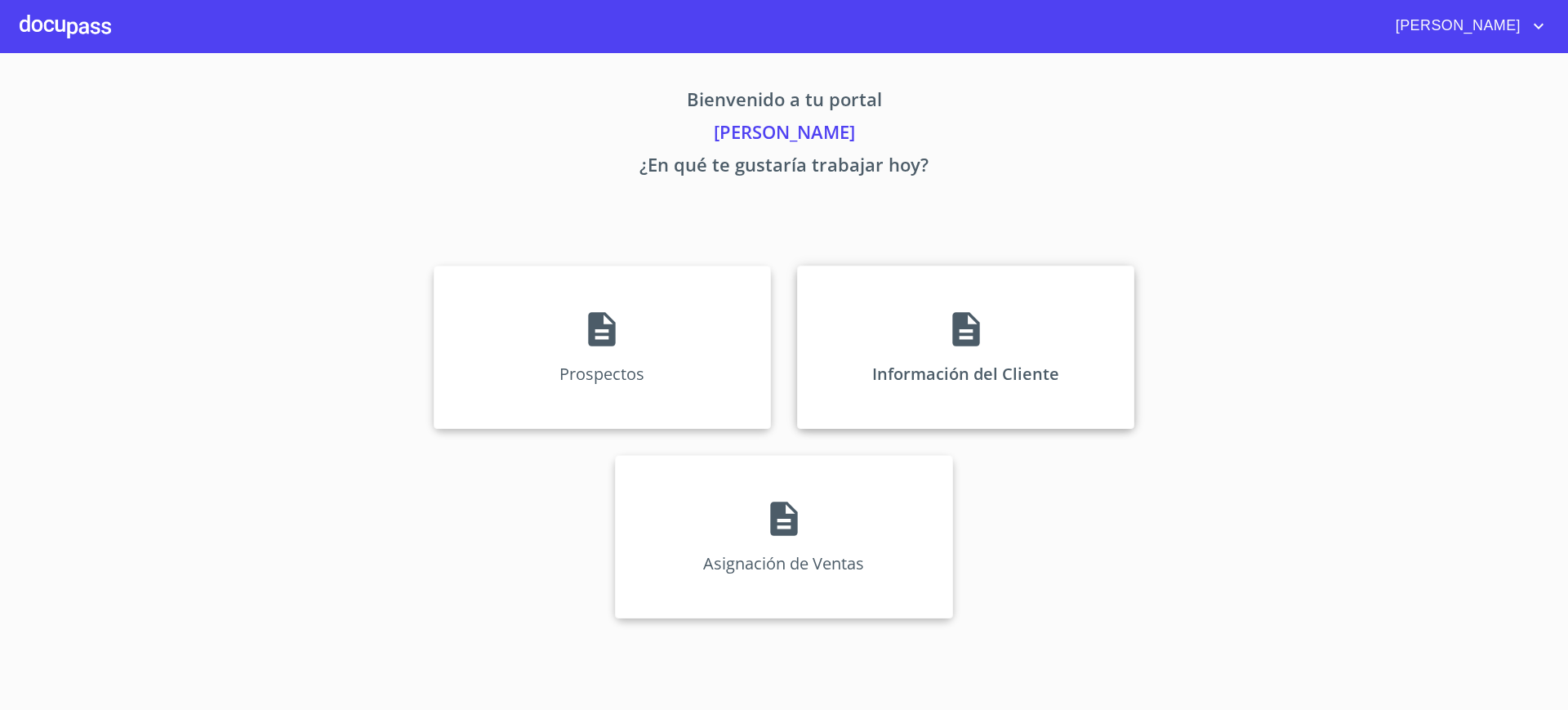
click at [904, 369] on div "Información del Cliente" at bounding box center [965, 347] width 337 height 164
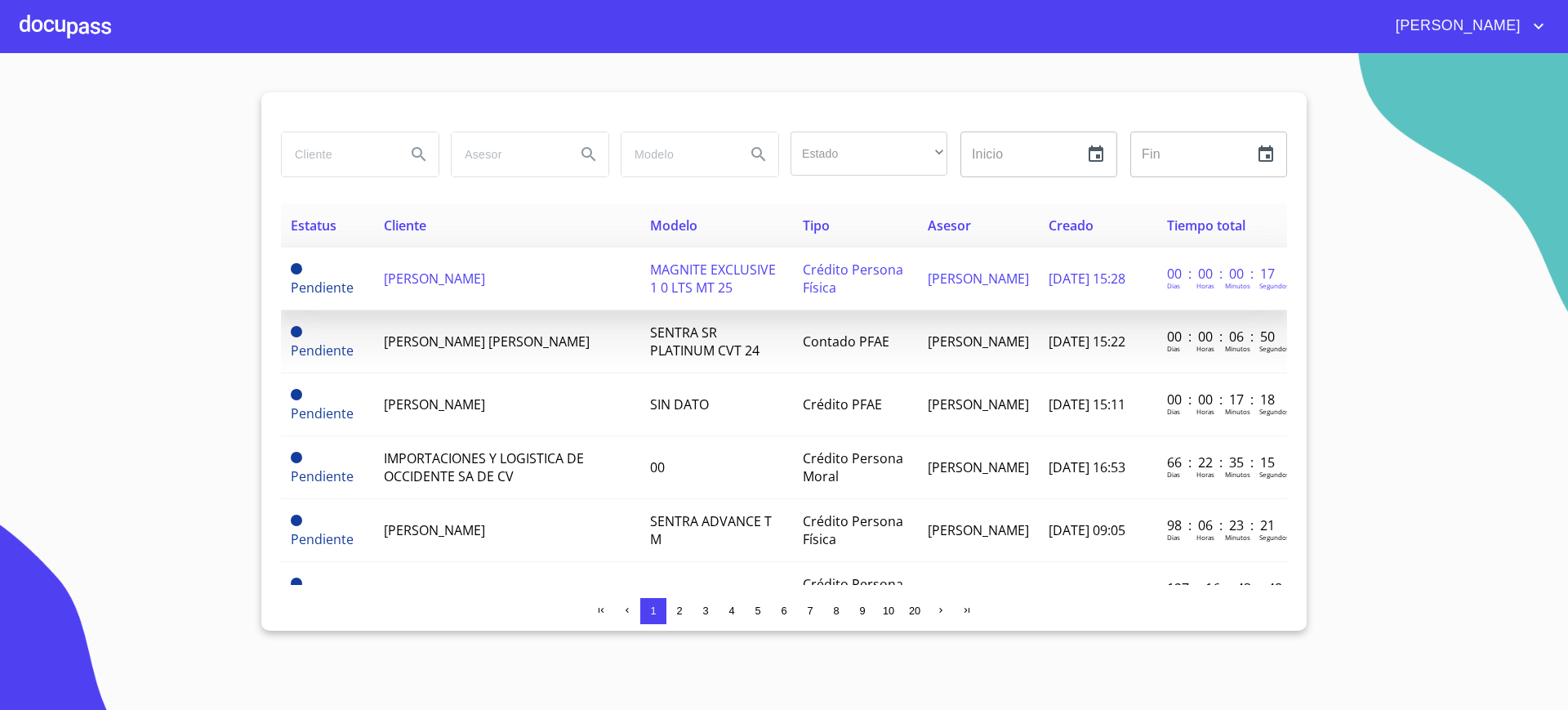
click at [485, 278] on span "[PERSON_NAME]" at bounding box center [434, 279] width 101 height 18
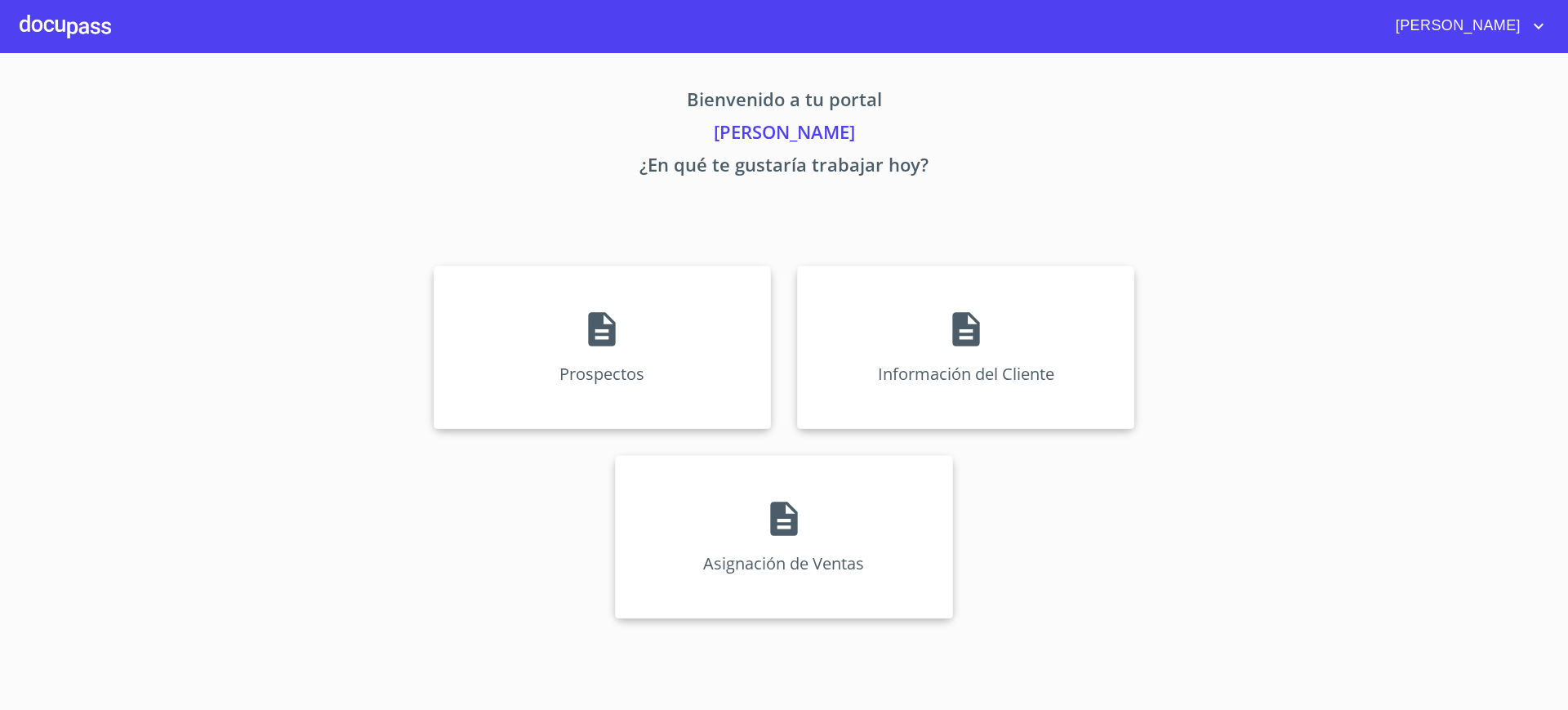
click at [71, 30] on div at bounding box center [65, 26] width 91 height 53
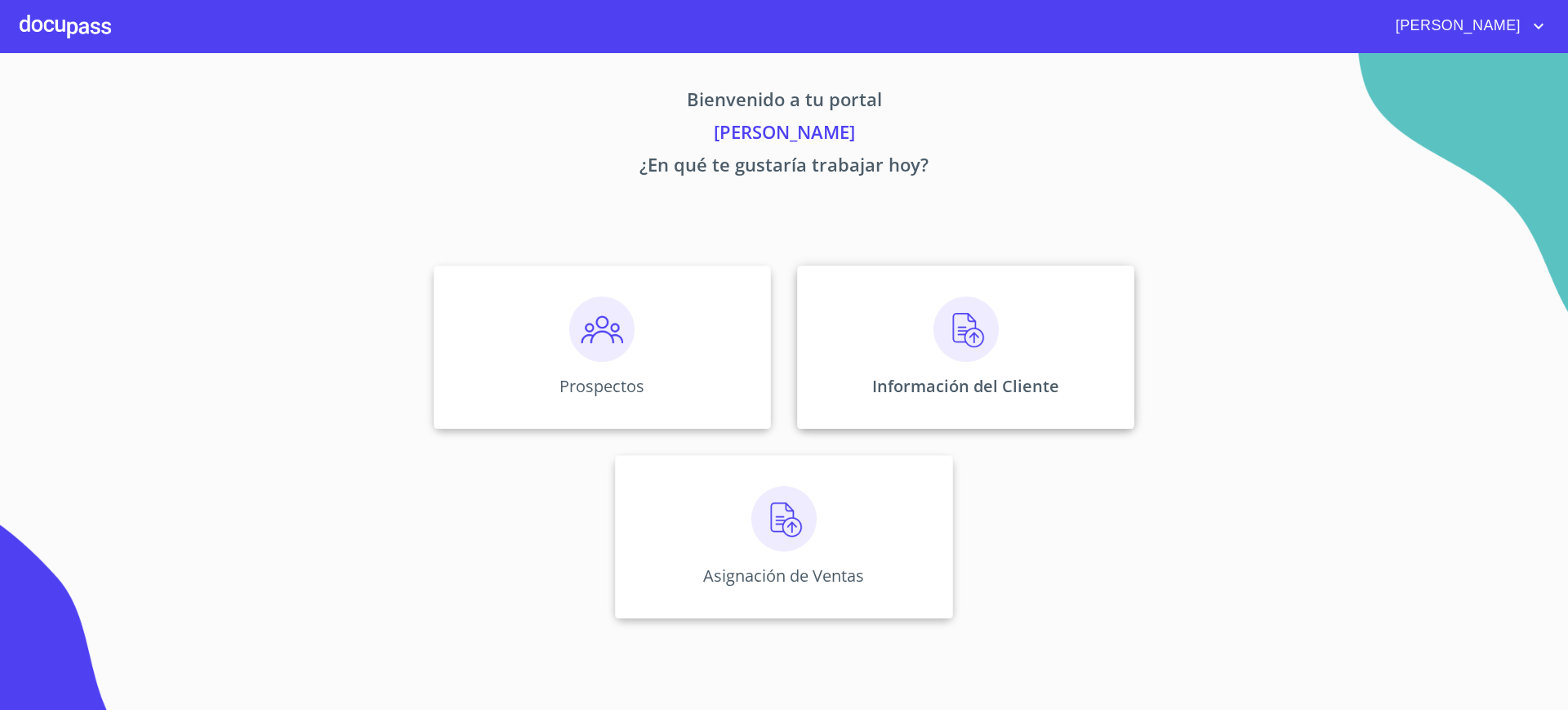
click at [853, 385] on div "Información del Cliente" at bounding box center [965, 347] width 337 height 164
